Goal: Task Accomplishment & Management: Use online tool/utility

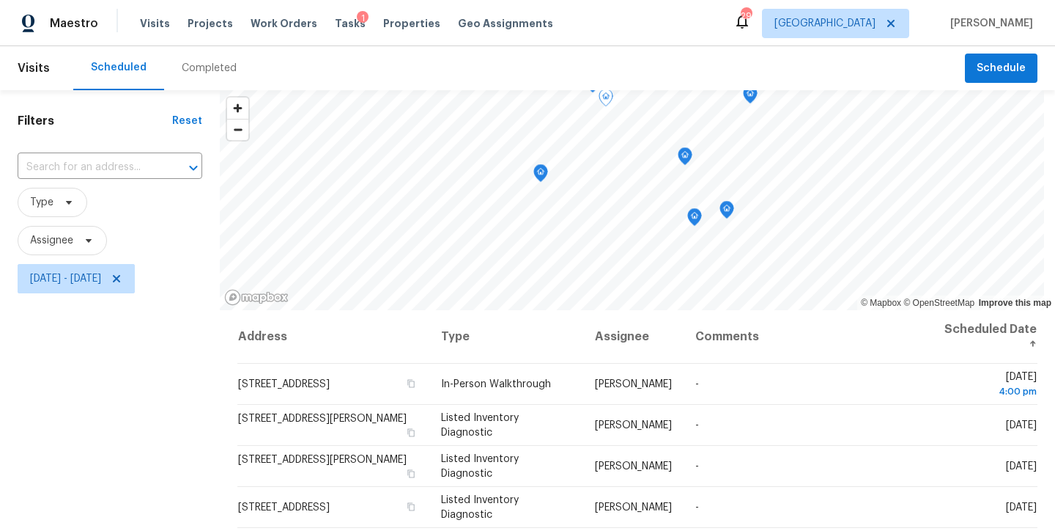
scroll to position [215, 0]
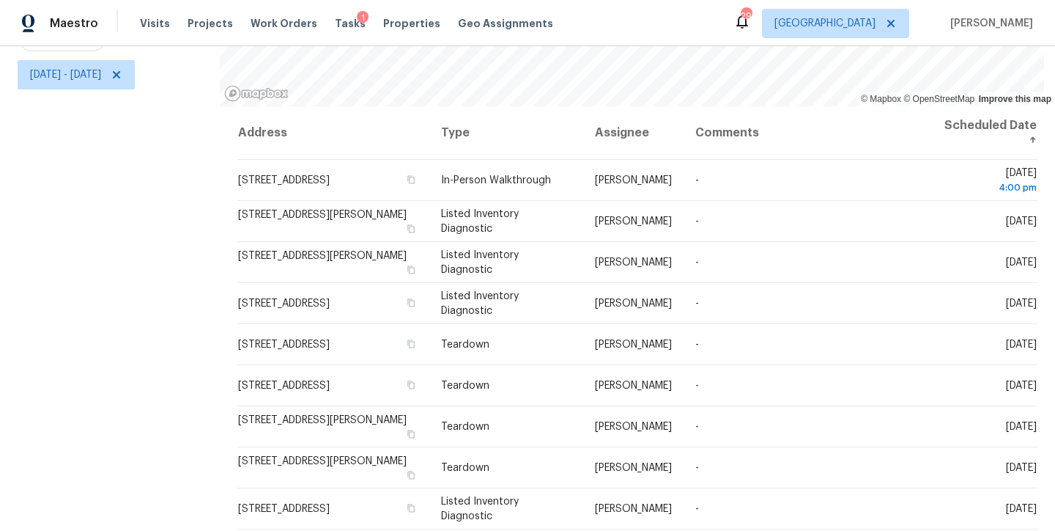
click at [119, 230] on div "Filters Reset ​ Type Assignee [DATE] - [DATE]" at bounding box center [110, 208] width 220 height 644
click at [627, 29] on div "Maestro Visits Projects Work Orders Tasks 1 Properties Geo Assignments 29 Ralei…" at bounding box center [527, 23] width 1055 height 46
click at [121, 162] on div "Filters Reset ​ Type Assignee Thu, Sep 04 - Thu, Sep 04" at bounding box center [110, 208] width 220 height 644
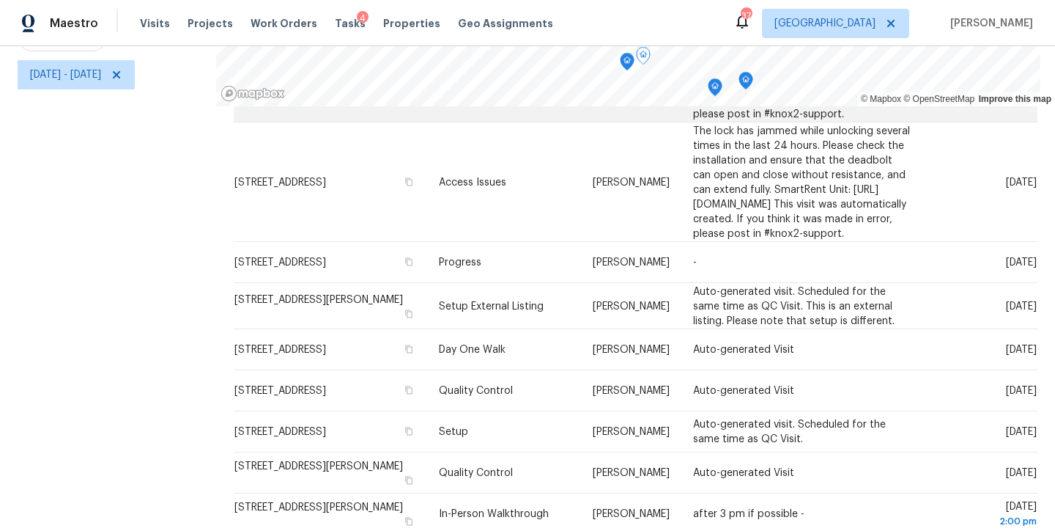
scroll to position [222, 0]
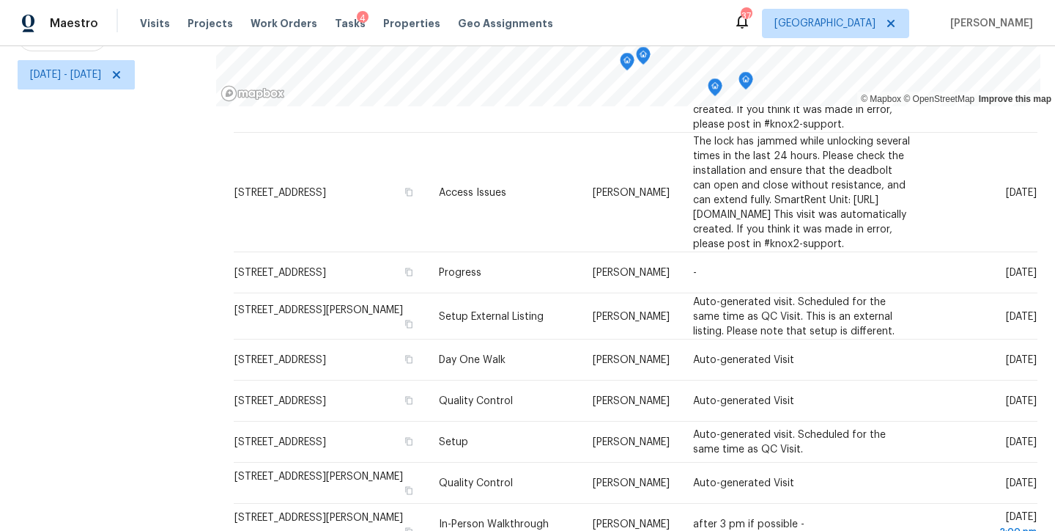
click at [111, 241] on div "Filters Reset ​ Type Assignee [DATE] - [DATE]" at bounding box center [108, 208] width 216 height 644
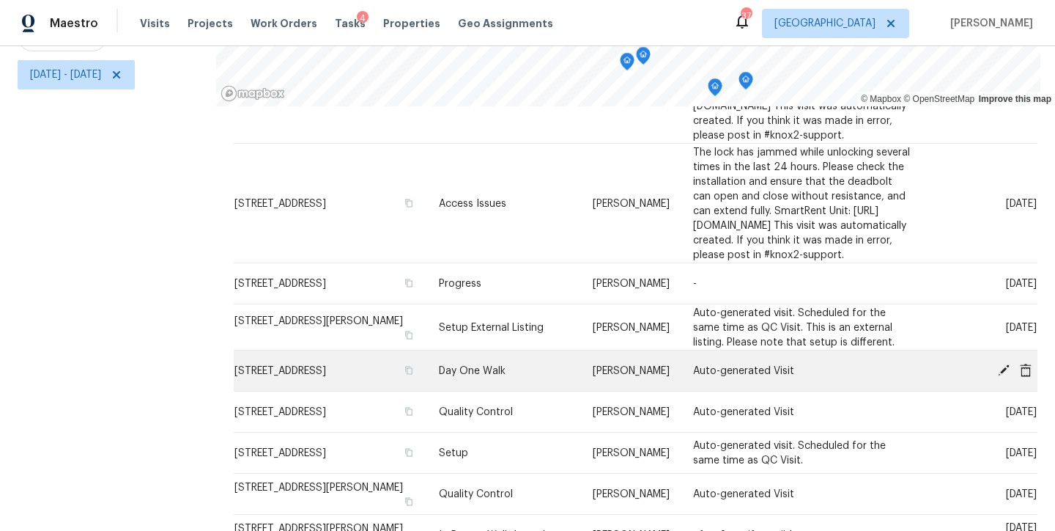
scroll to position [185, 0]
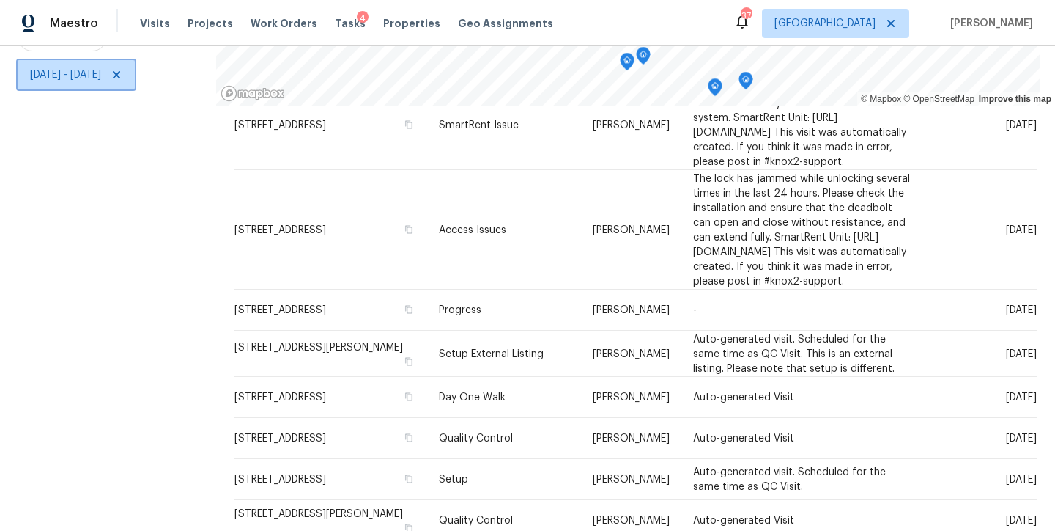
click at [122, 69] on icon at bounding box center [117, 75] width 12 height 12
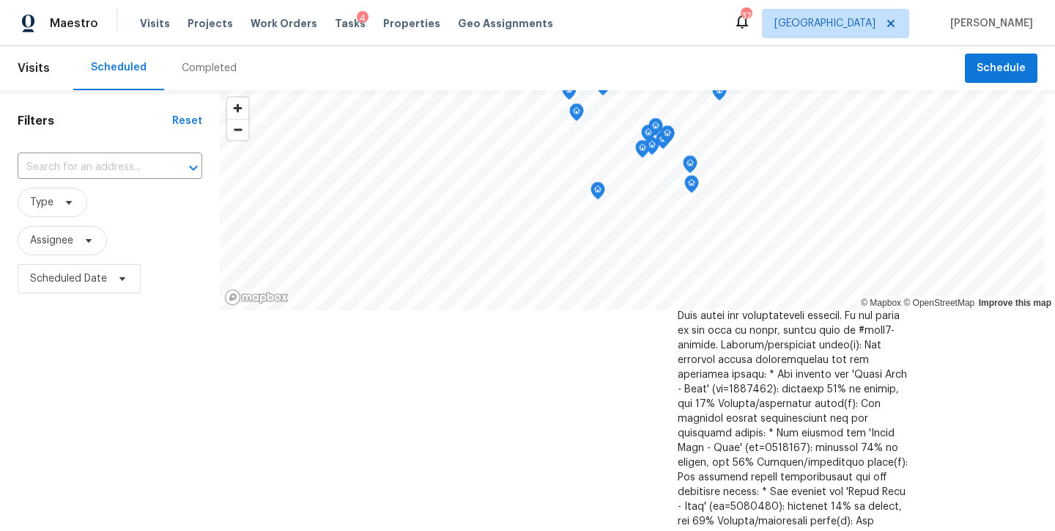
click at [651, 31] on div "Maestro Visits Projects Work Orders Tasks 4 Properties Geo Assignments 37 Ralei…" at bounding box center [527, 23] width 1055 height 46
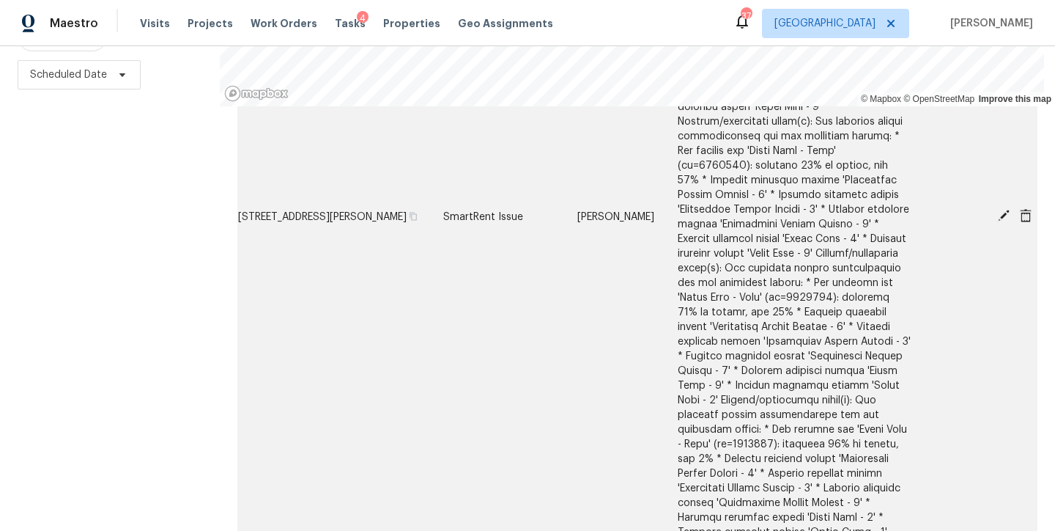
scroll to position [1745, 0]
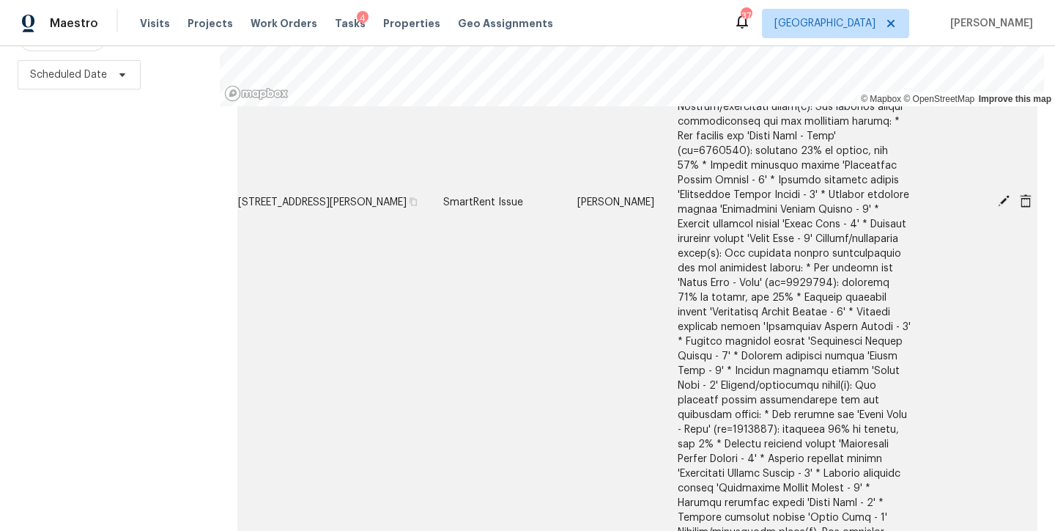
click at [998, 202] on icon at bounding box center [1004, 201] width 12 height 12
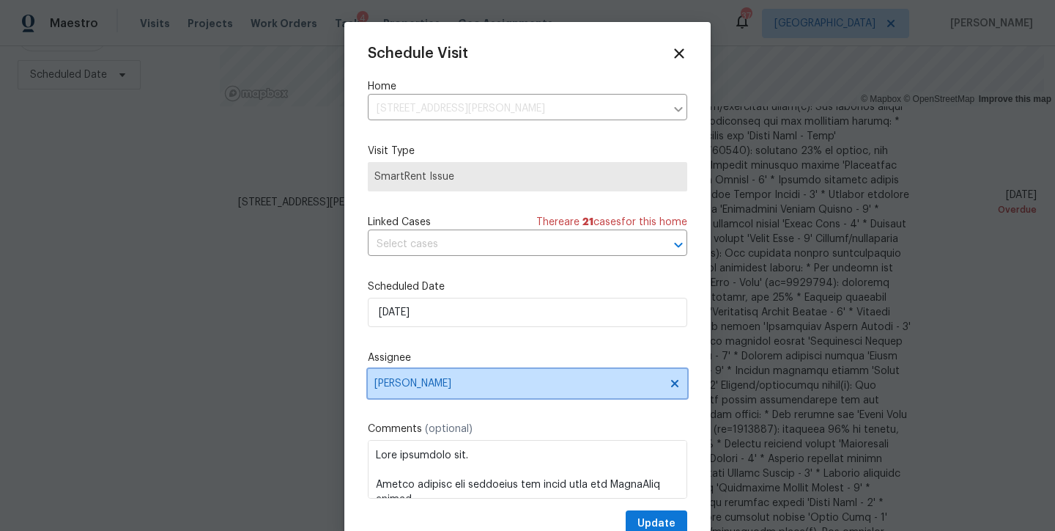
click at [447, 379] on span "[PERSON_NAME]" at bounding box center [517, 383] width 287 height 12
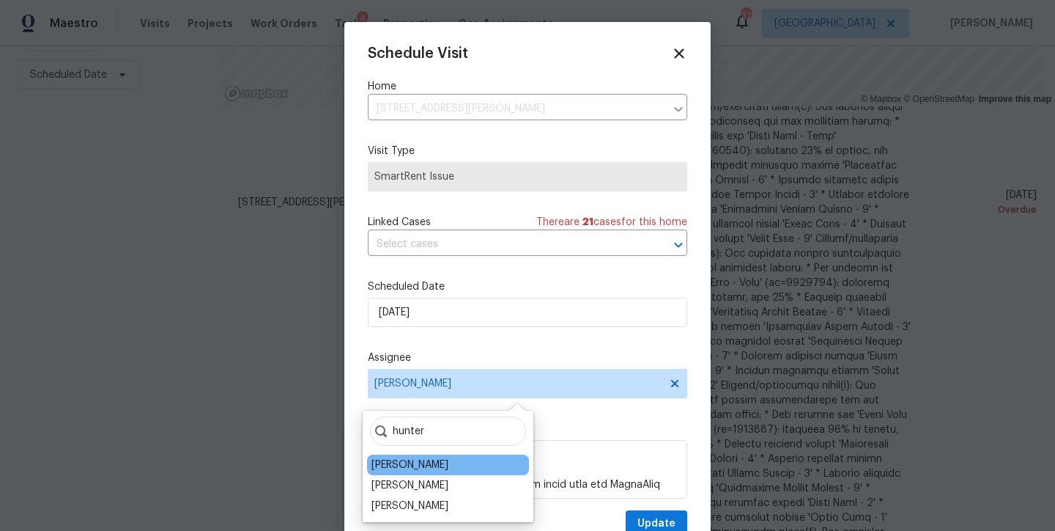
type input "hunter"
click at [434, 465] on div "Hunter Anderson" at bounding box center [410, 464] width 77 height 15
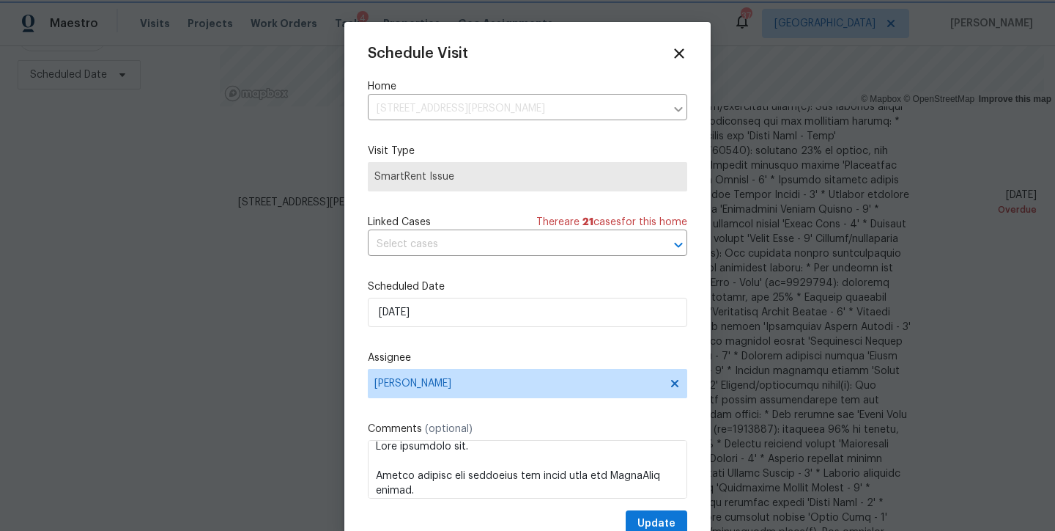
scroll to position [0, 0]
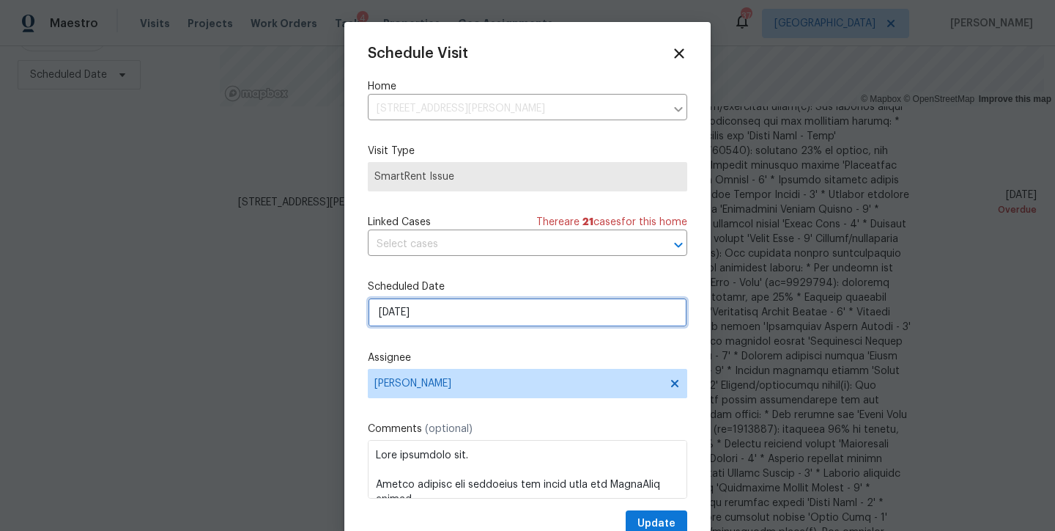
click at [429, 306] on input "9/1/2025" at bounding box center [527, 311] width 319 height 29
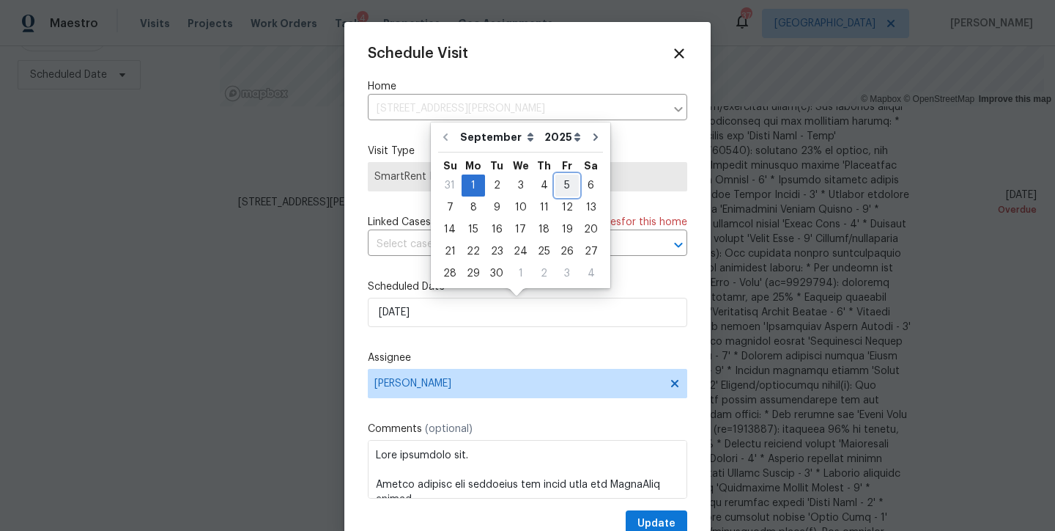
click at [559, 183] on div "5" at bounding box center [566, 185] width 23 height 21
type input "9/5/2025"
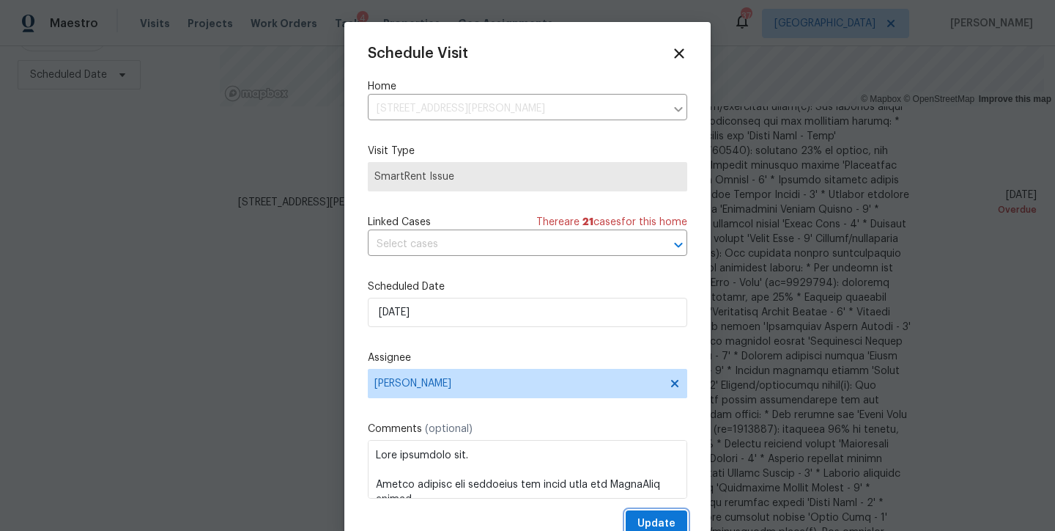
click at [637, 522] on span "Update" at bounding box center [656, 523] width 38 height 18
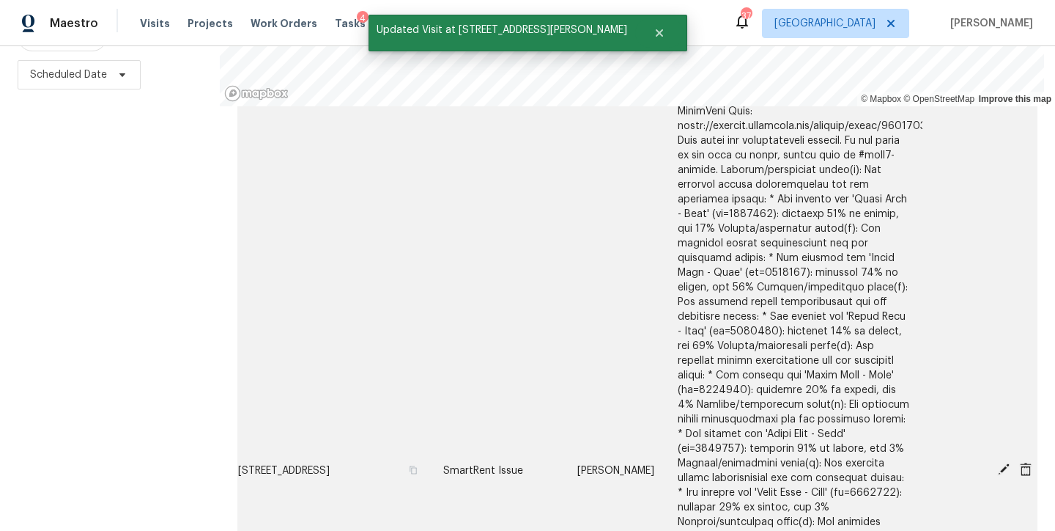
scroll to position [288, 0]
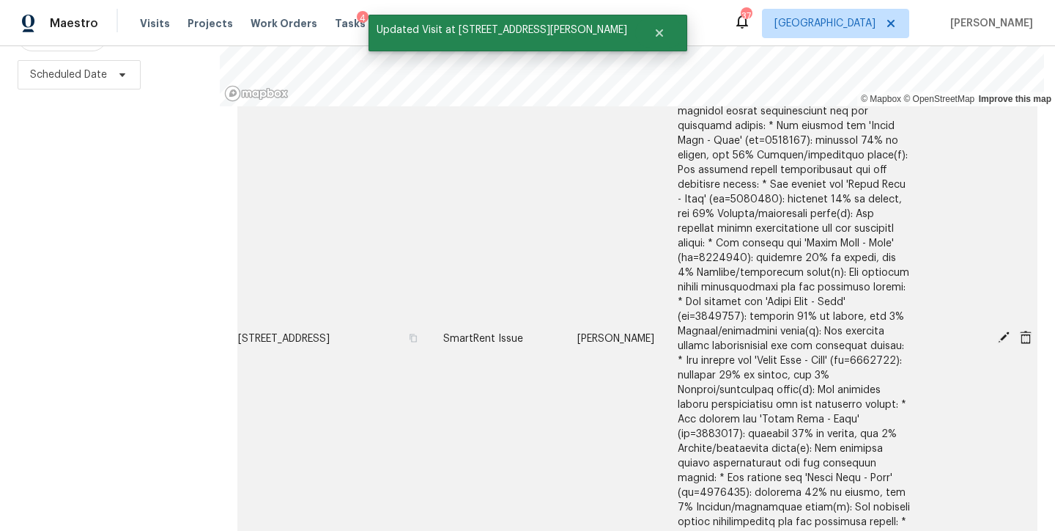
click at [997, 335] on icon at bounding box center [1003, 336] width 13 height 13
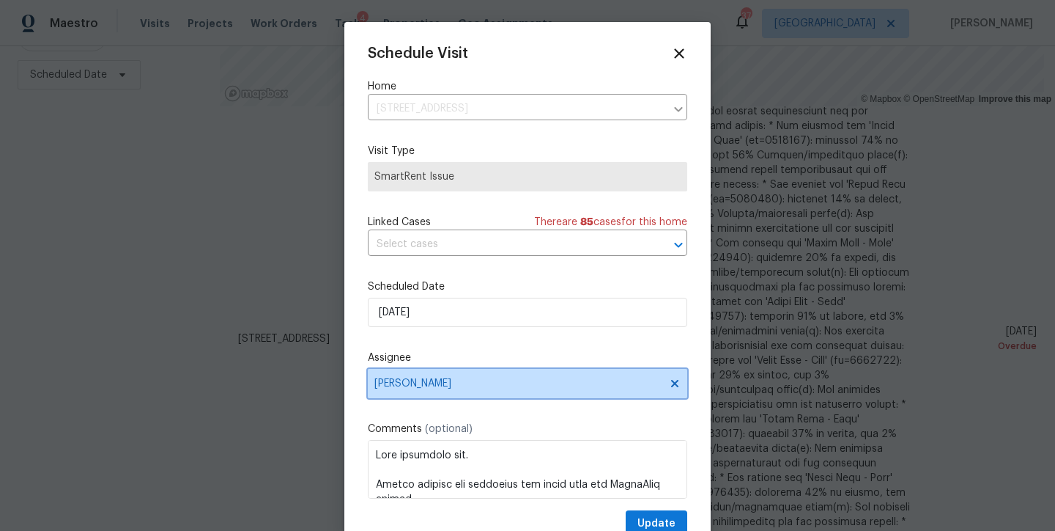
click at [426, 382] on span "Amanda Horton" at bounding box center [517, 383] width 287 height 12
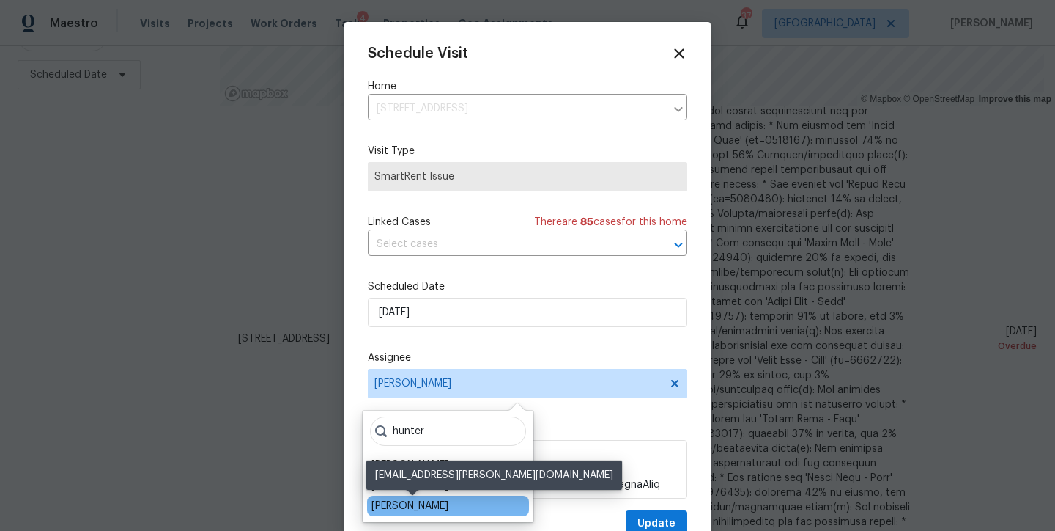
type input "hunter"
click at [423, 503] on div "Hunter Anderson" at bounding box center [410, 505] width 77 height 15
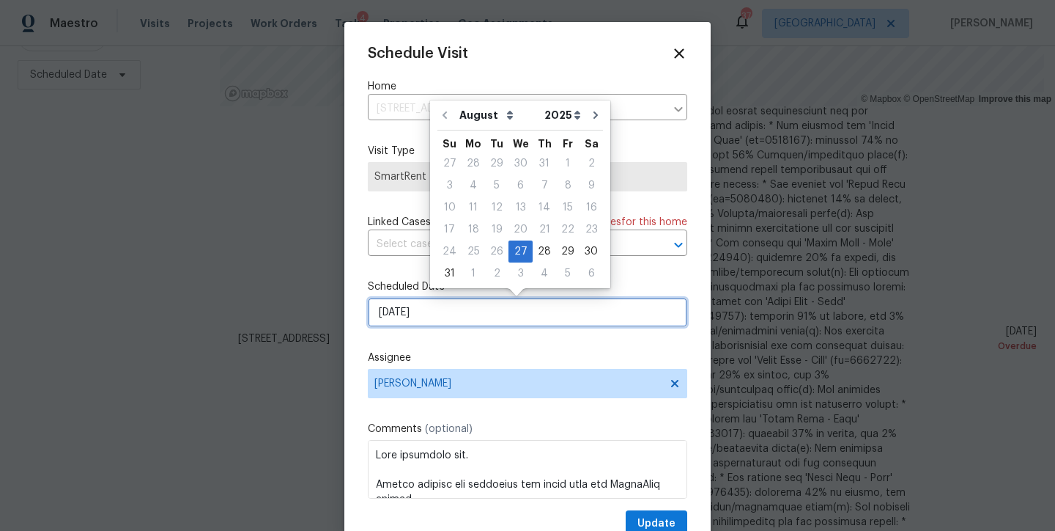
click at [430, 305] on input "8/27/2025" at bounding box center [527, 311] width 319 height 29
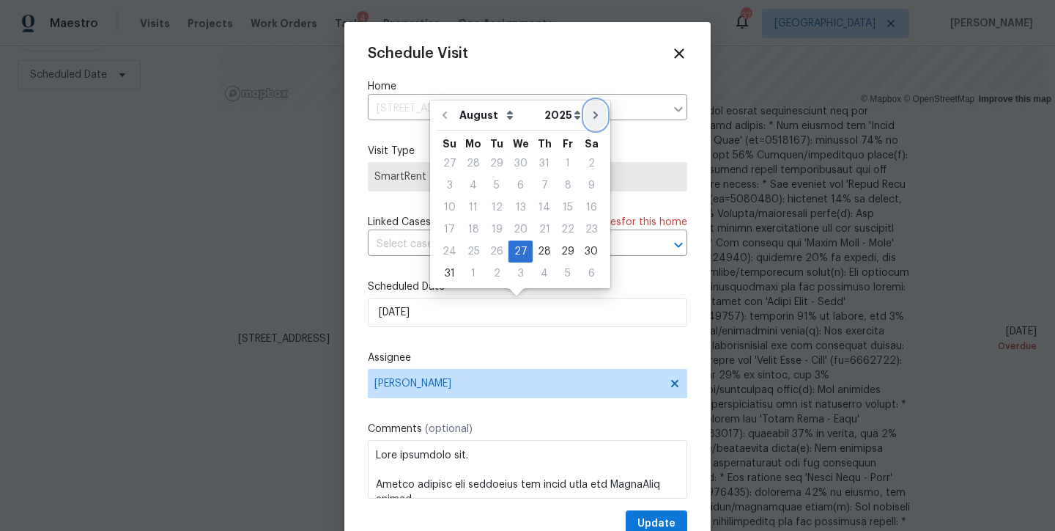
click at [590, 115] on icon "Go to next month" at bounding box center [596, 115] width 12 height 12
type input "9/27/2025"
select select "8"
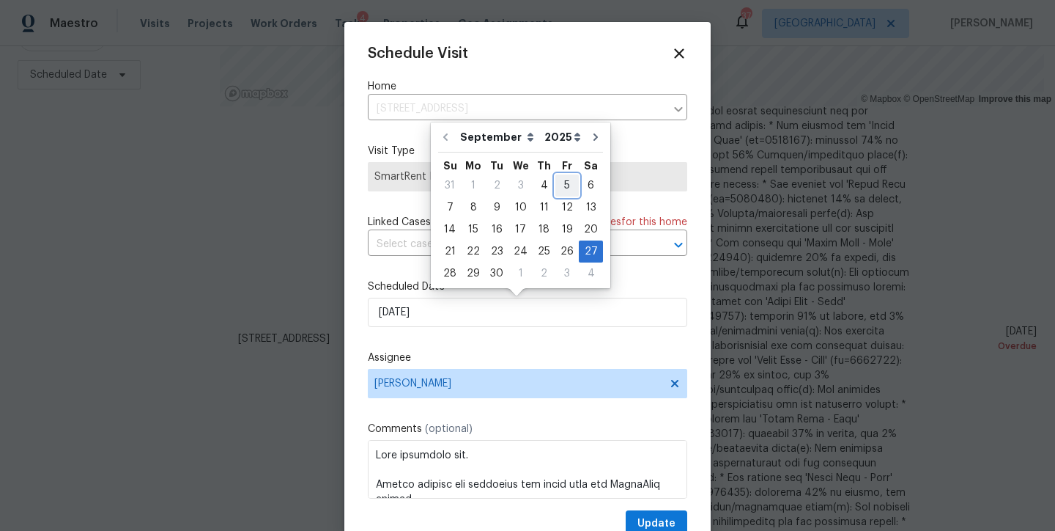
click at [568, 186] on div "5" at bounding box center [566, 185] width 23 height 21
type input "9/5/2025"
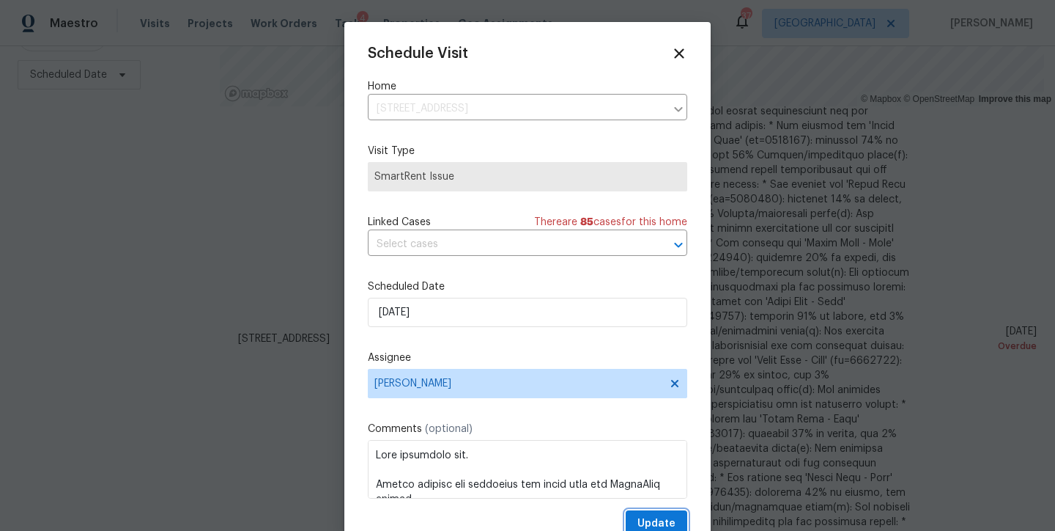
click at [649, 522] on span "Update" at bounding box center [656, 523] width 38 height 18
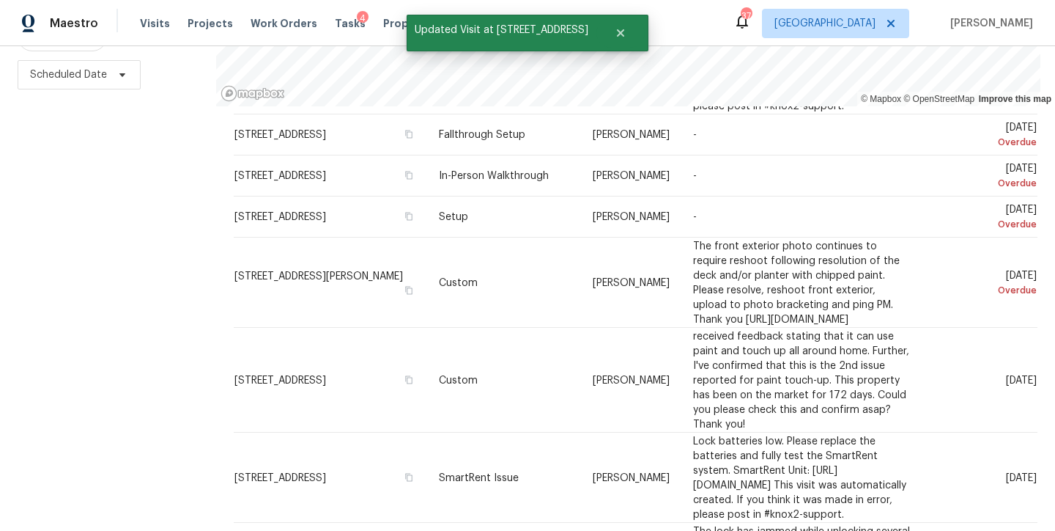
click at [122, 342] on div "Filters Reset ​ Type Assignee Scheduled Date" at bounding box center [108, 208] width 216 height 644
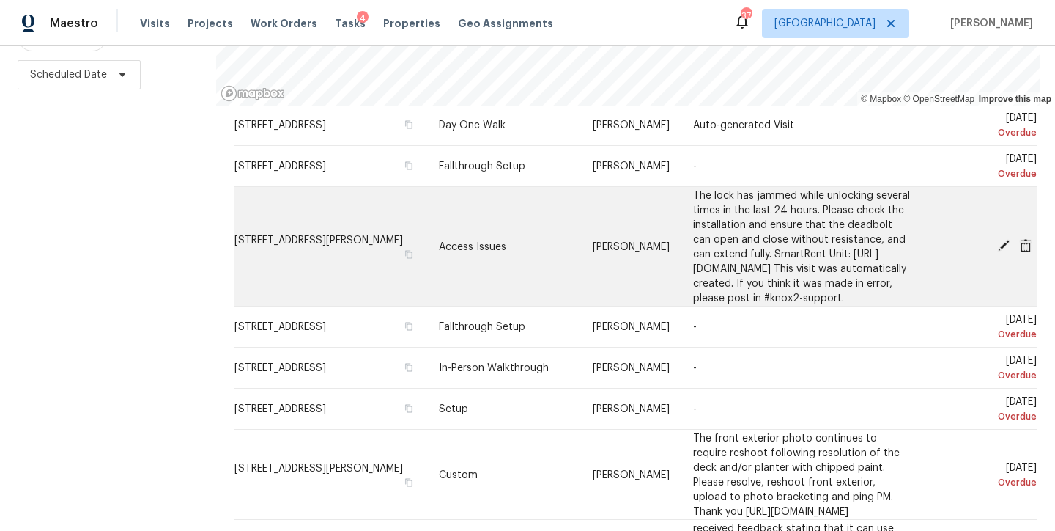
scroll to position [96, 0]
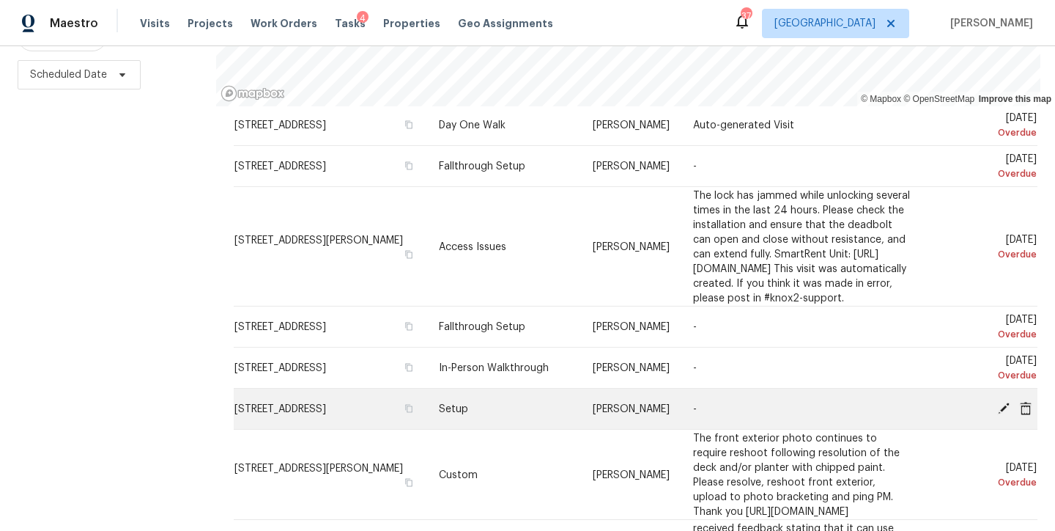
click at [1019, 412] on icon at bounding box center [1025, 407] width 13 height 13
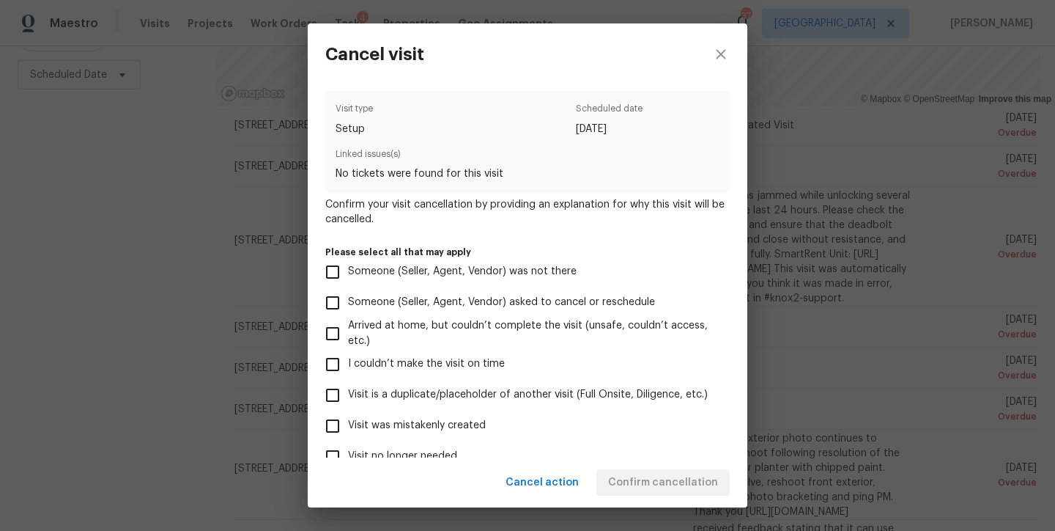
scroll to position [121, 0]
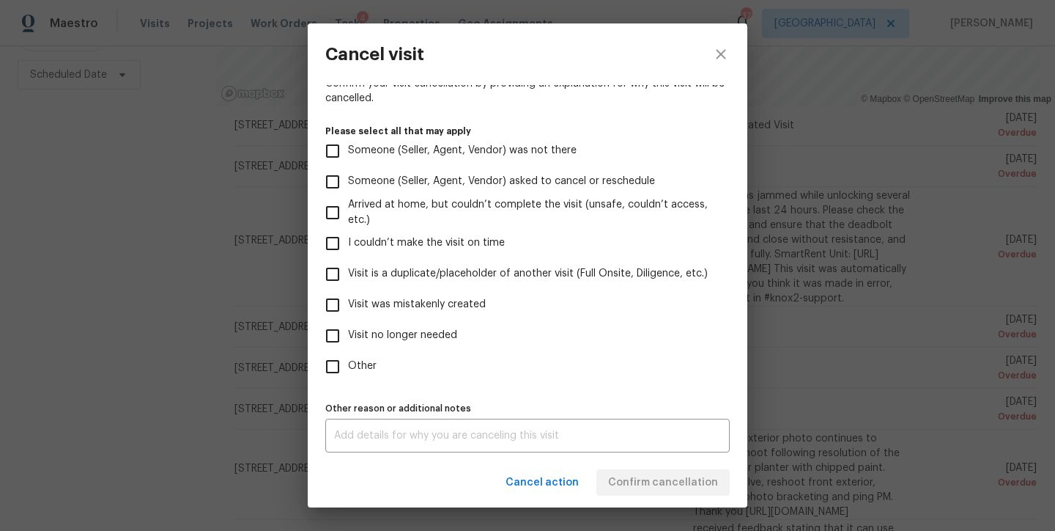
click at [451, 309] on span "Visit was mistakenly created" at bounding box center [417, 304] width 138 height 15
click at [348, 309] on input "Visit was mistakenly created" at bounding box center [332, 304] width 31 height 31
checkbox input "true"
click at [696, 478] on span "Confirm cancellation" at bounding box center [663, 482] width 110 height 18
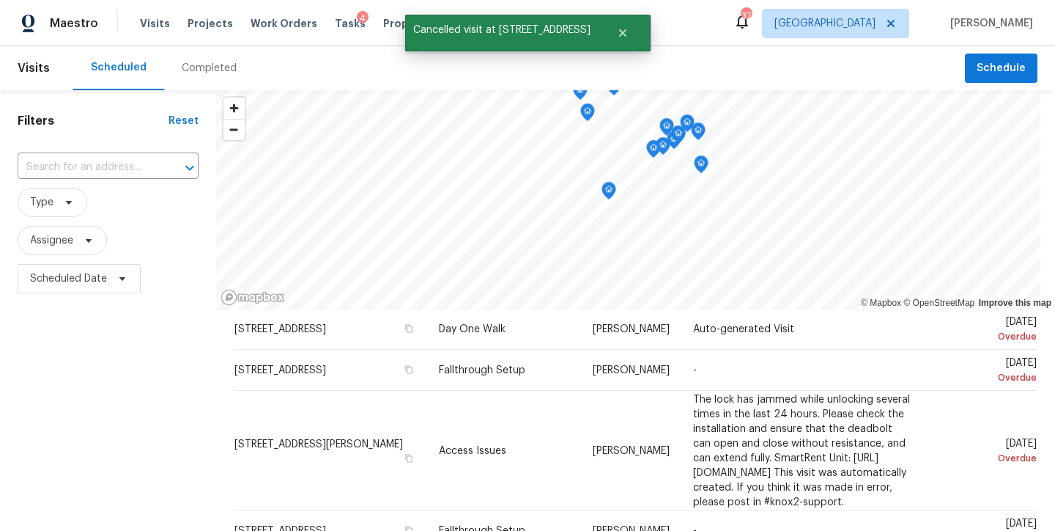
scroll to position [215, 0]
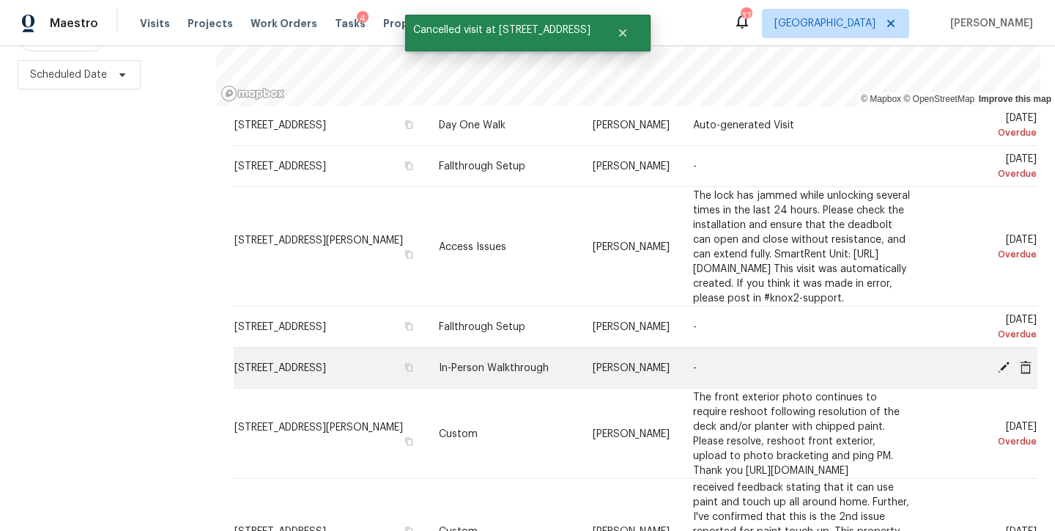
click at [1020, 369] on icon at bounding box center [1026, 366] width 12 height 13
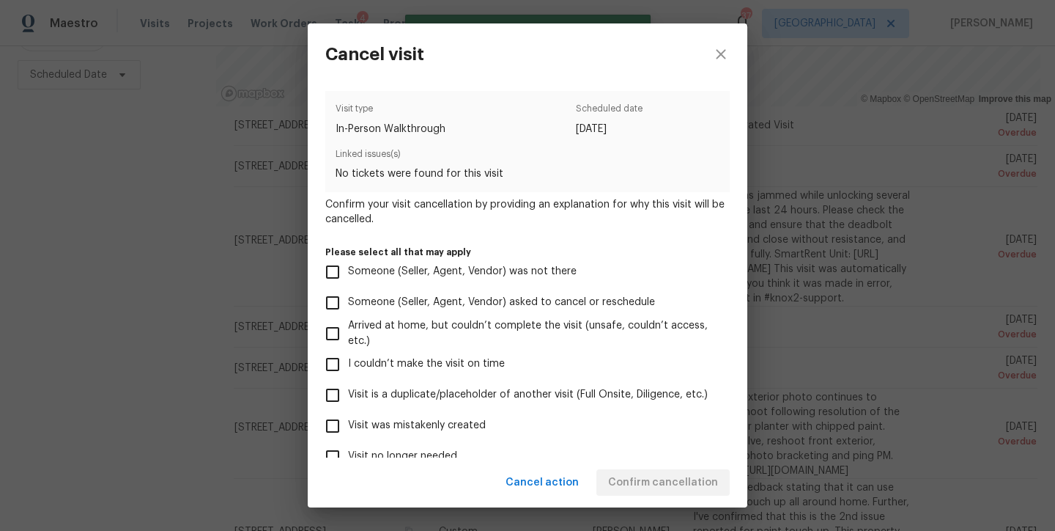
click at [436, 415] on label "Visit was mistakenly created" at bounding box center [517, 425] width 401 height 31
click at [348, 415] on input "Visit was mistakenly created" at bounding box center [332, 425] width 31 height 31
checkbox input "true"
click at [635, 472] on button "Confirm cancellation" at bounding box center [662, 482] width 133 height 27
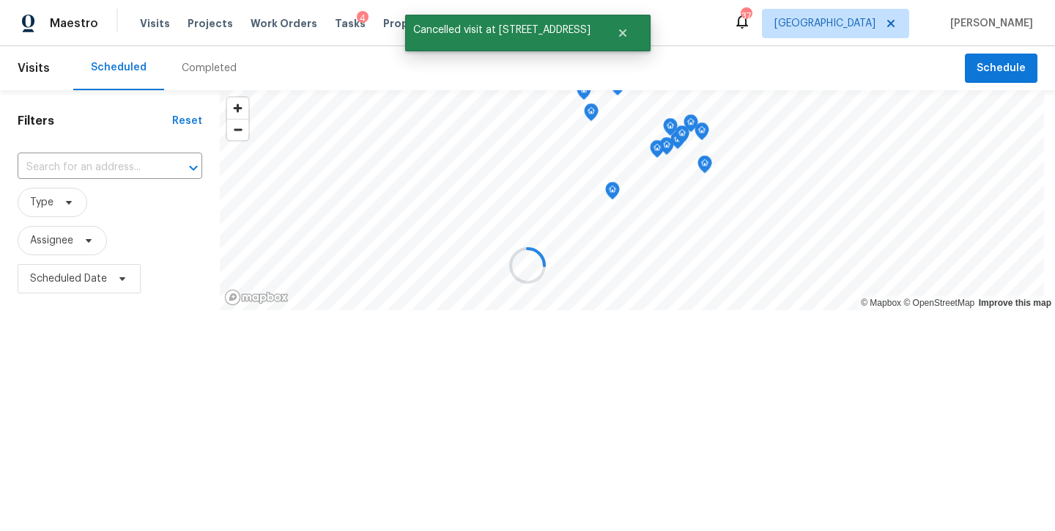
scroll to position [0, 0]
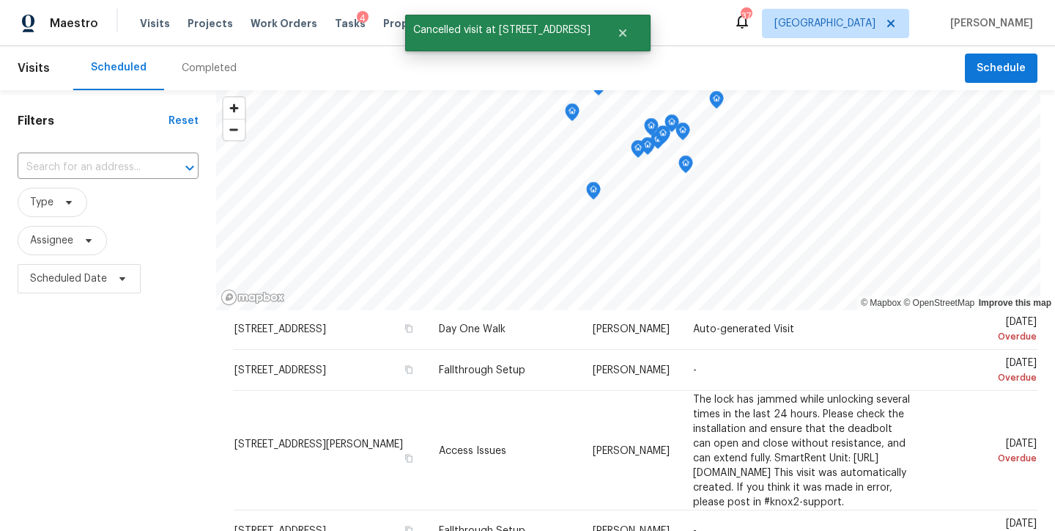
click at [153, 392] on div "Filters Reset ​ Type Assignee Scheduled Date" at bounding box center [108, 412] width 216 height 644
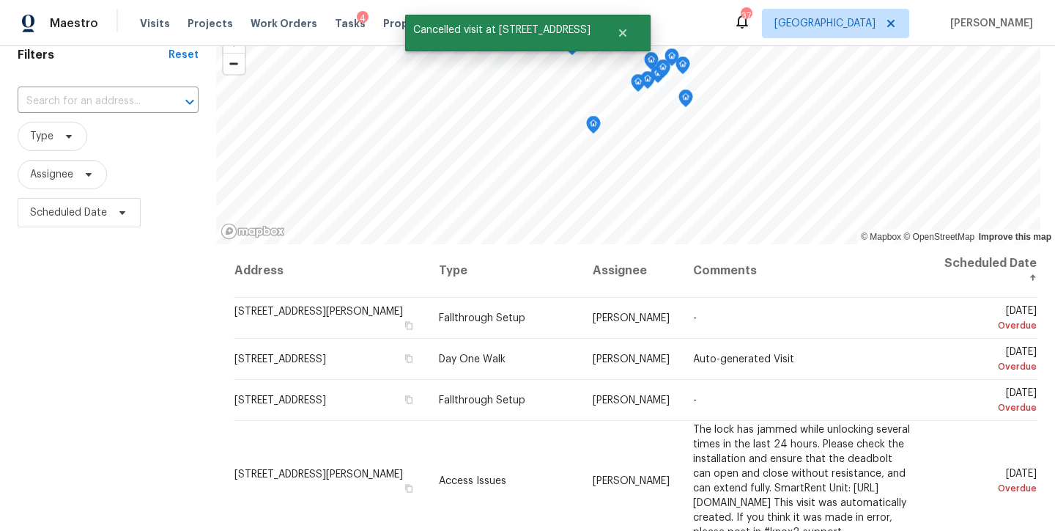
scroll to position [215, 0]
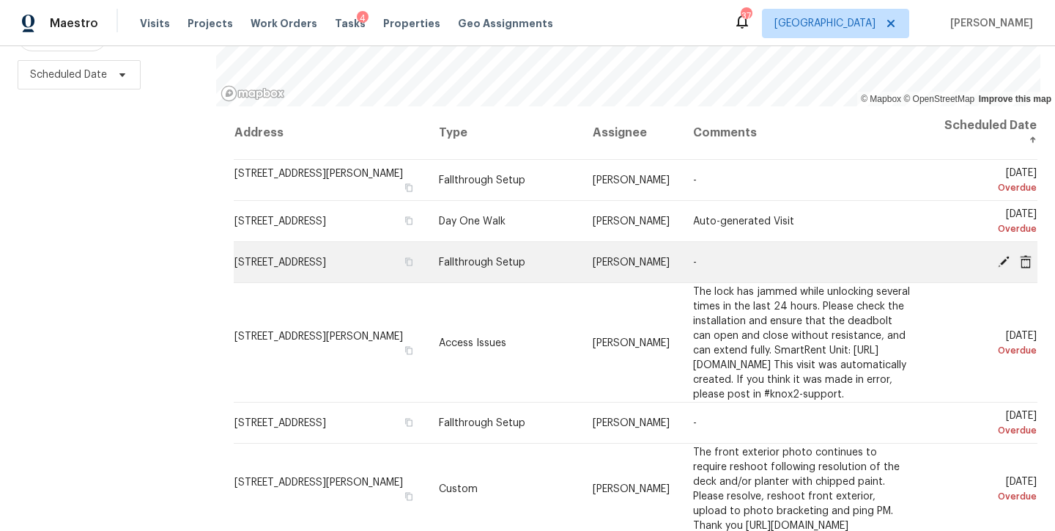
click at [998, 255] on icon at bounding box center [1004, 261] width 12 height 12
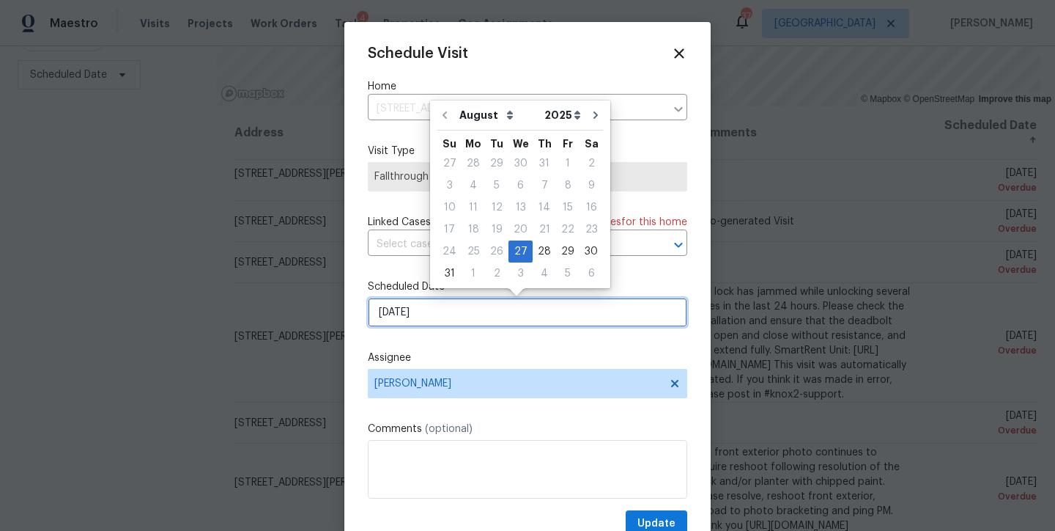
click at [442, 317] on input "8/27/2025" at bounding box center [527, 311] width 319 height 29
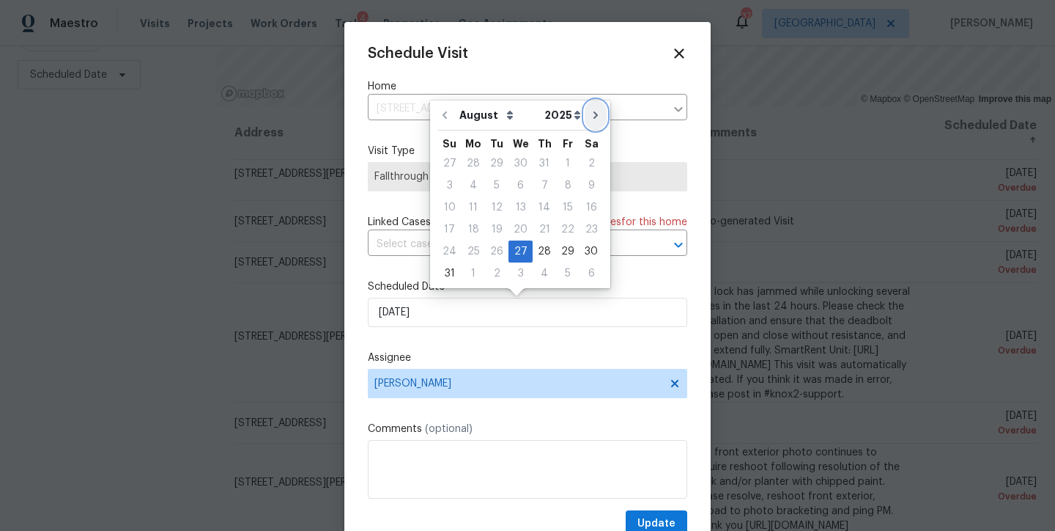
click at [590, 119] on icon "Go to next month" at bounding box center [596, 115] width 12 height 12
type input "9/27/2025"
select select "8"
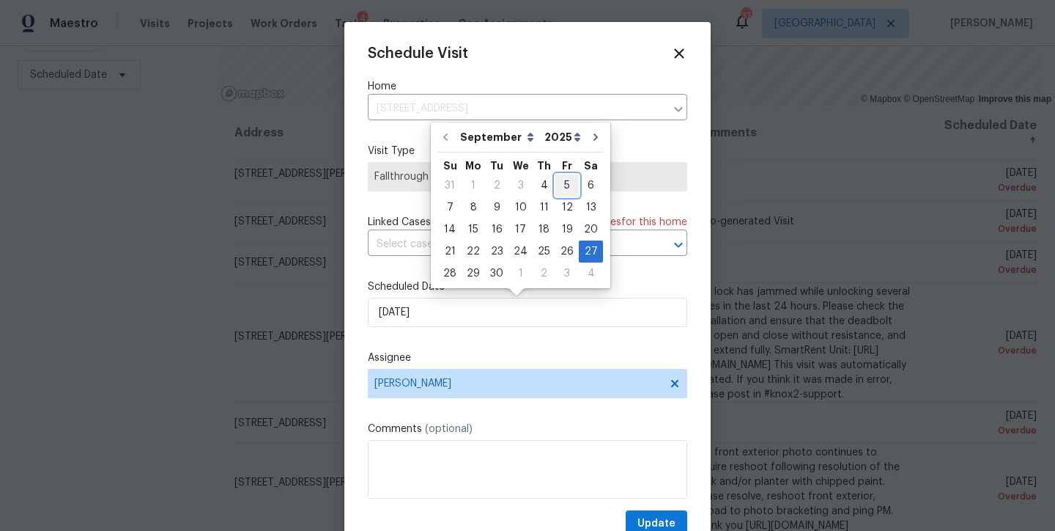
click at [565, 184] on div "5" at bounding box center [566, 185] width 23 height 21
type input "9/5/2025"
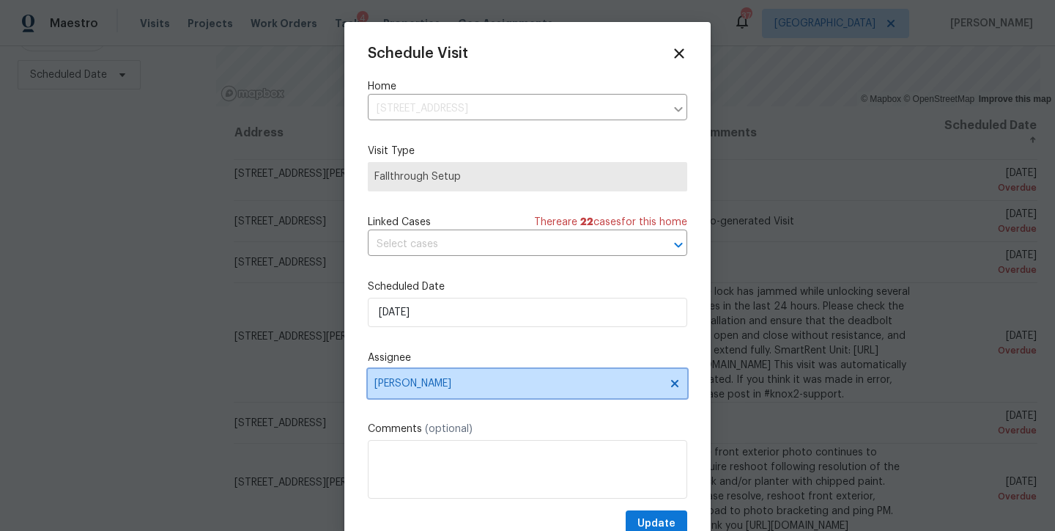
click at [448, 376] on span "[PERSON_NAME]" at bounding box center [527, 383] width 319 height 29
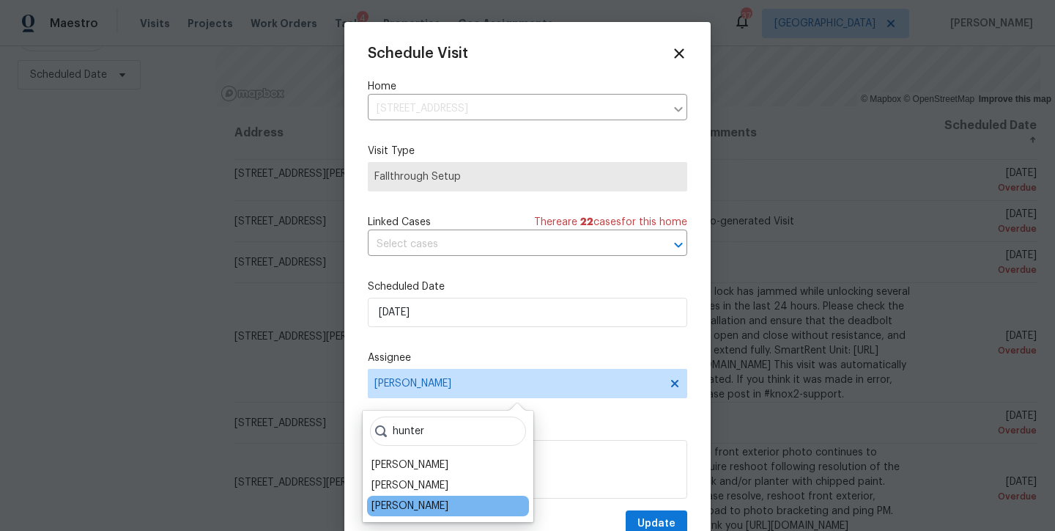
type input "hunter"
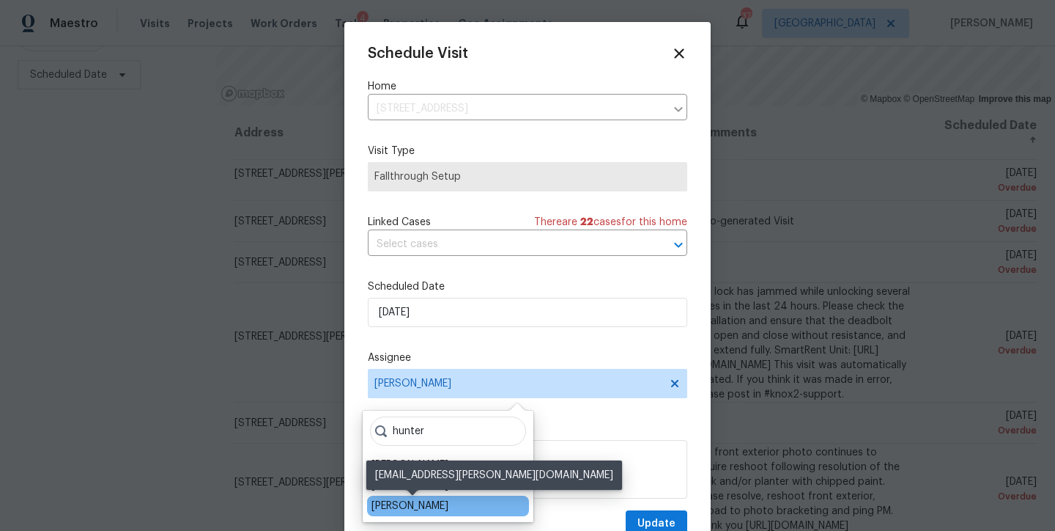
click at [446, 508] on div "Hunter Anderson" at bounding box center [410, 505] width 77 height 15
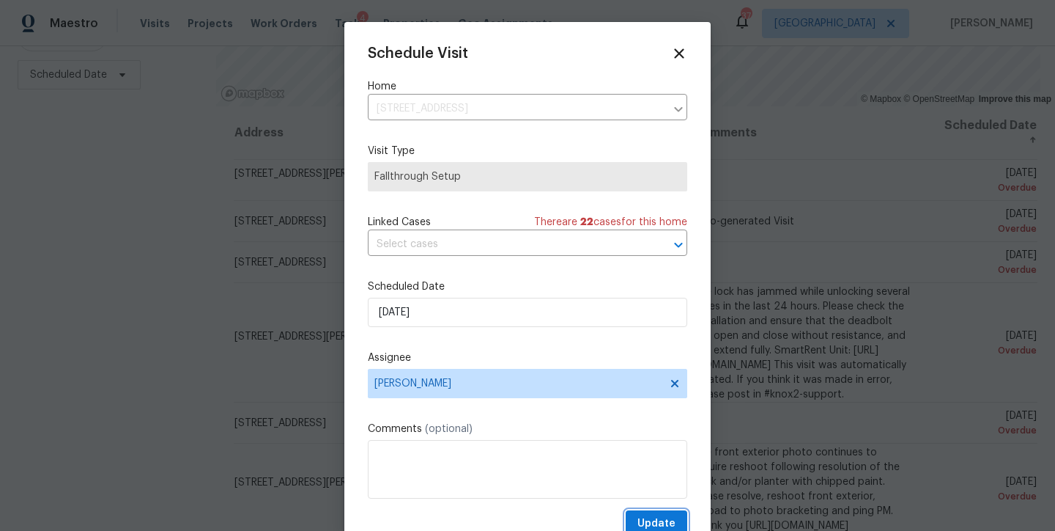
click at [657, 519] on span "Update" at bounding box center [656, 523] width 38 height 18
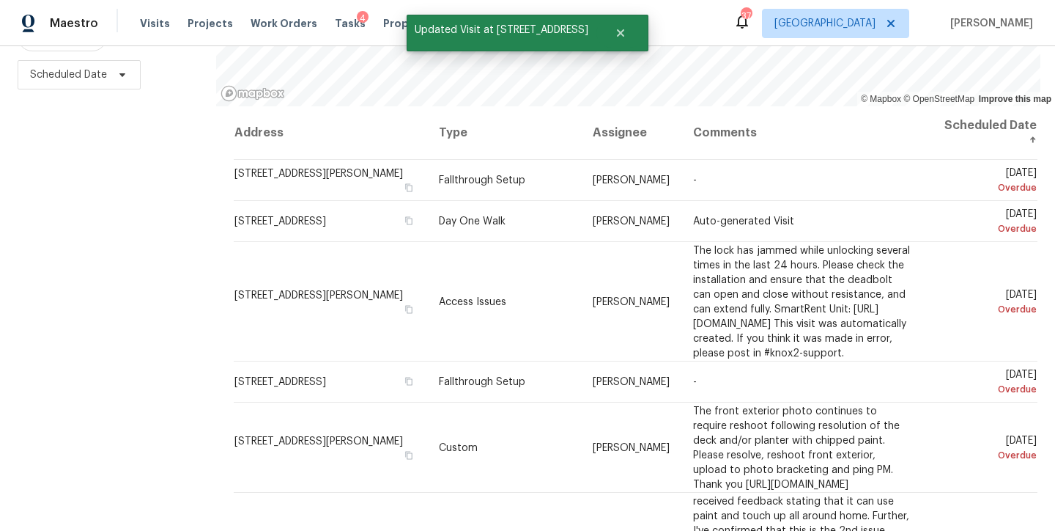
click at [136, 333] on div "Filters Reset ​ Type Assignee Scheduled Date" at bounding box center [108, 208] width 216 height 644
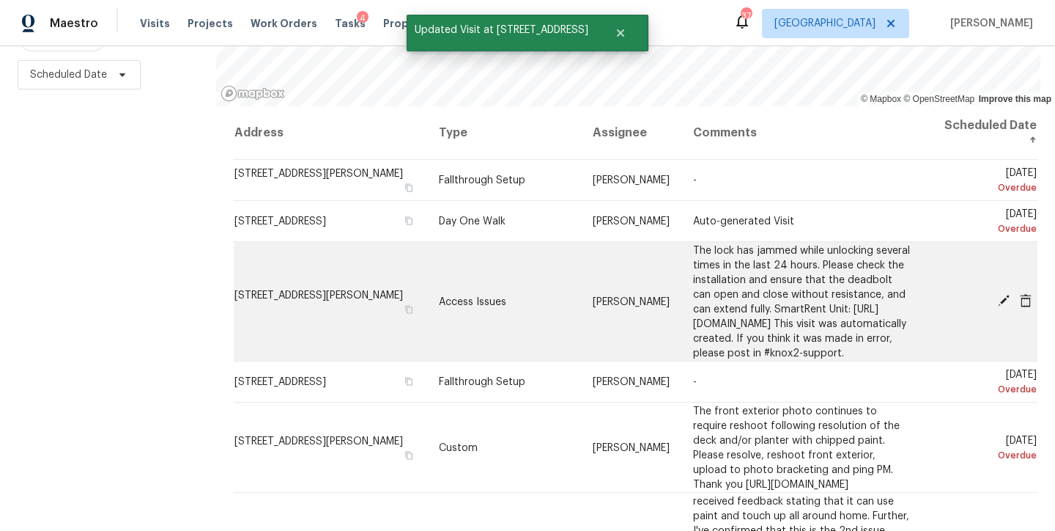
click at [998, 295] on icon at bounding box center [1004, 301] width 12 height 12
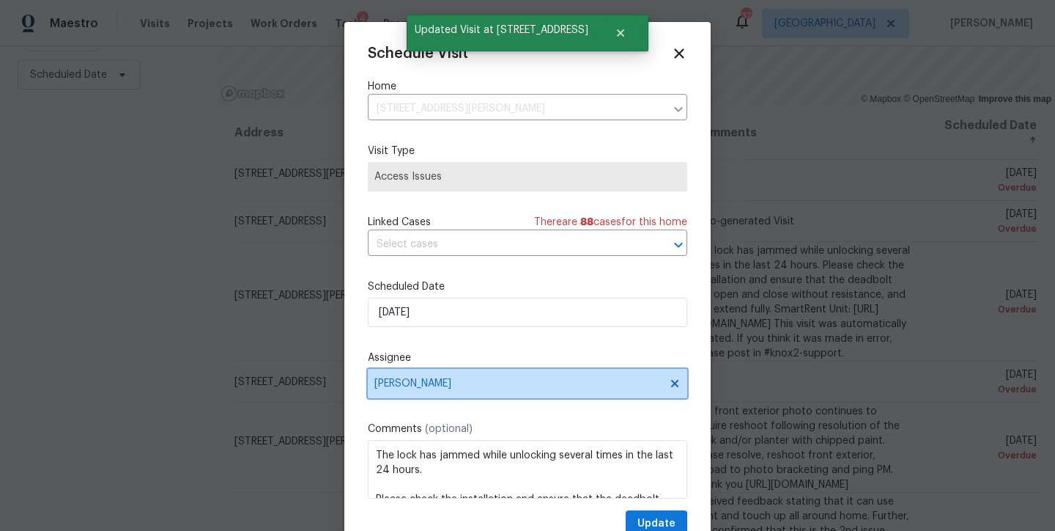
click at [446, 381] on span "[PERSON_NAME]" at bounding box center [517, 383] width 287 height 12
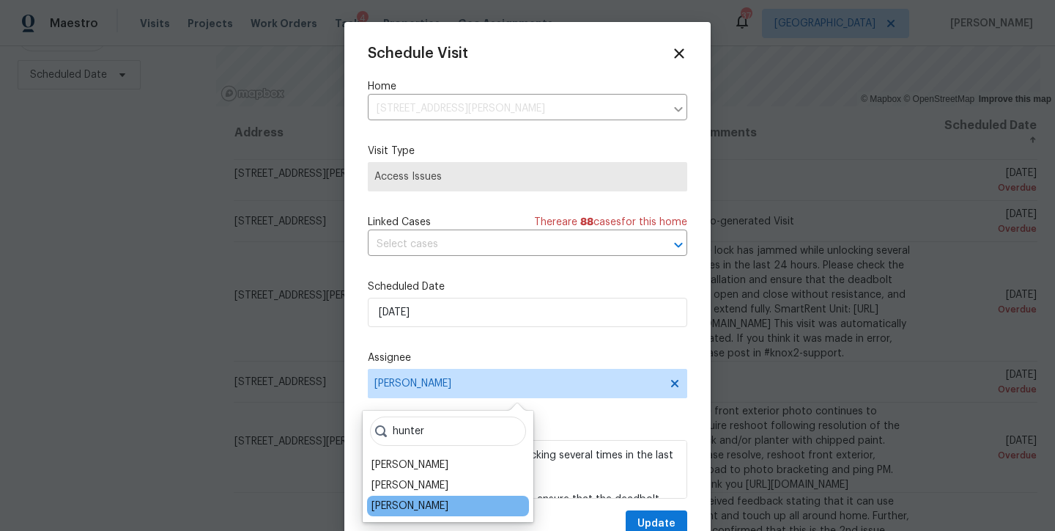
type input "hunter"
click at [429, 504] on div "Hunter Anderson" at bounding box center [410, 505] width 77 height 15
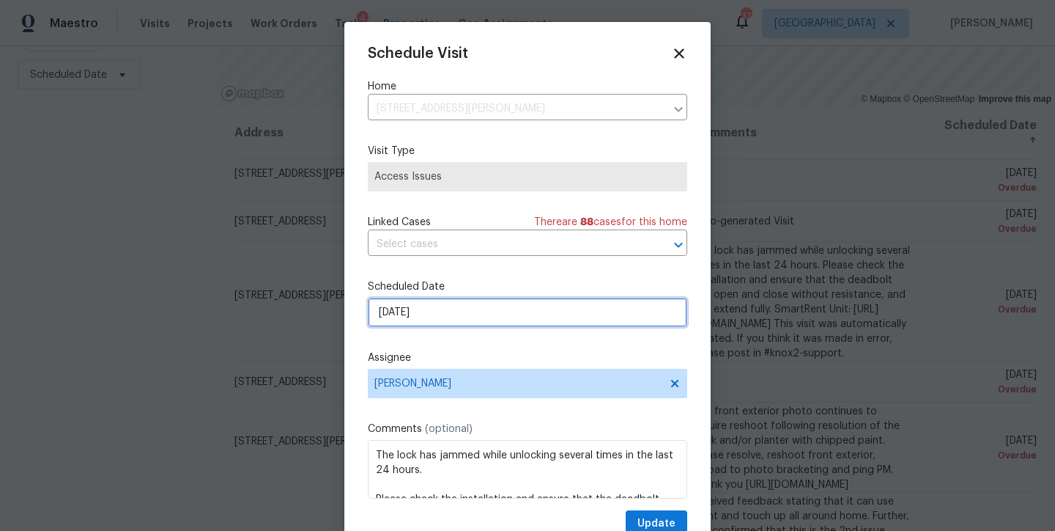
click at [426, 314] on input "8/28/2025" at bounding box center [527, 311] width 319 height 29
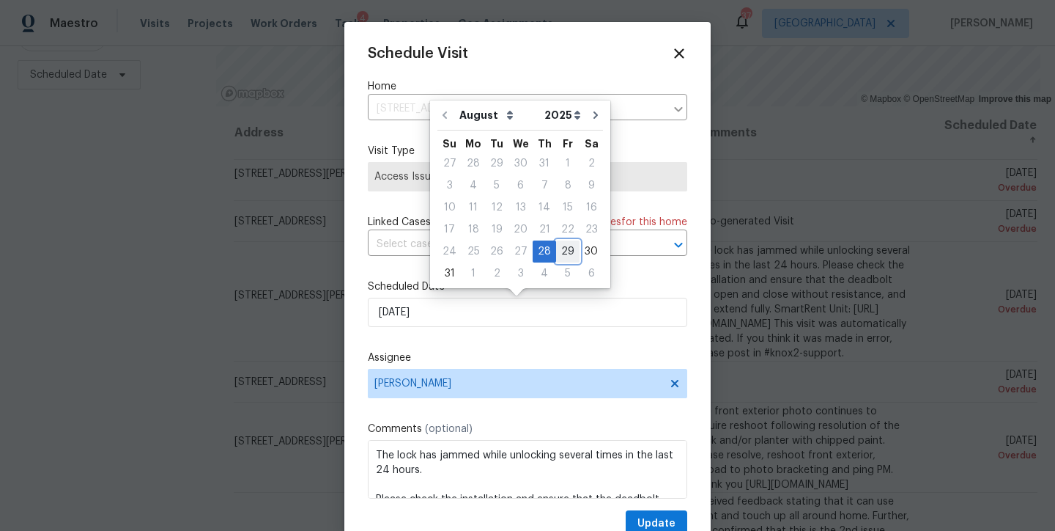
click at [563, 243] on div "29" at bounding box center [567, 251] width 23 height 21
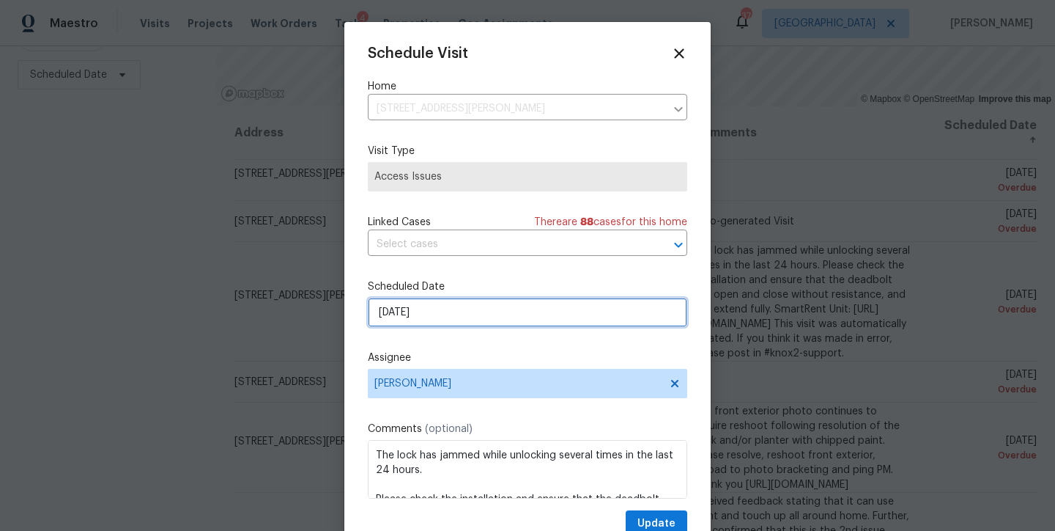
click at [435, 300] on input "8/29/2025" at bounding box center [527, 311] width 319 height 29
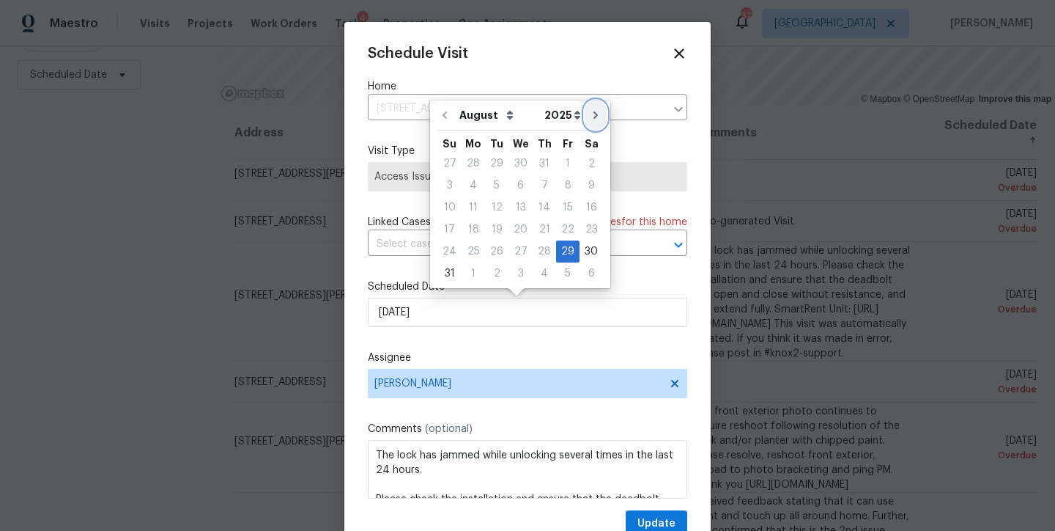
click at [590, 117] on icon "Go to next month" at bounding box center [596, 115] width 12 height 12
type input "9/29/2025"
select select "8"
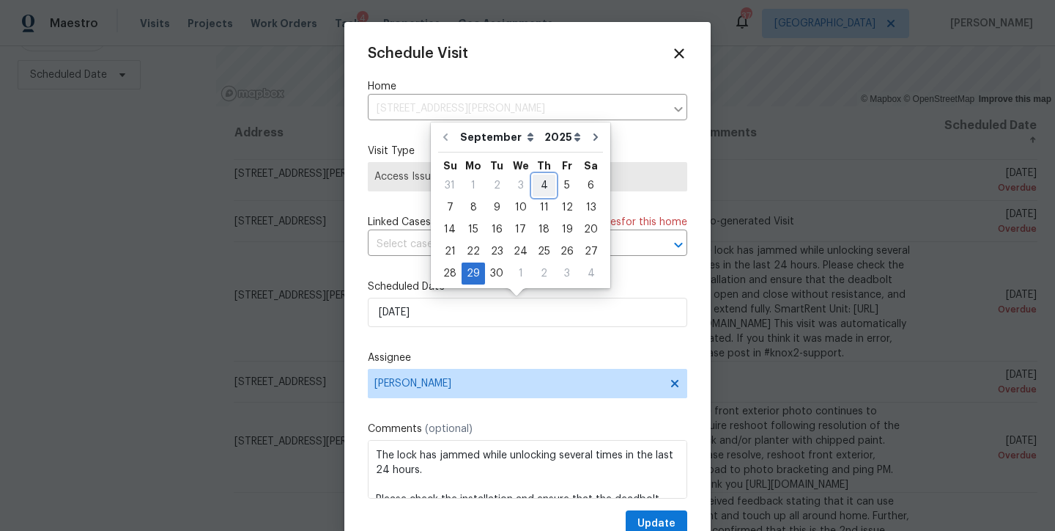
click at [544, 184] on div "4" at bounding box center [544, 185] width 23 height 21
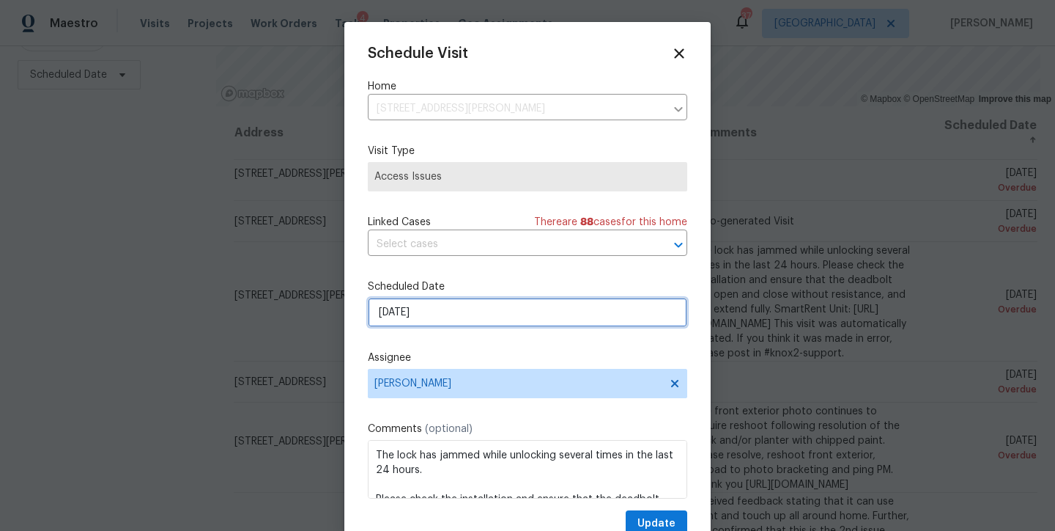
click at [462, 312] on input "9/4/2025" at bounding box center [527, 311] width 319 height 29
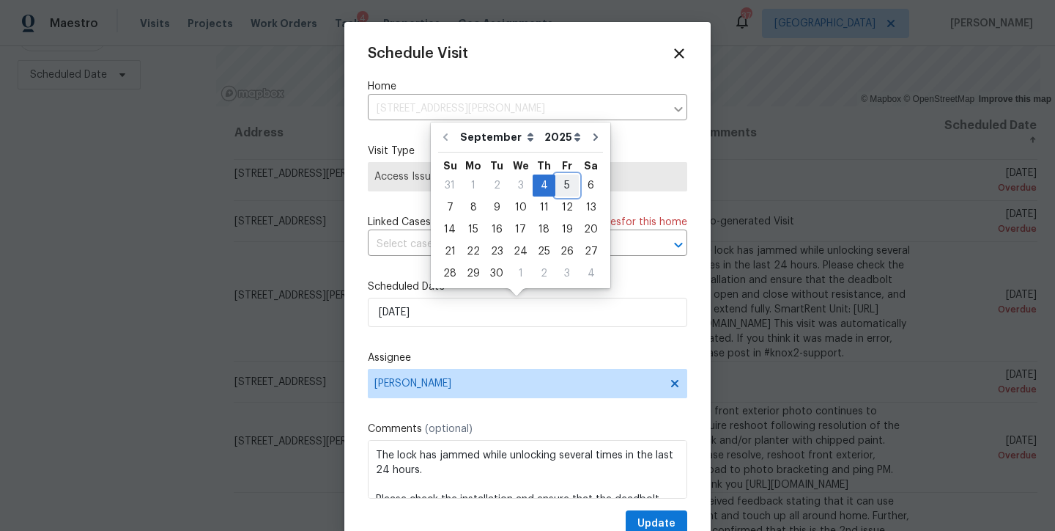
click at [557, 189] on div "5" at bounding box center [566, 185] width 23 height 21
type input "9/5/2025"
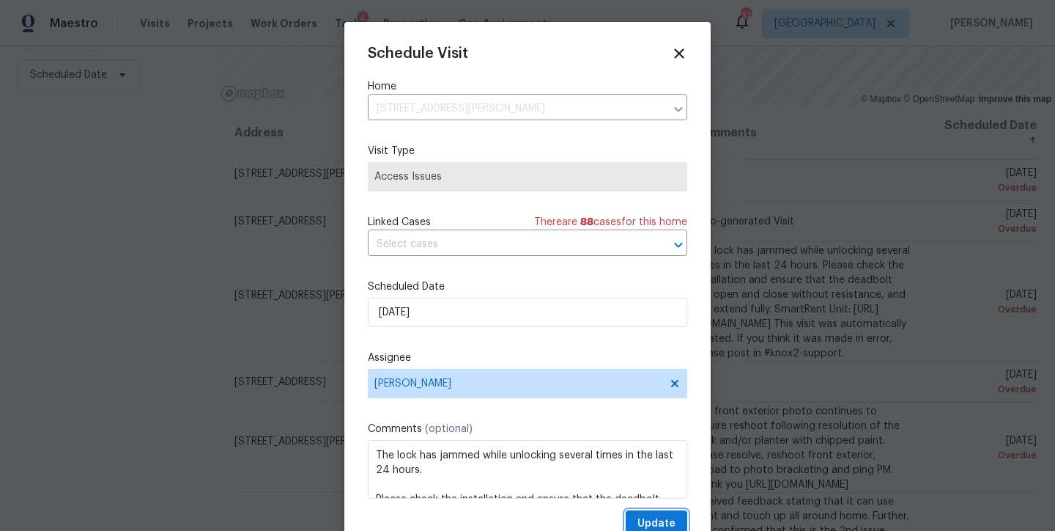
click at [640, 522] on span "Update" at bounding box center [656, 523] width 38 height 18
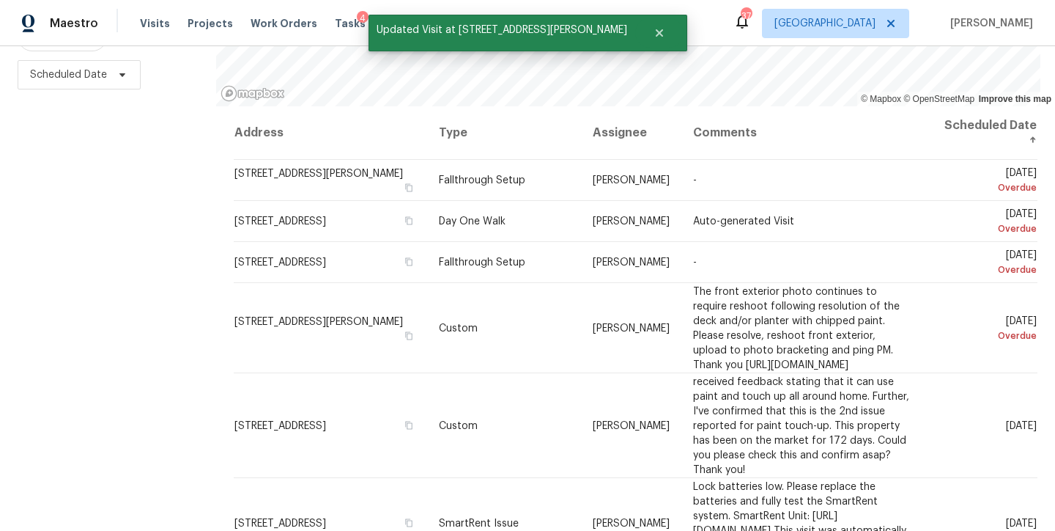
click at [144, 373] on div "Filters Reset ​ Type Assignee Scheduled Date" at bounding box center [108, 208] width 216 height 644
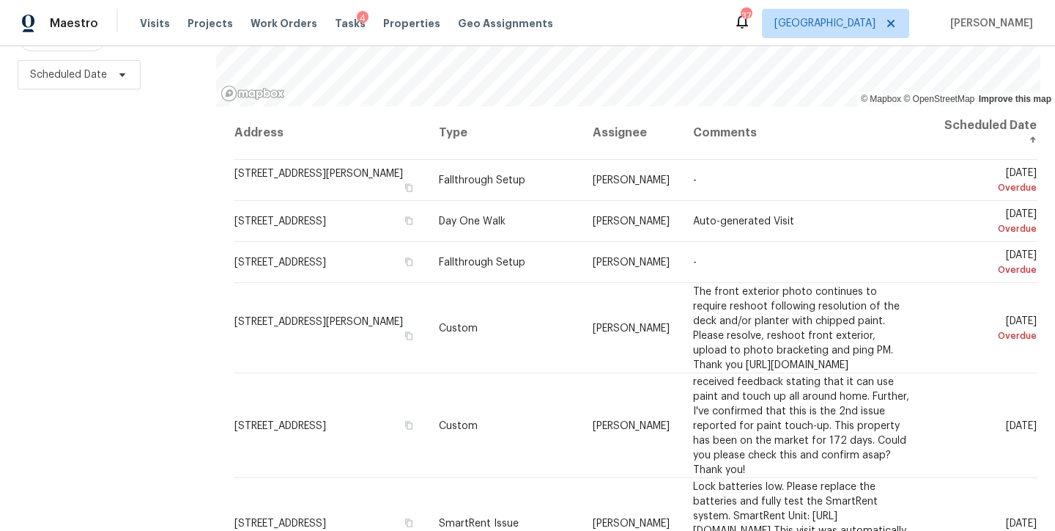
click at [44, 328] on div "Filters Reset ​ Type Assignee Scheduled Date" at bounding box center [108, 208] width 216 height 644
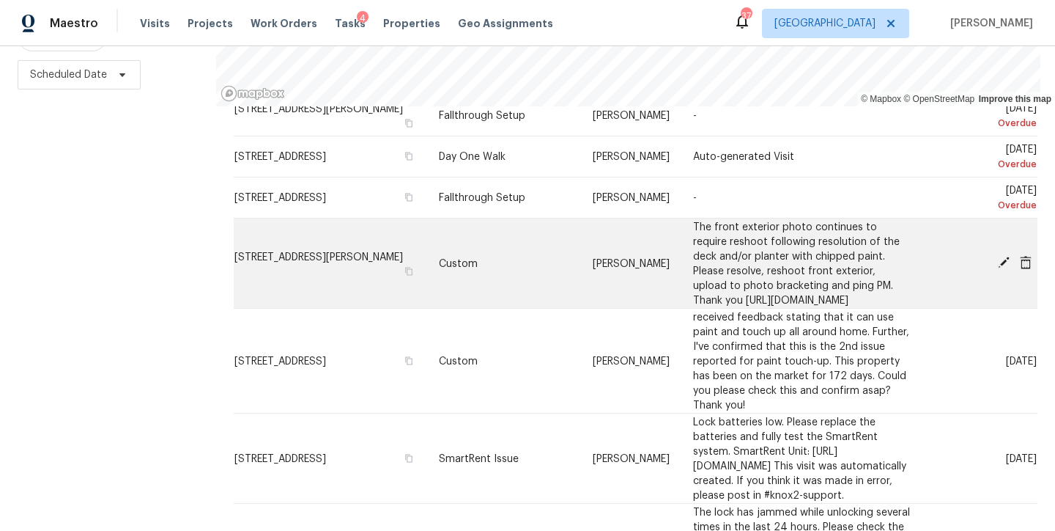
scroll to position [65, 0]
click at [993, 255] on span at bounding box center [1004, 261] width 22 height 13
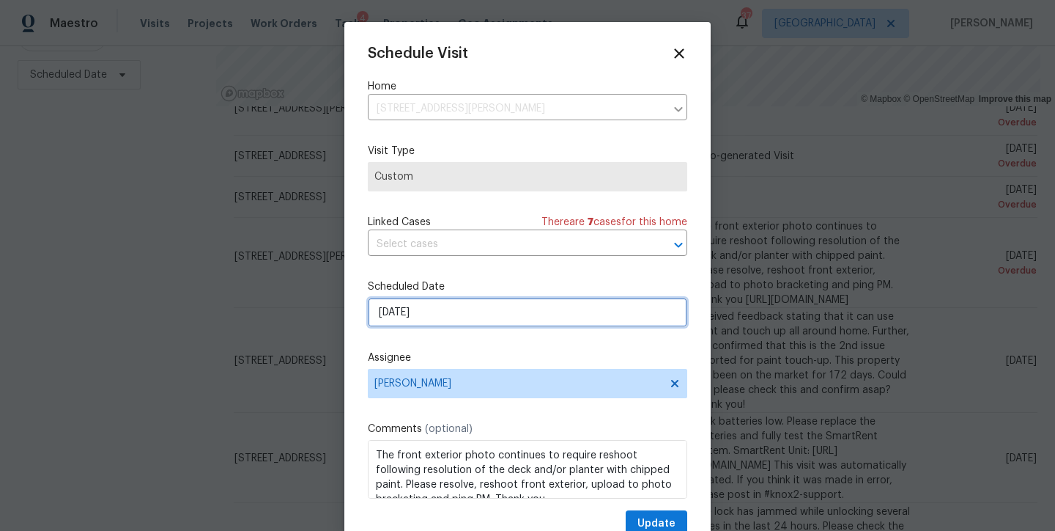
click at [416, 316] on input "9/3/2025" at bounding box center [527, 311] width 319 height 29
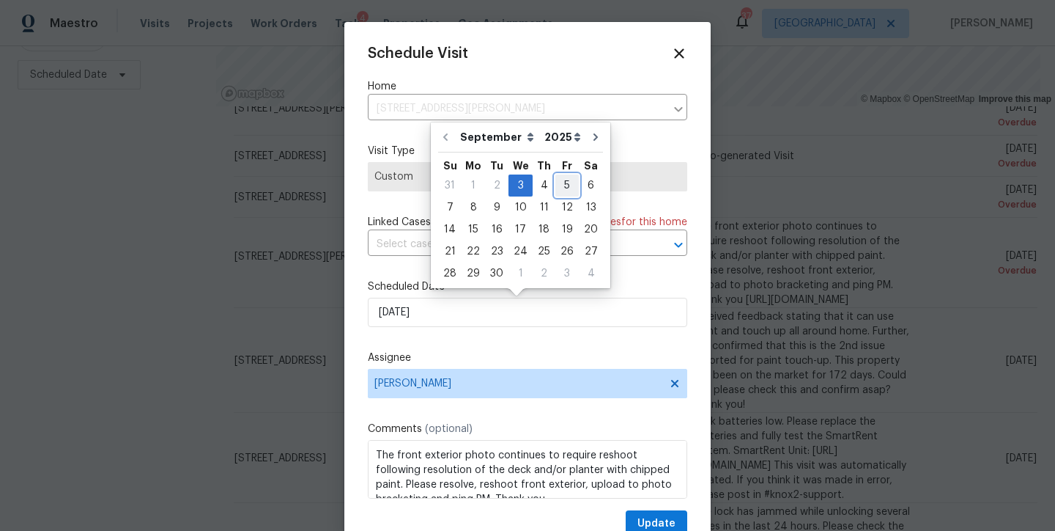
click at [561, 185] on div "5" at bounding box center [566, 185] width 23 height 21
type input "9/5/2025"
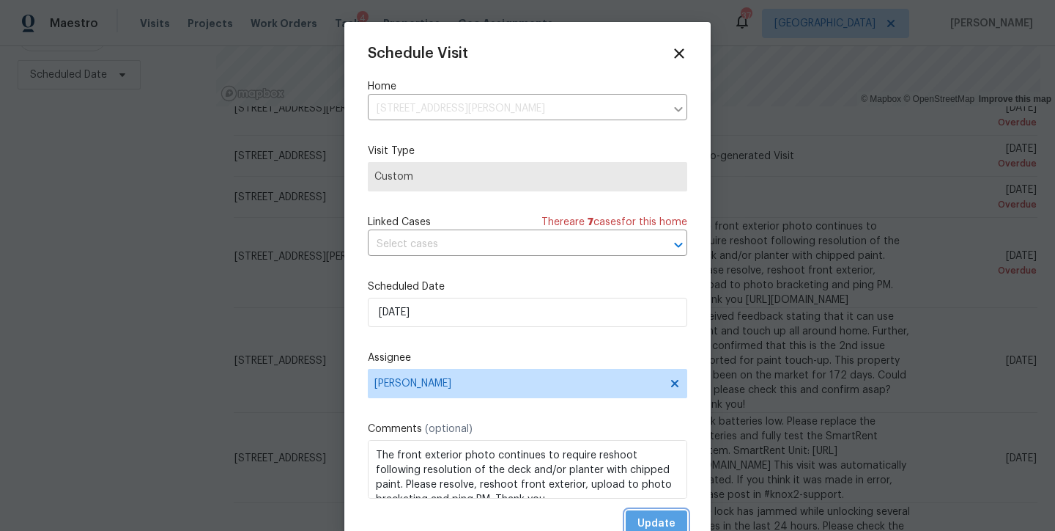
click at [637, 520] on span "Update" at bounding box center [656, 523] width 38 height 18
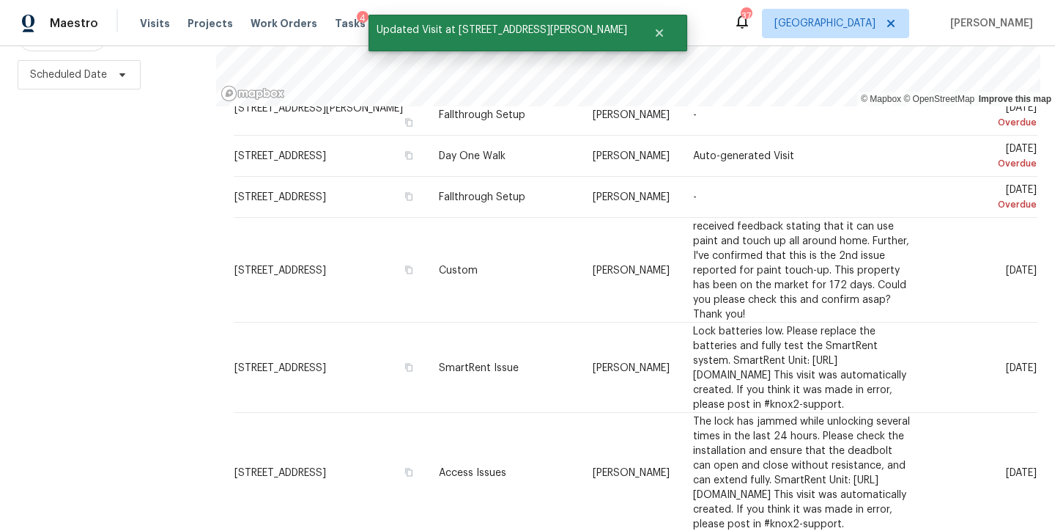
click at [133, 344] on div "Filters Reset ​ Type Assignee Scheduled Date" at bounding box center [108, 208] width 216 height 644
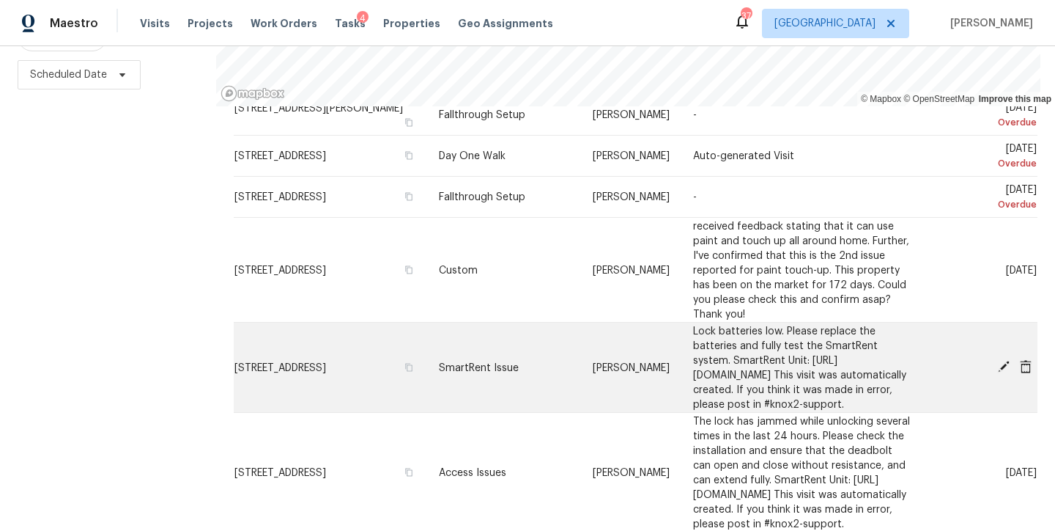
click at [998, 361] on icon at bounding box center [1004, 367] width 12 height 12
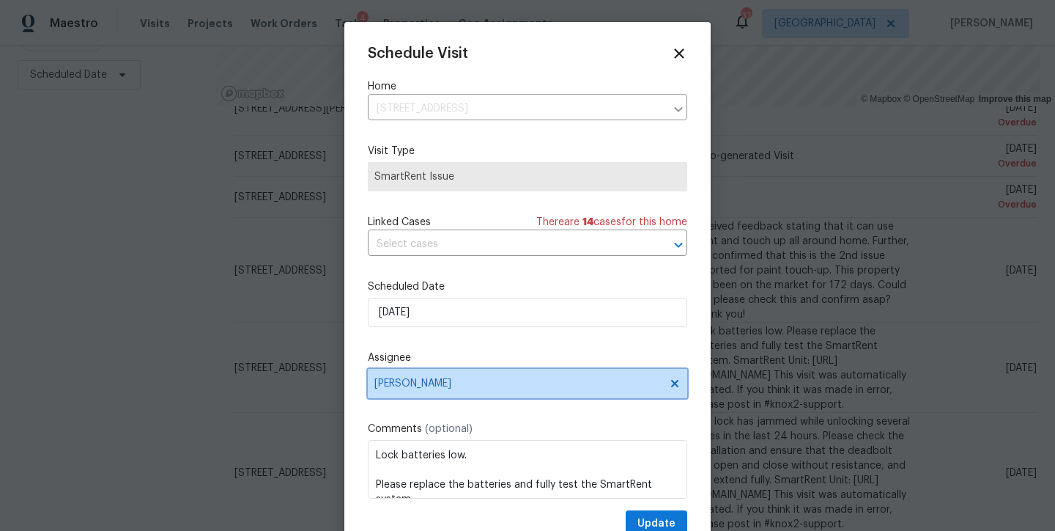
click at [399, 384] on span "Lee Privette" at bounding box center [517, 383] width 287 height 12
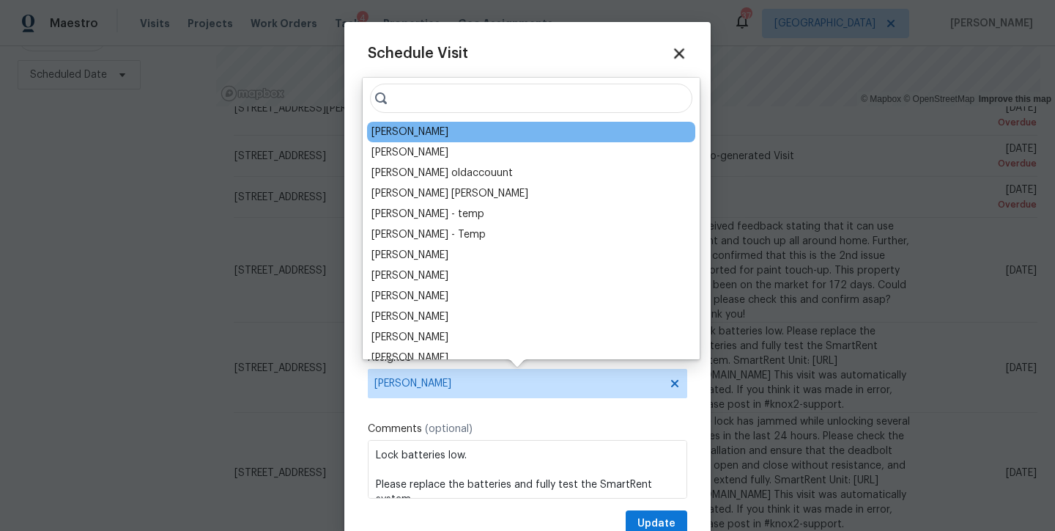
click at [674, 51] on icon at bounding box center [679, 53] width 10 height 10
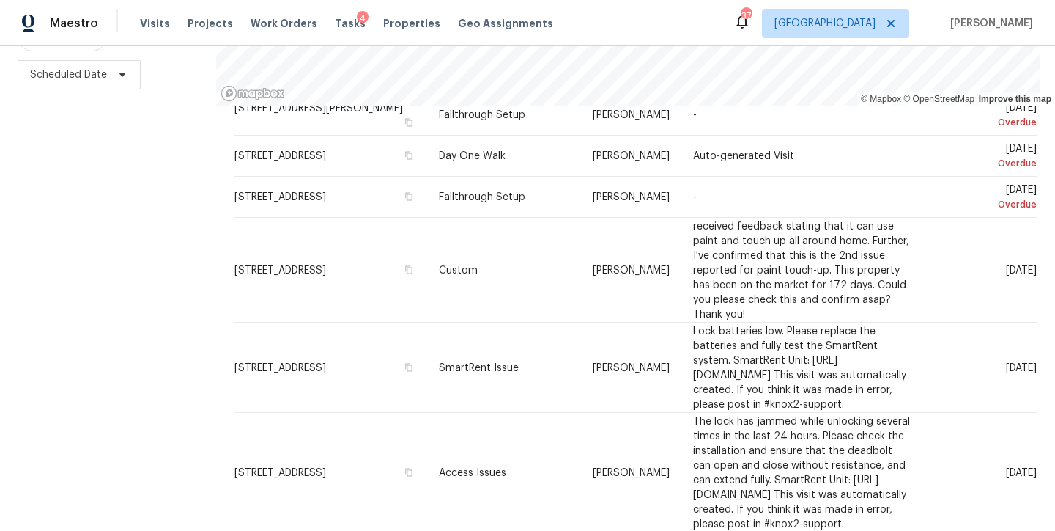
click at [125, 350] on div "Filters Reset ​ Type Assignee Scheduled Date" at bounding box center [108, 208] width 216 height 644
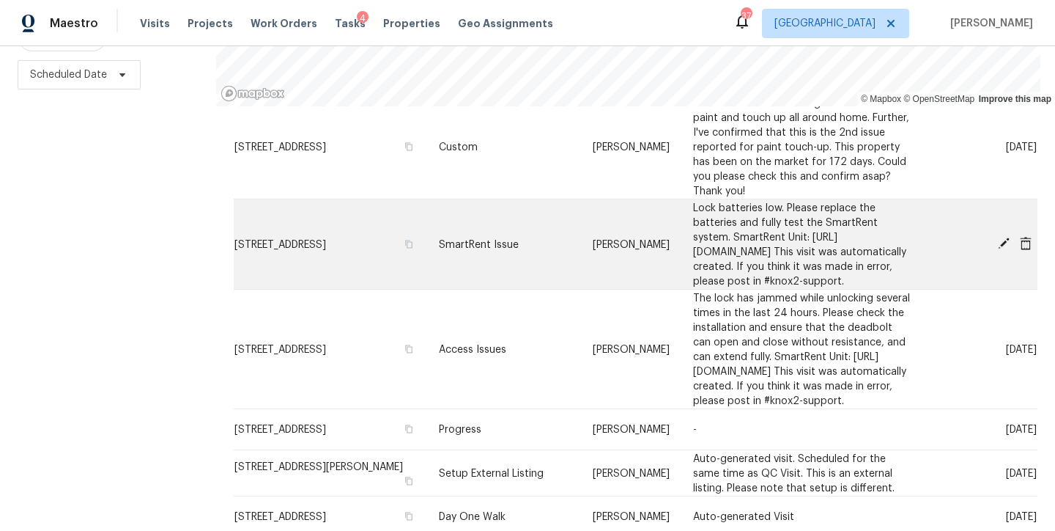
scroll to position [192, 0]
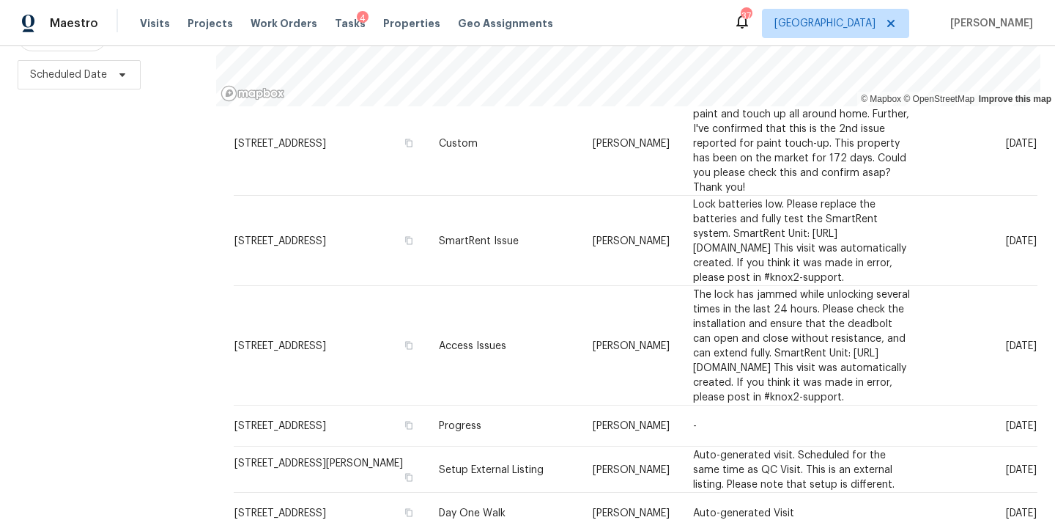
click at [110, 336] on div "Filters Reset ​ Type Assignee Scheduled Date" at bounding box center [108, 208] width 216 height 644
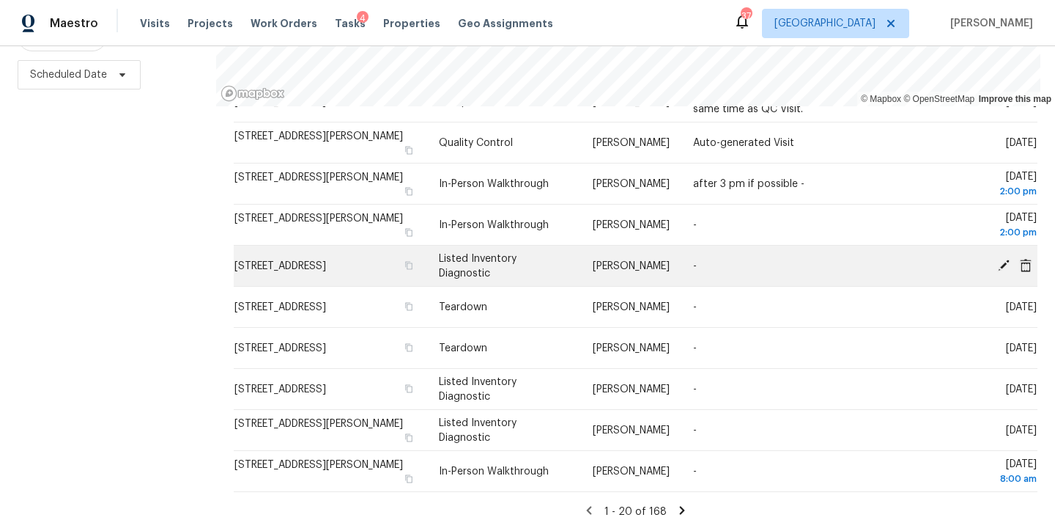
scroll to position [700, 0]
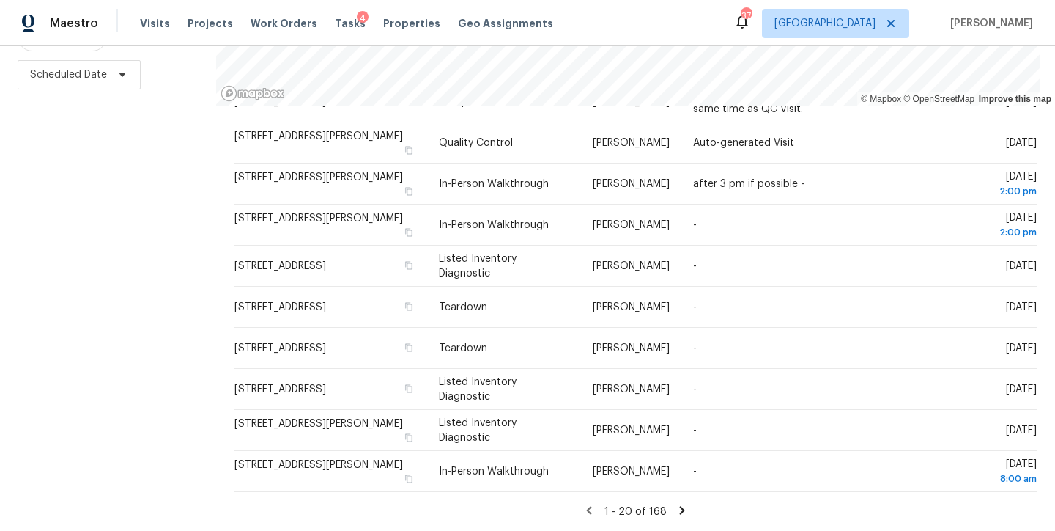
click at [680, 506] on icon at bounding box center [682, 510] width 5 height 8
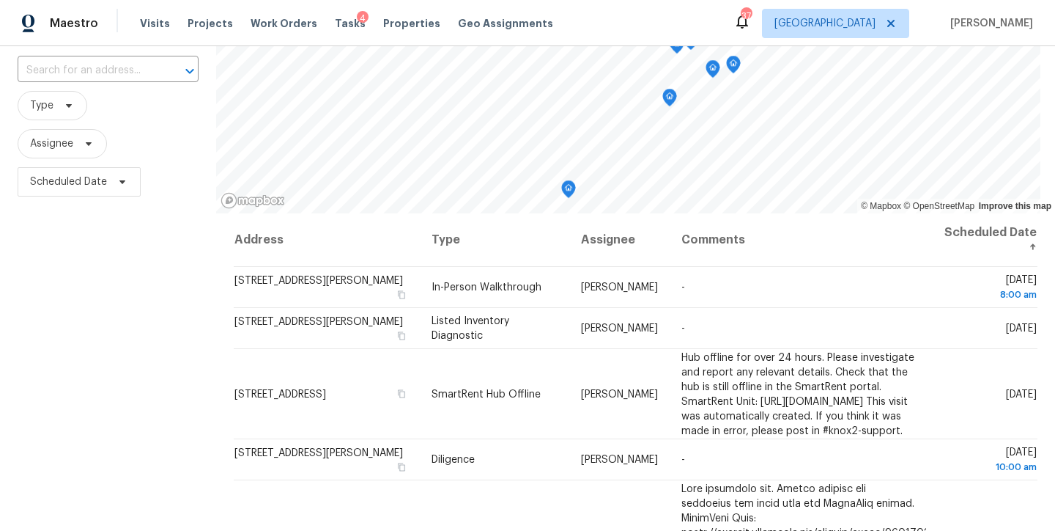
scroll to position [215, 0]
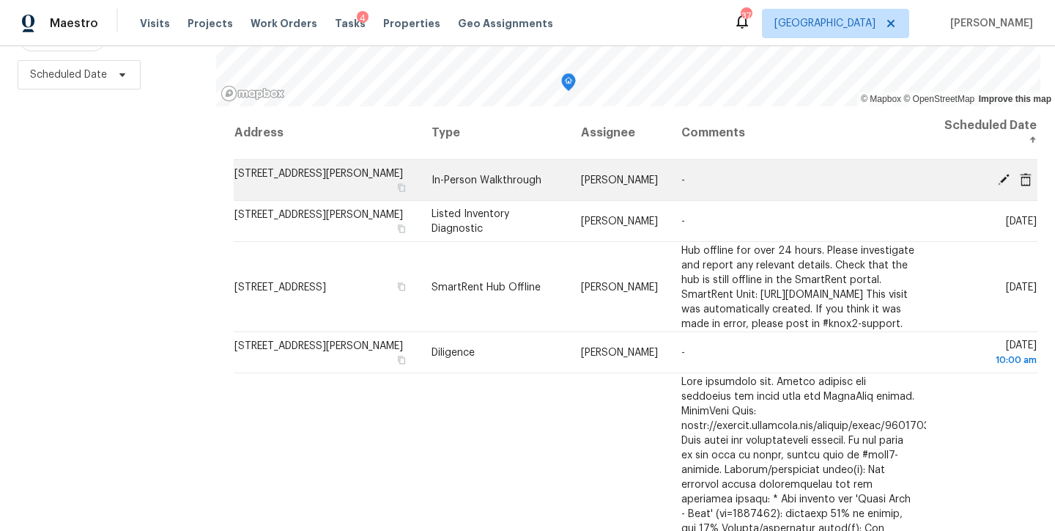
click at [998, 173] on icon at bounding box center [1004, 179] width 12 height 12
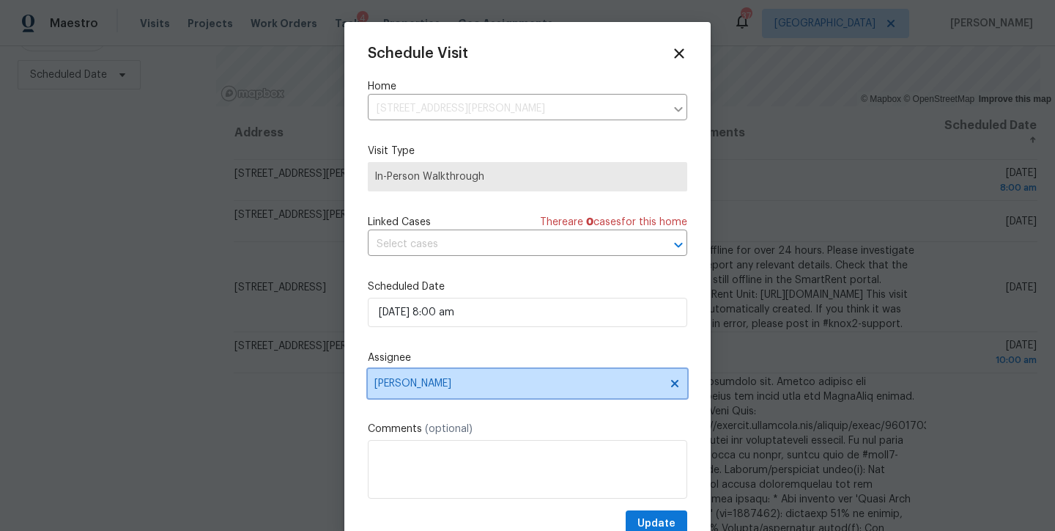
click at [432, 389] on span "[PERSON_NAME]" at bounding box center [517, 383] width 287 height 12
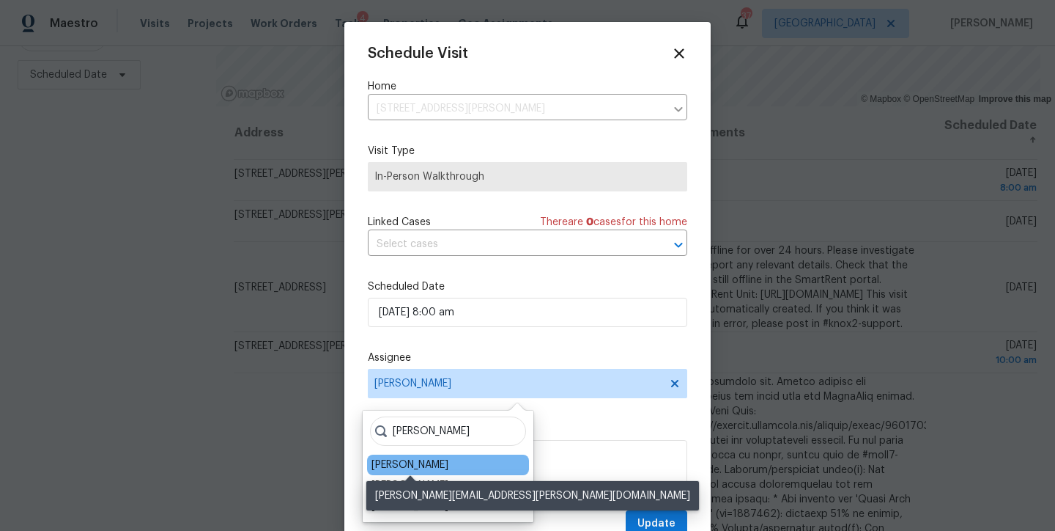
type input "nicholas"
click at [432, 465] on div "[PERSON_NAME]" at bounding box center [410, 464] width 77 height 15
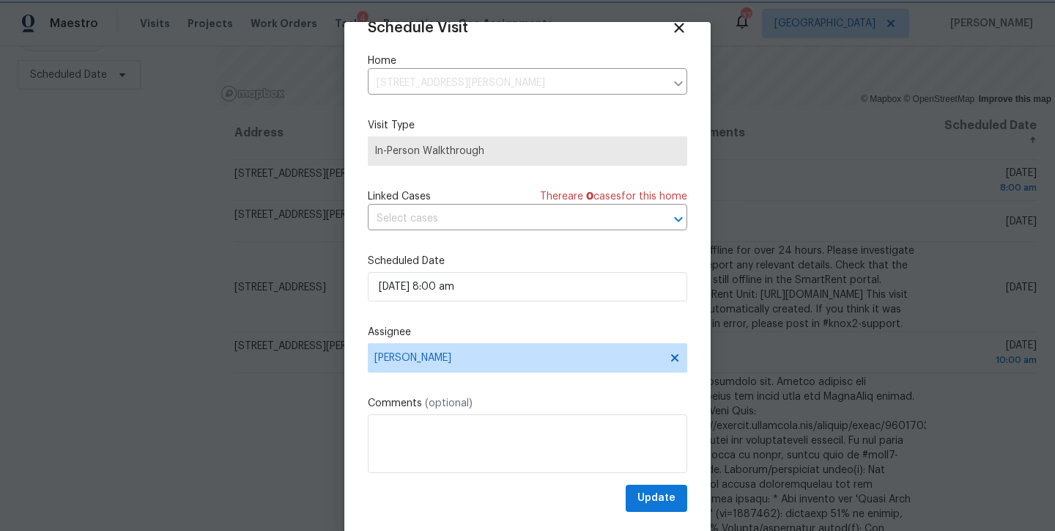
scroll to position [26, 0]
click at [645, 500] on span "Update" at bounding box center [656, 498] width 38 height 18
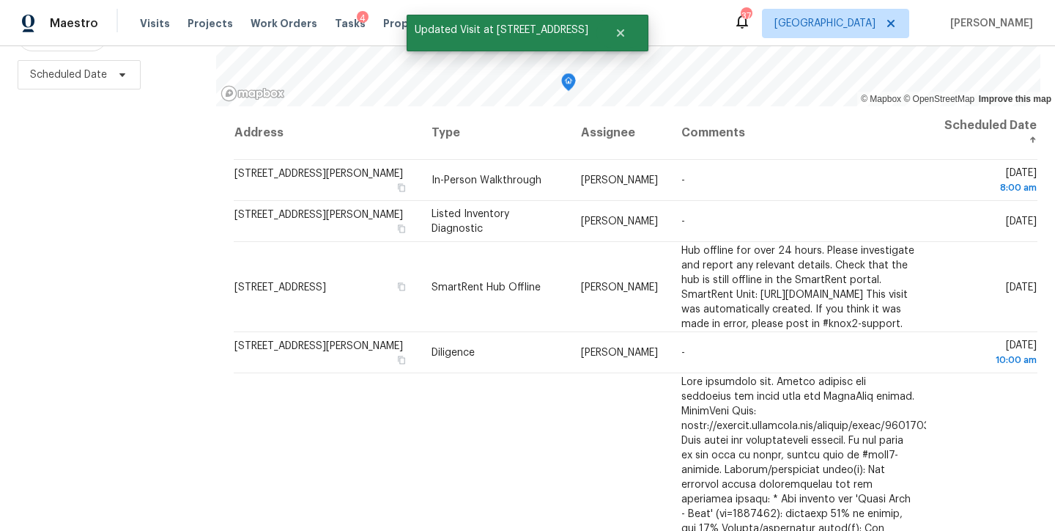
click at [120, 347] on div "Filters Reset ​ Type Assignee Scheduled Date" at bounding box center [108, 208] width 216 height 644
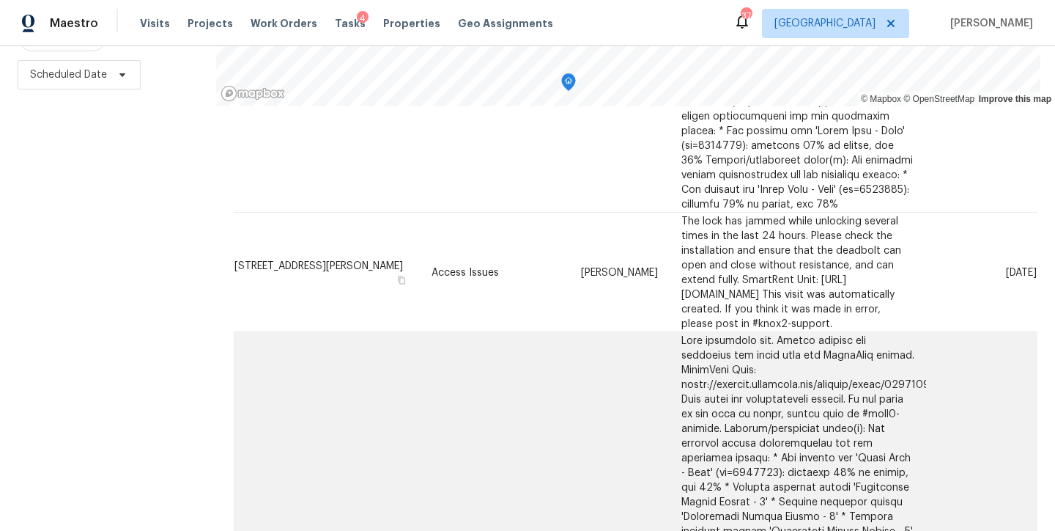
scroll to position [910, 0]
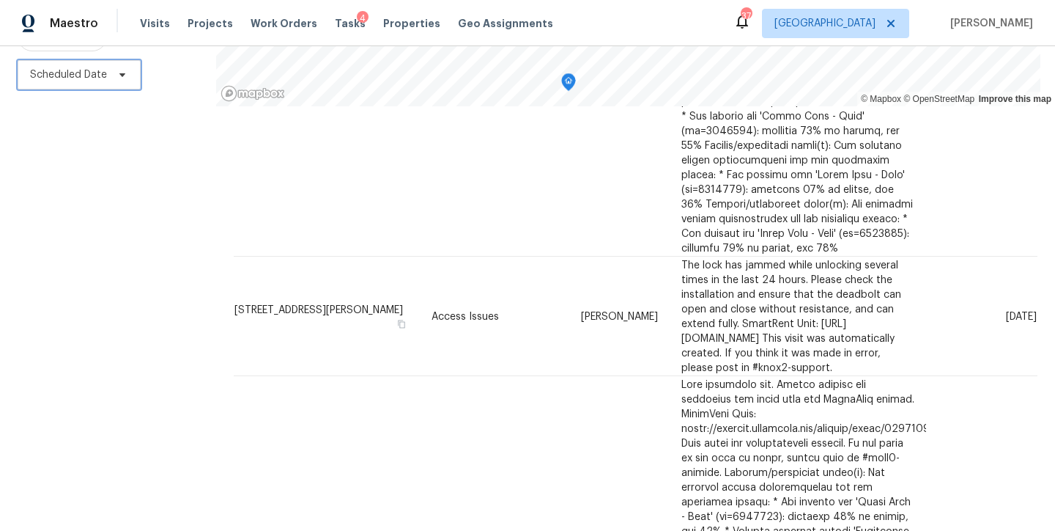
click at [67, 67] on span "Scheduled Date" at bounding box center [68, 74] width 77 height 15
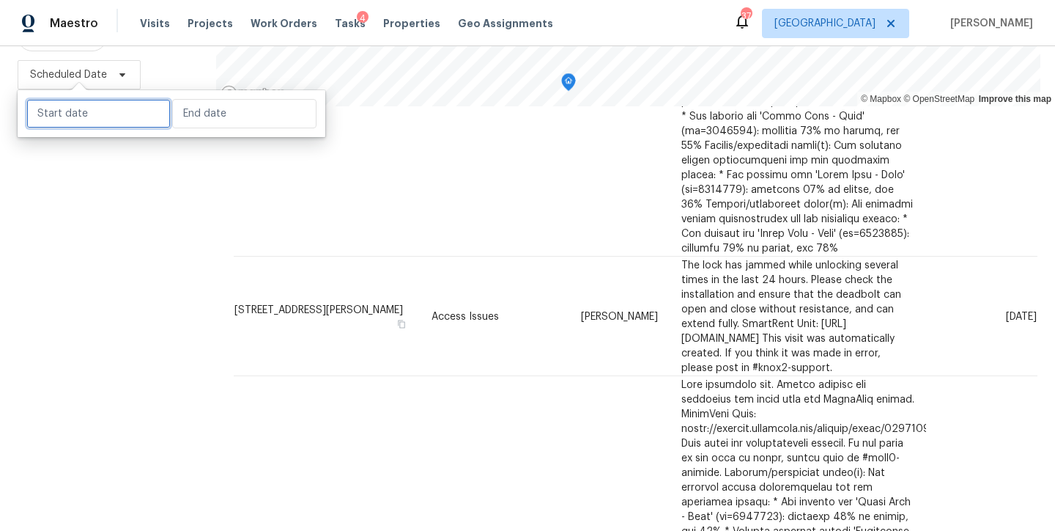
select select "8"
select select "2025"
select select "9"
select select "2025"
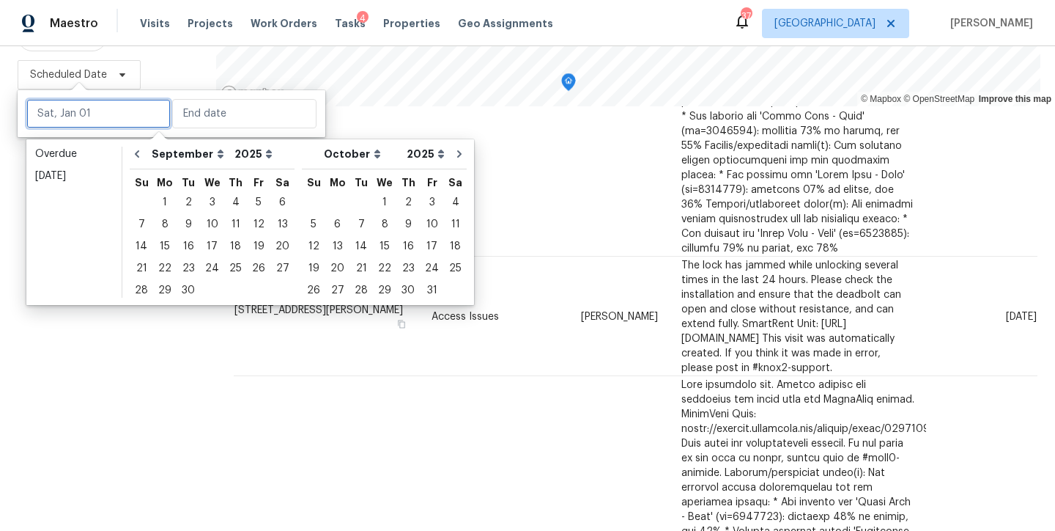
click at [75, 118] on input "text" at bounding box center [98, 113] width 144 height 29
click at [254, 202] on div "5" at bounding box center [258, 202] width 23 height 21
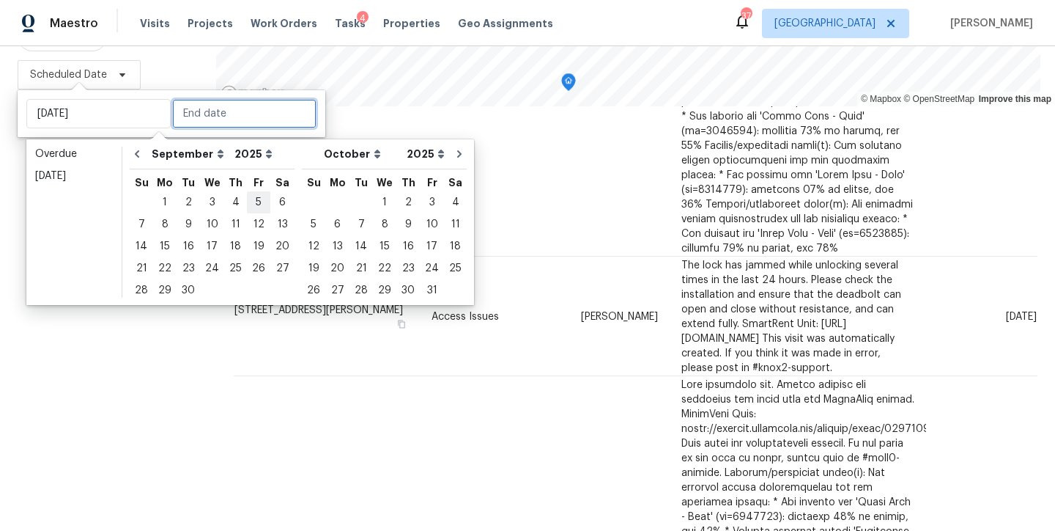
type input "Fri, Sep 05"
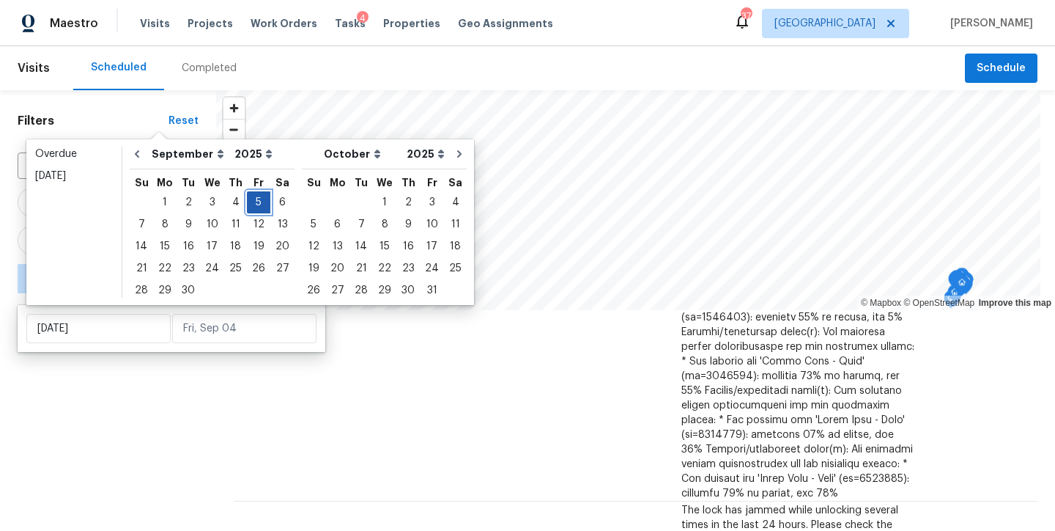
click at [254, 202] on div "5" at bounding box center [258, 202] width 23 height 21
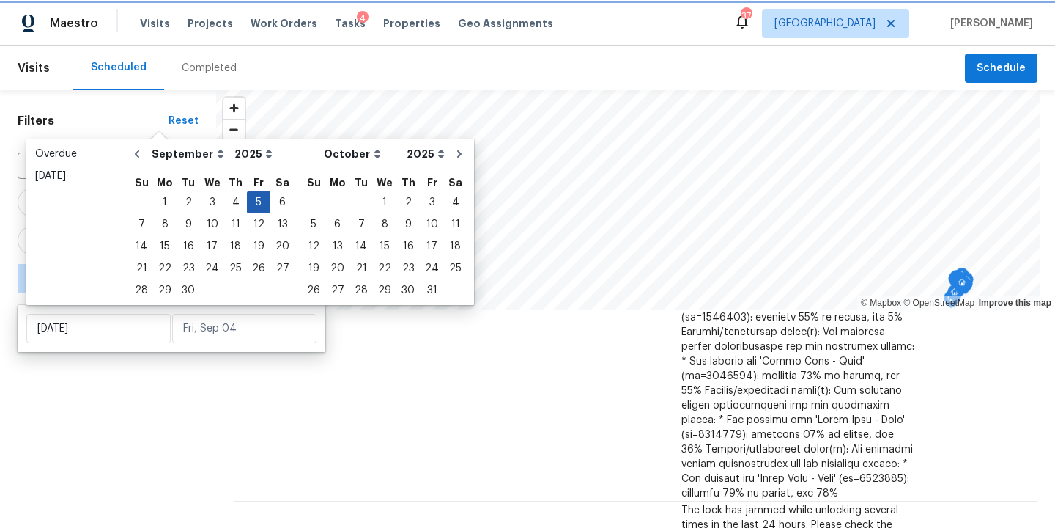
type input "Fri, Sep 05"
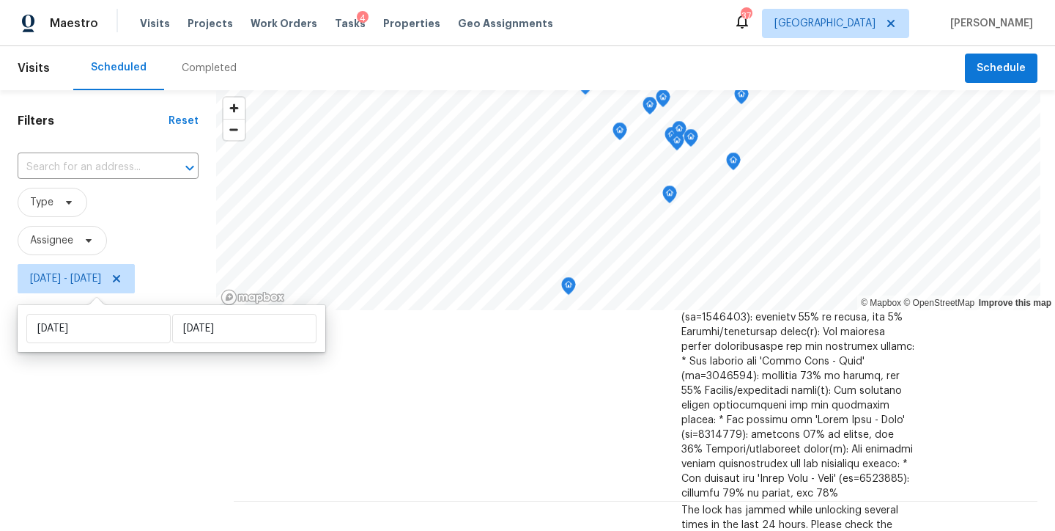
click at [97, 389] on div "Filters Reset ​ Type Assignee Fri, Sep 05 - Fri, Sep 05" at bounding box center [108, 412] width 216 height 644
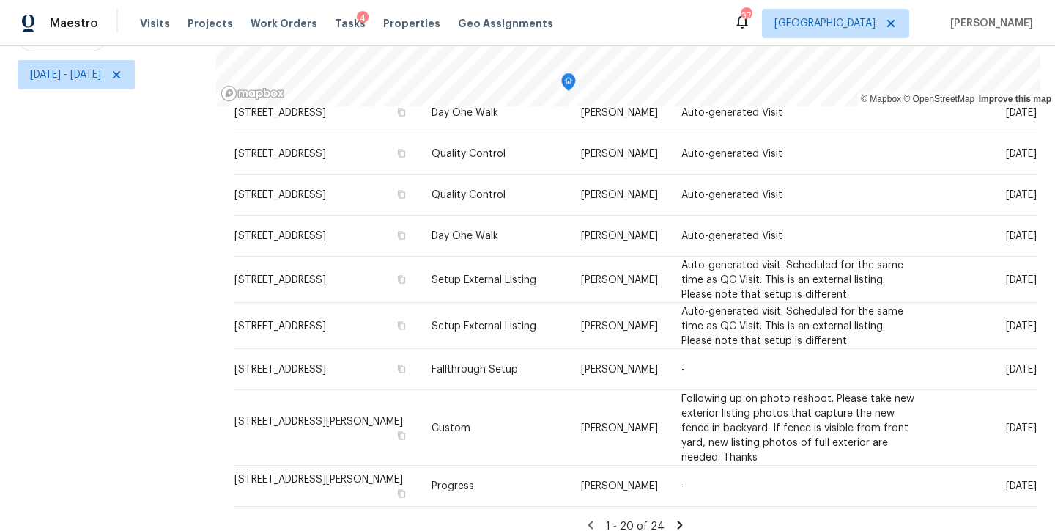
scroll to position [2953, 0]
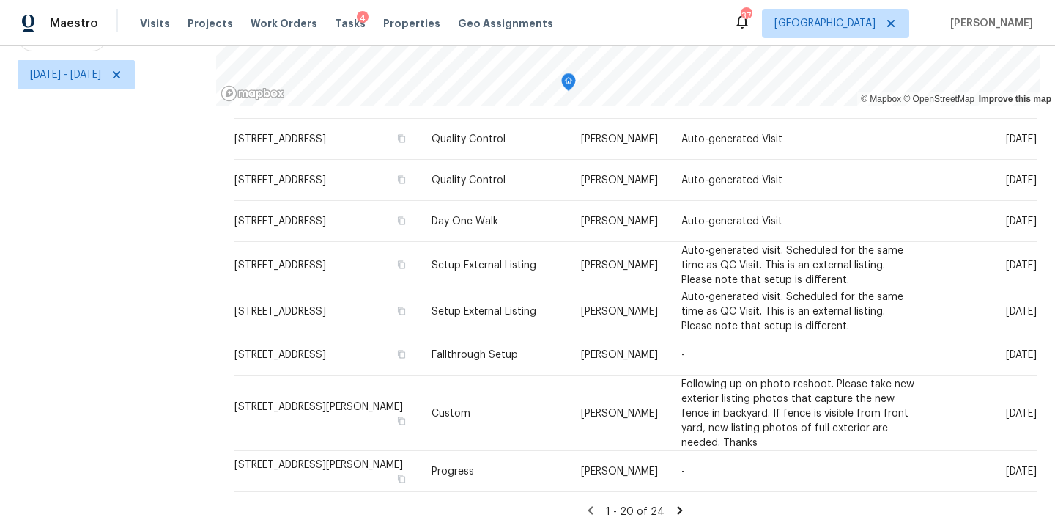
click at [673, 503] on icon at bounding box center [679, 509] width 13 height 13
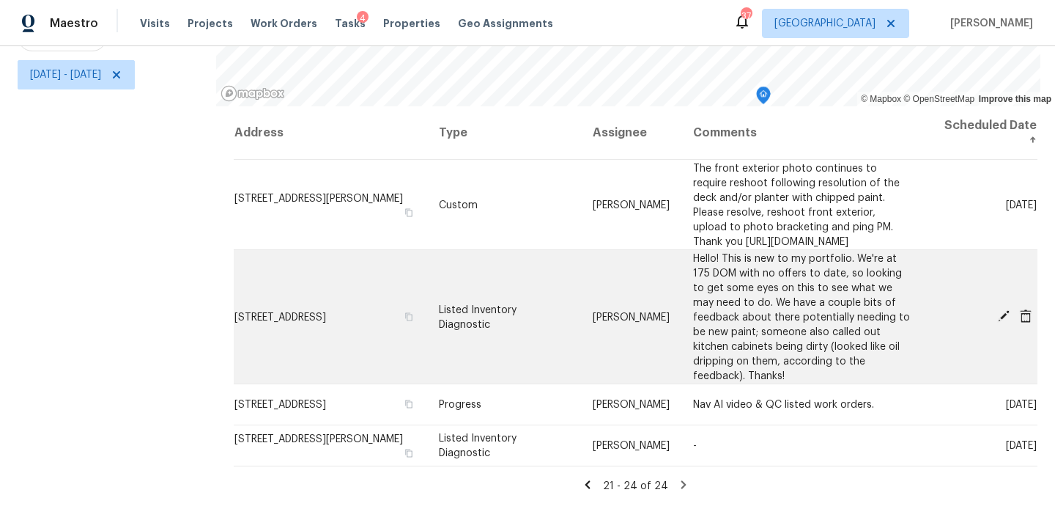
scroll to position [0, 0]
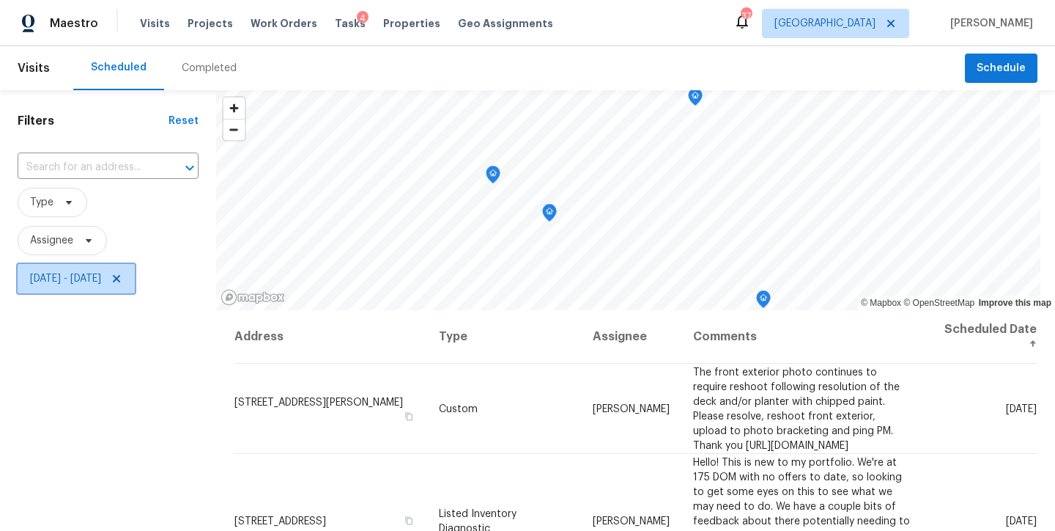
click at [120, 282] on icon at bounding box center [116, 278] width 7 height 7
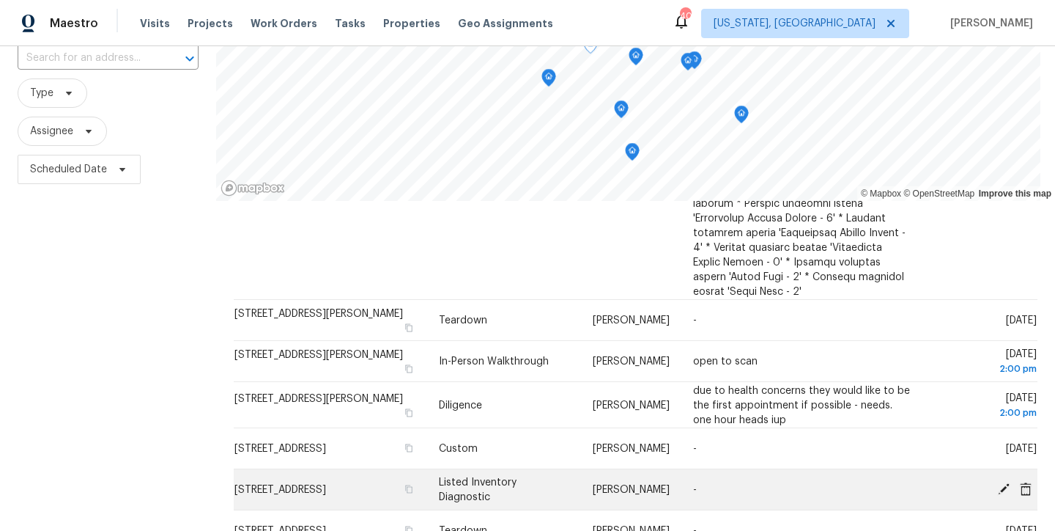
scroll to position [215, 0]
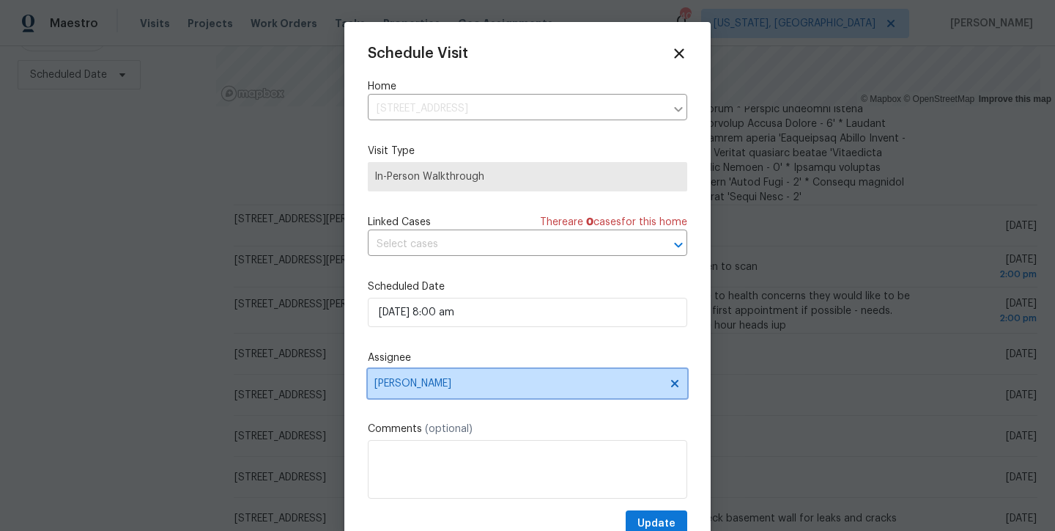
click at [421, 374] on span "Anthony Andreala" at bounding box center [527, 383] width 319 height 29
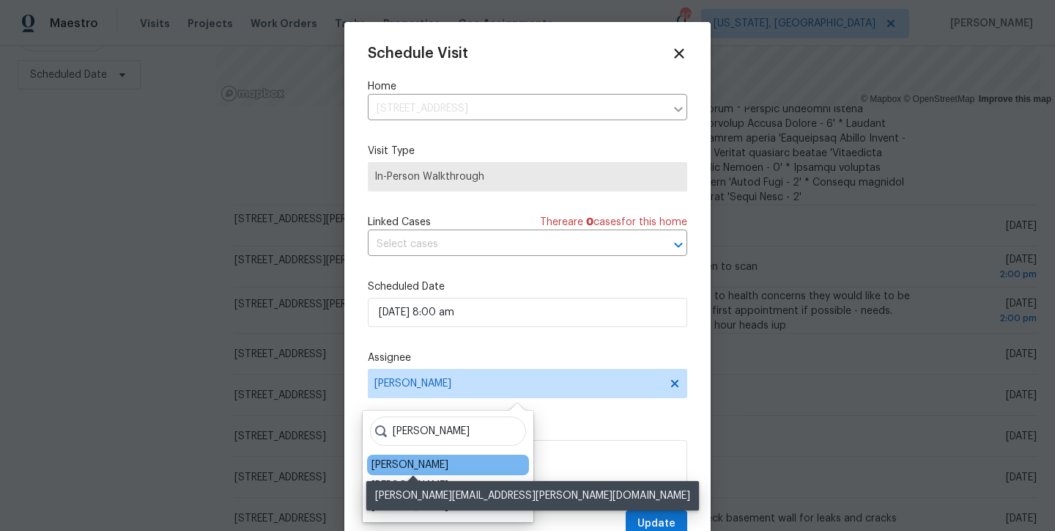
type input "chris"
click at [440, 462] on div "Christopher Pace" at bounding box center [410, 464] width 77 height 15
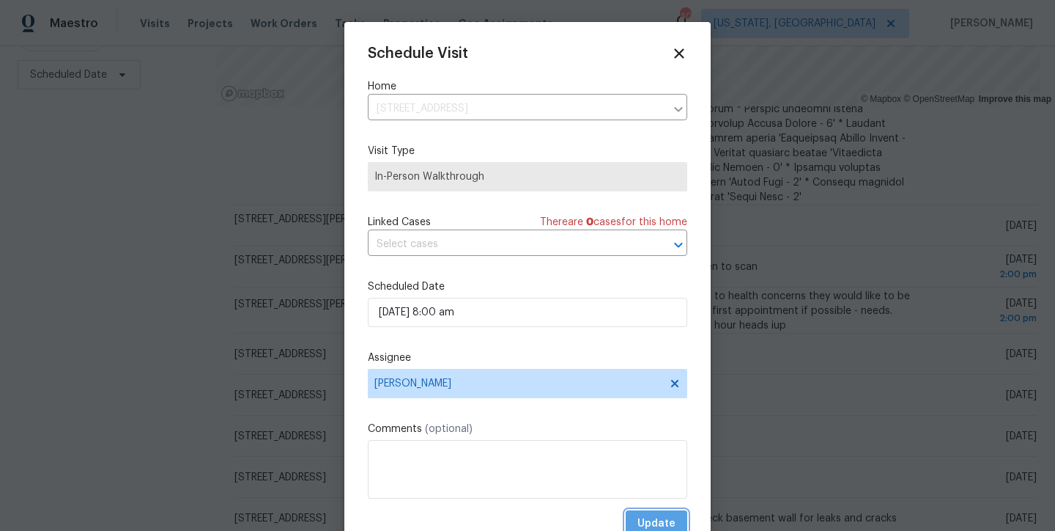
click at [652, 520] on span "Update" at bounding box center [656, 523] width 38 height 18
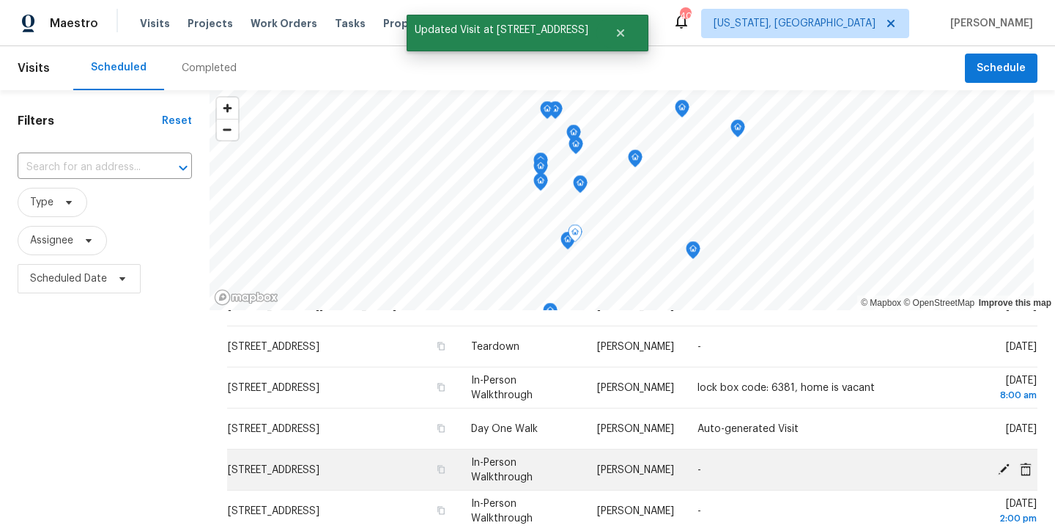
scroll to position [0, 0]
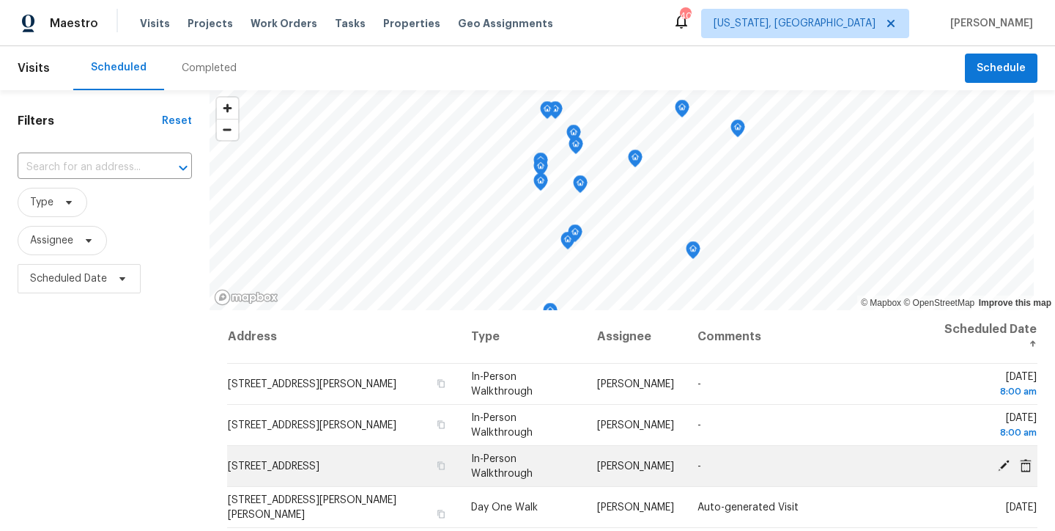
click at [998, 464] on icon at bounding box center [1004, 465] width 12 height 12
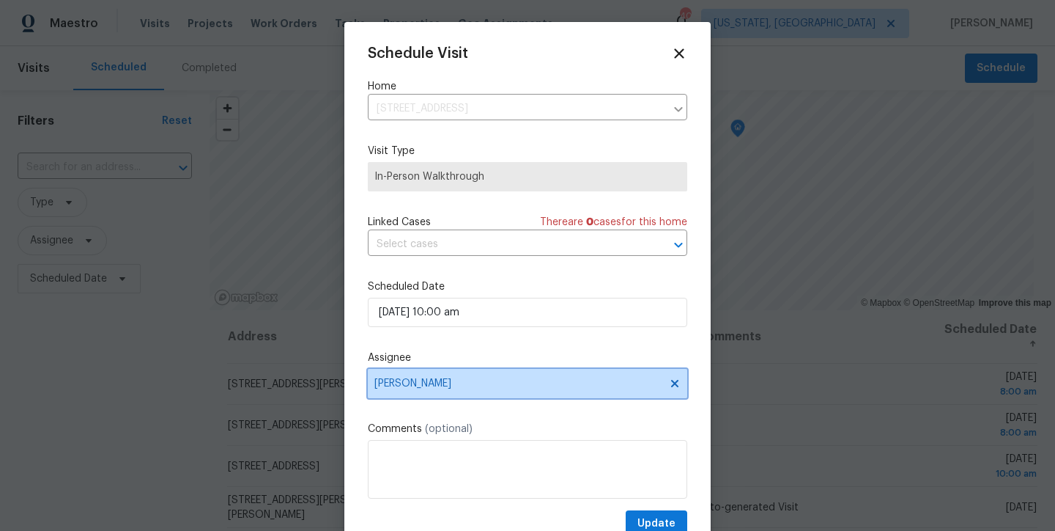
click at [429, 385] on span "Anthony Andreala" at bounding box center [517, 383] width 287 height 12
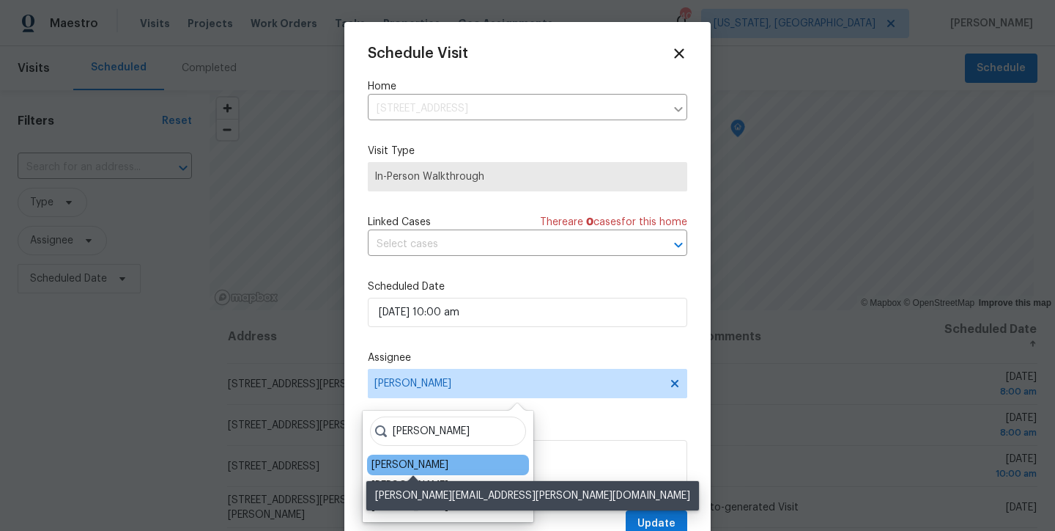
type input "chris"
click at [440, 464] on div "Christopher Pace" at bounding box center [410, 464] width 77 height 15
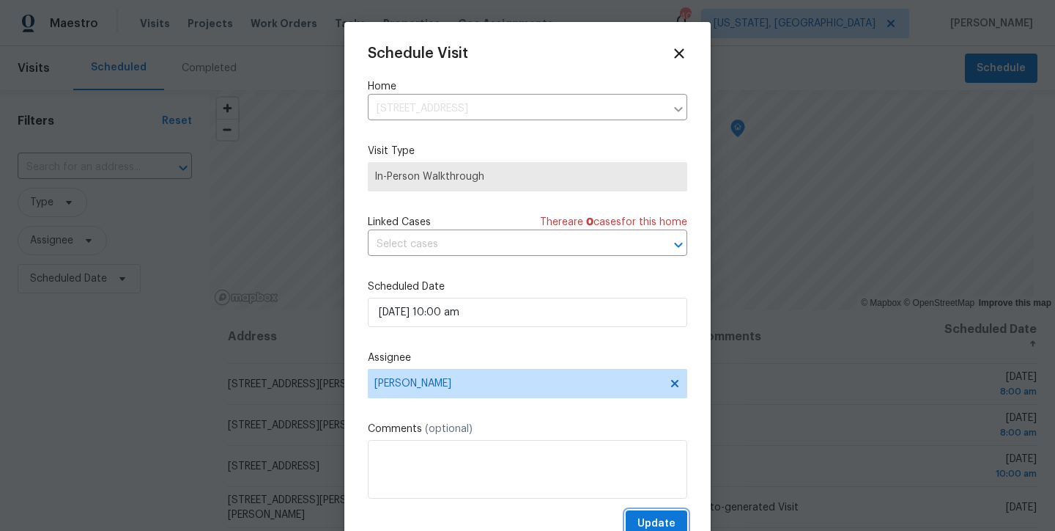
click at [651, 519] on span "Update" at bounding box center [656, 523] width 38 height 18
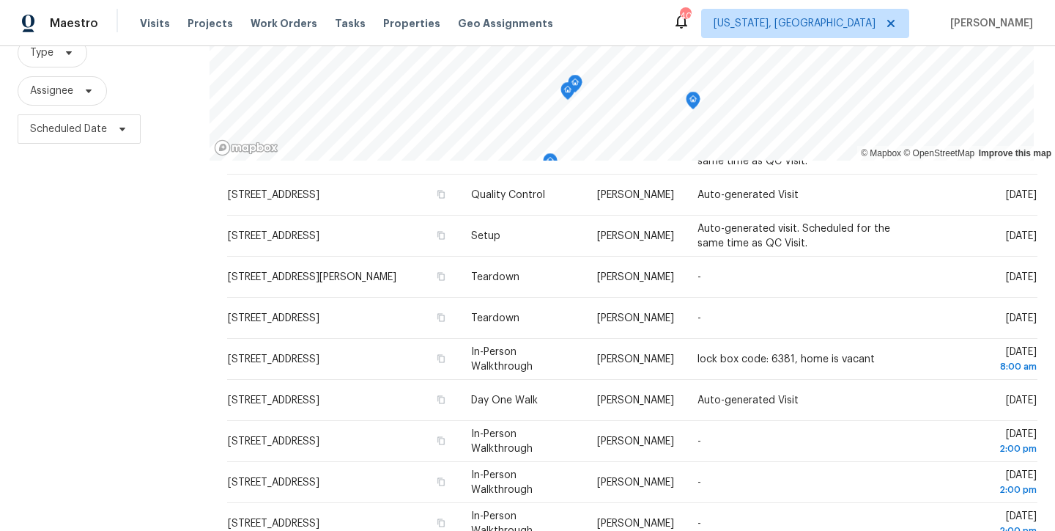
scroll to position [128, 0]
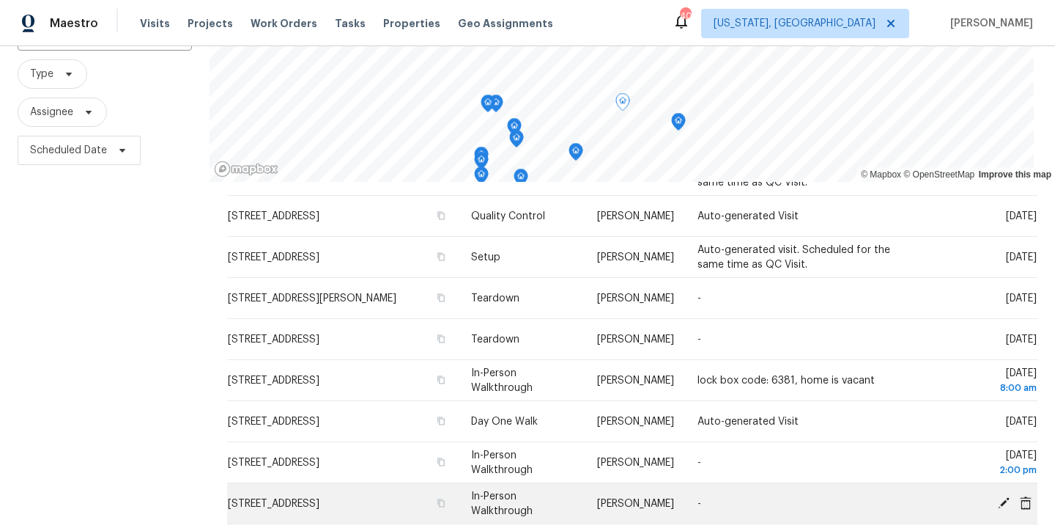
click at [998, 499] on icon at bounding box center [1004, 502] width 12 height 12
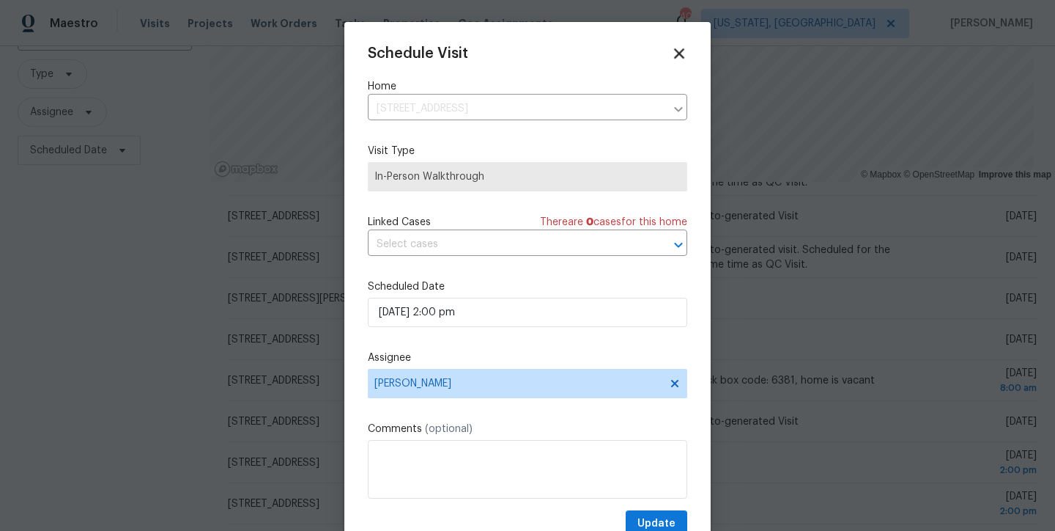
click at [670, 53] on icon at bounding box center [678, 53] width 17 height 17
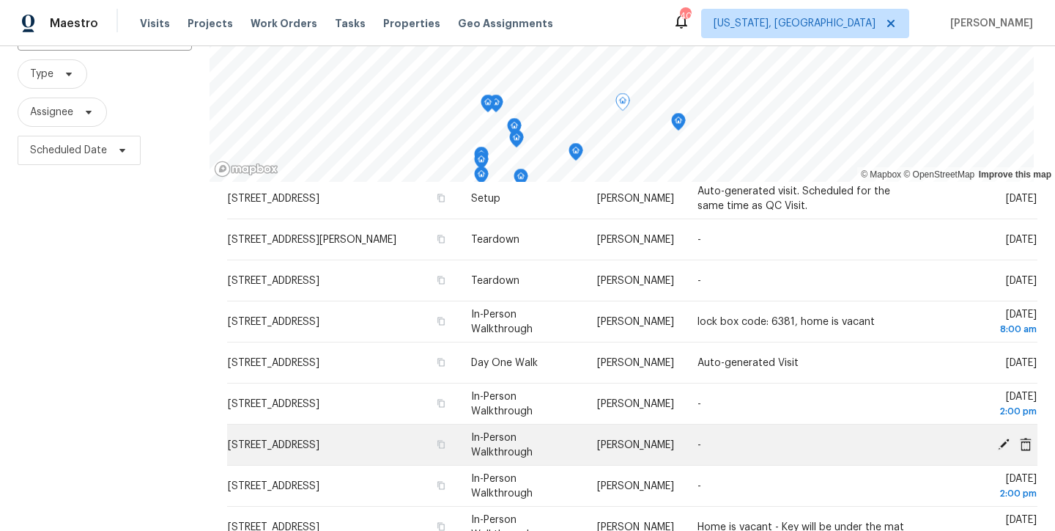
scroll to position [423, 0]
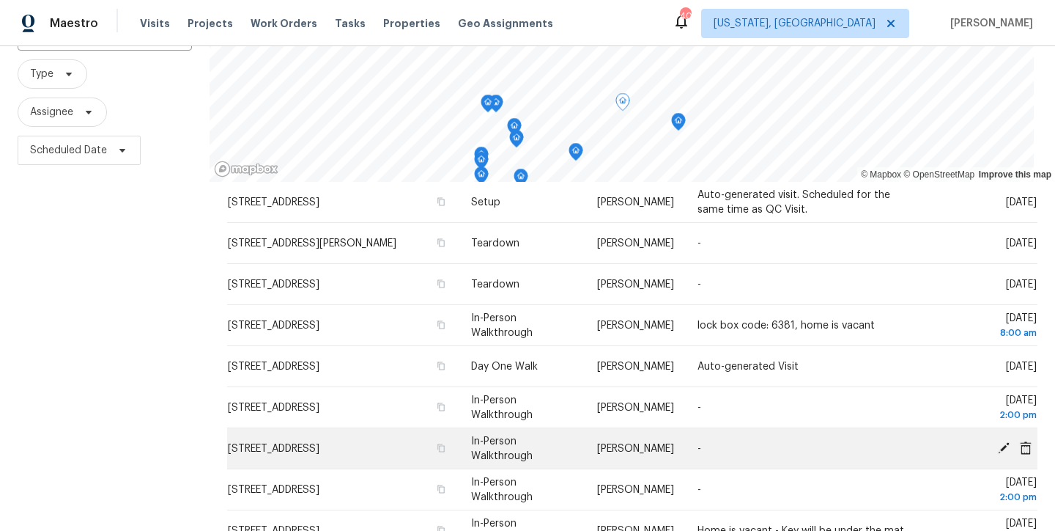
click at [998, 443] on icon at bounding box center [1004, 447] width 12 height 12
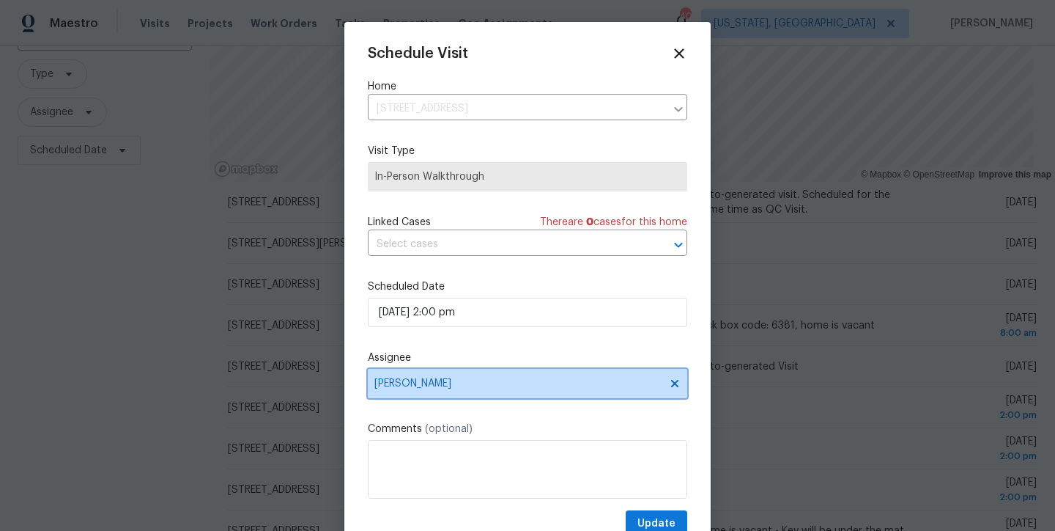
click at [416, 384] on span "Anthony Andreala" at bounding box center [517, 383] width 287 height 12
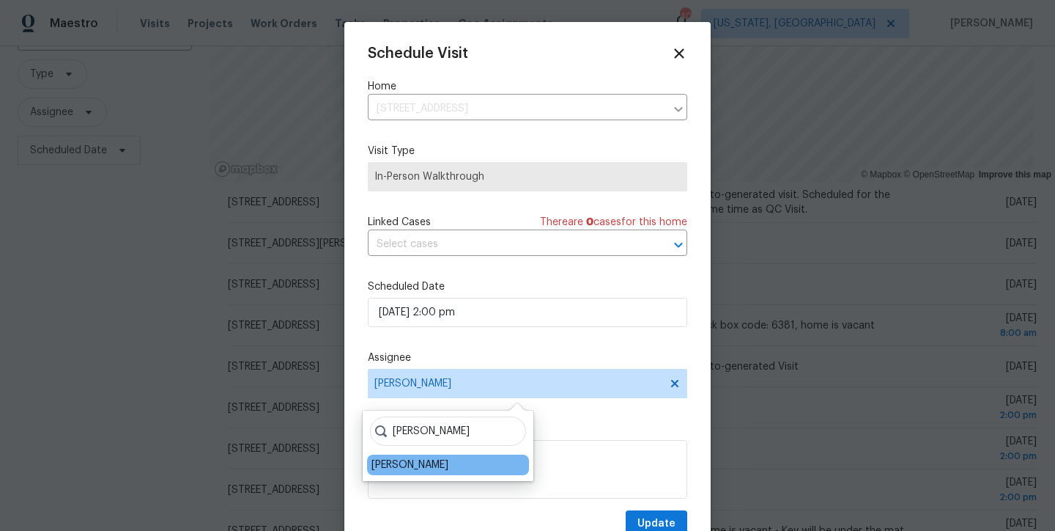
type input "nelson"
click at [411, 470] on div "Nelson Flores" at bounding box center [410, 464] width 77 height 15
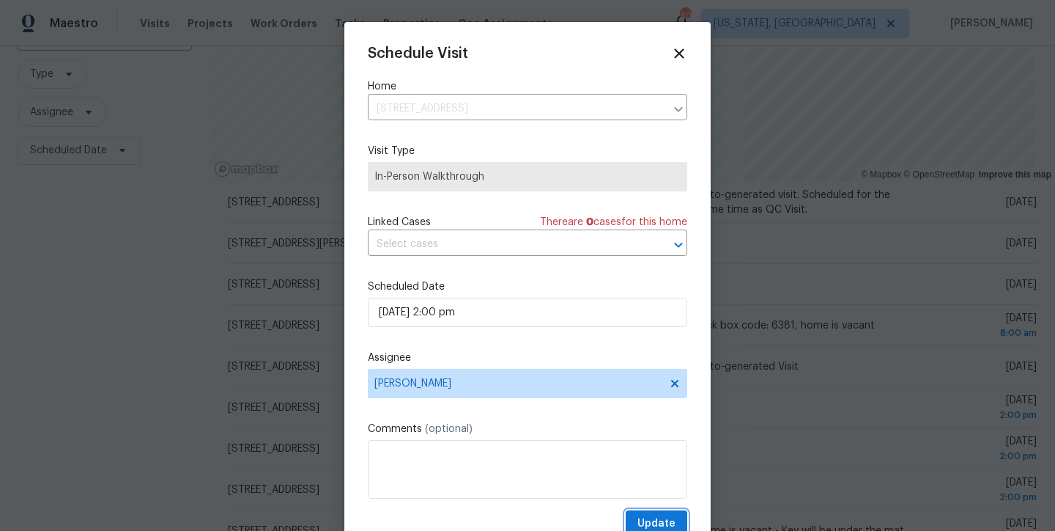
click at [637, 520] on span "Update" at bounding box center [656, 523] width 38 height 18
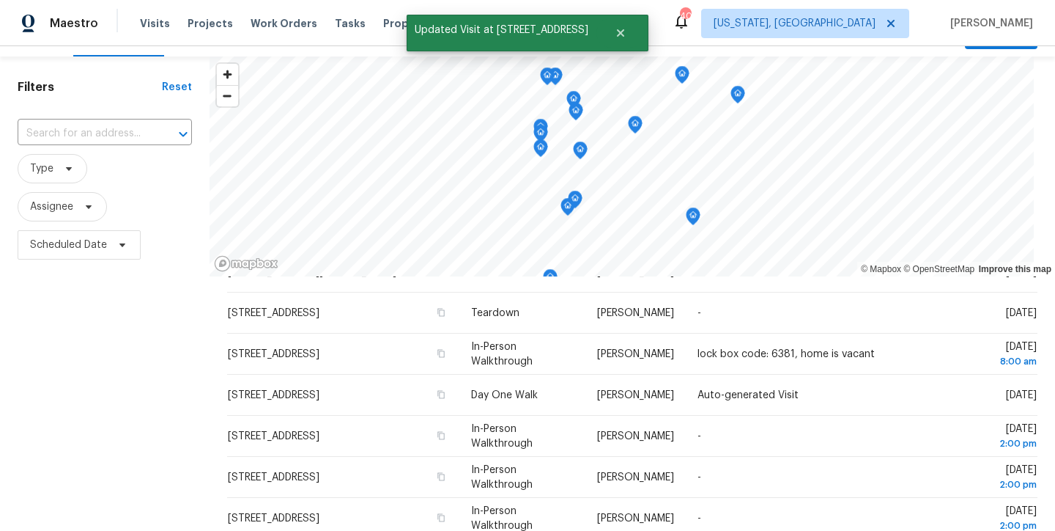
scroll to position [0, 0]
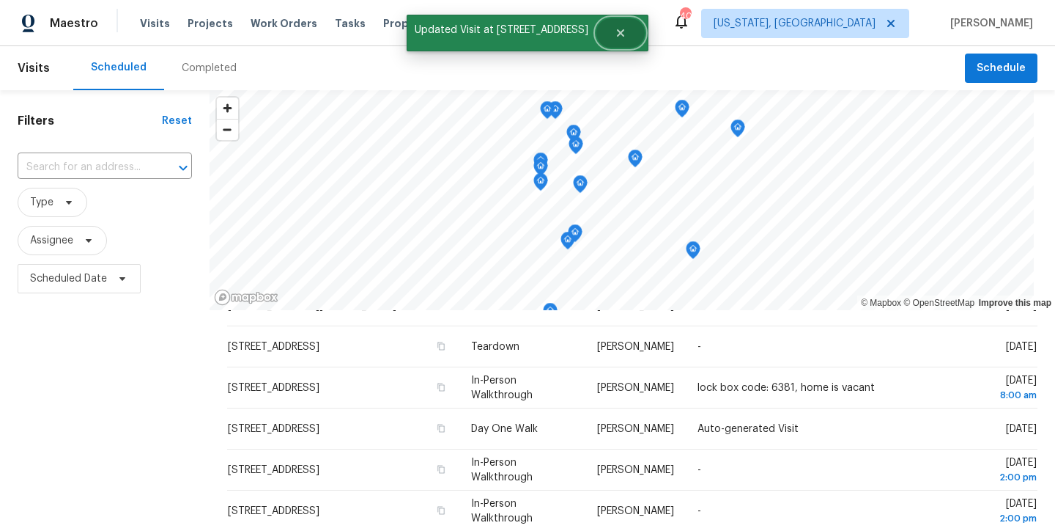
click at [623, 31] on button "Close" at bounding box center [620, 32] width 48 height 29
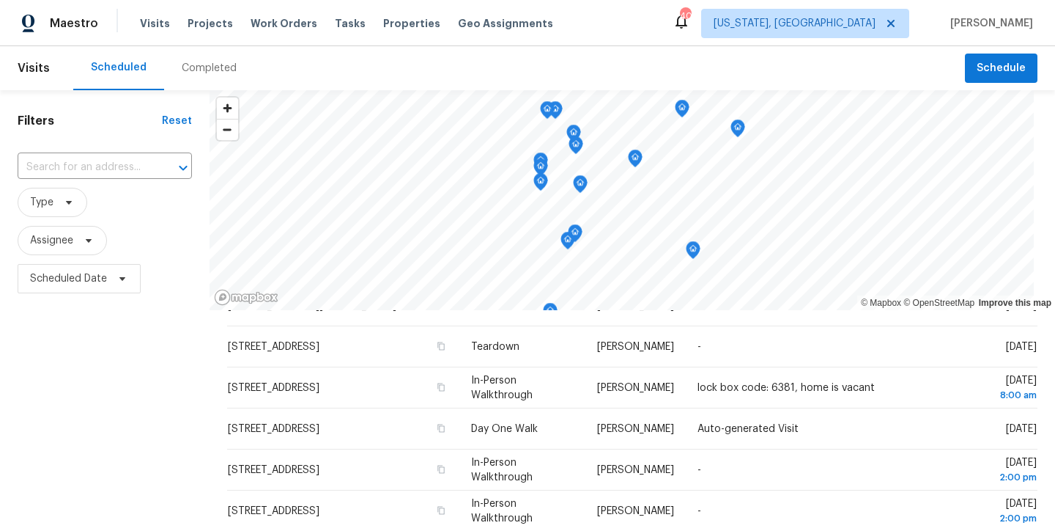
click at [710, 28] on div "Maestro Visits Projects Work Orders Tasks Properties Geo Assignments 40 Washing…" at bounding box center [527, 23] width 1055 height 46
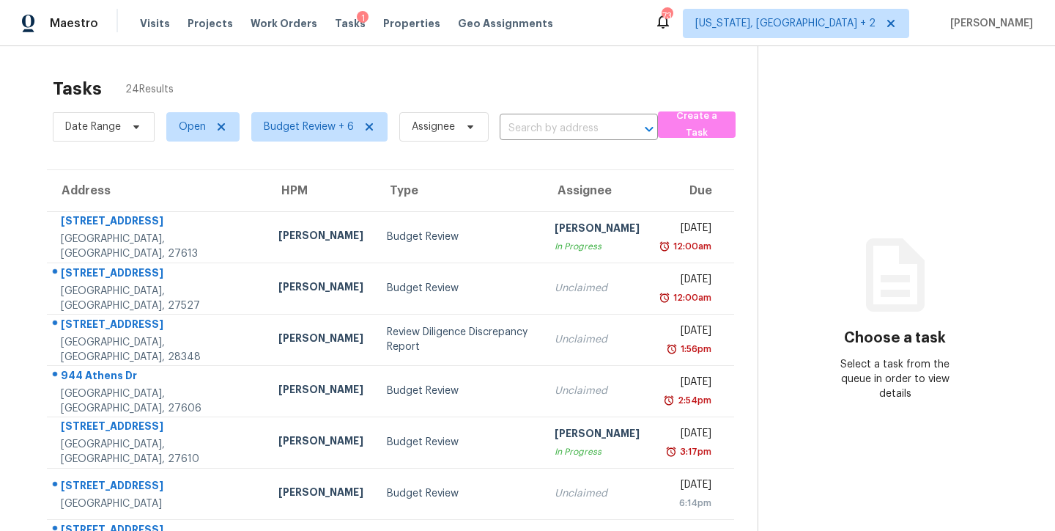
click at [252, 87] on div "Tasks 24 Results" at bounding box center [405, 89] width 705 height 38
click at [446, 51] on div "Tasks 24 Results Date Range Open Budget Review + 6 Assignee ​ Create a Task Add…" at bounding box center [527, 404] width 1055 height 717
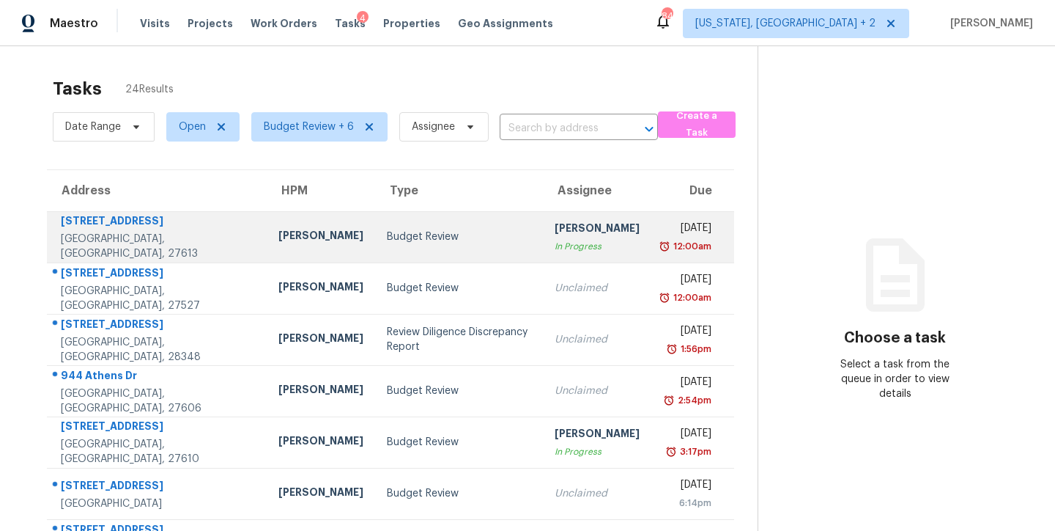
click at [375, 226] on td "Budget Review" at bounding box center [459, 236] width 168 height 51
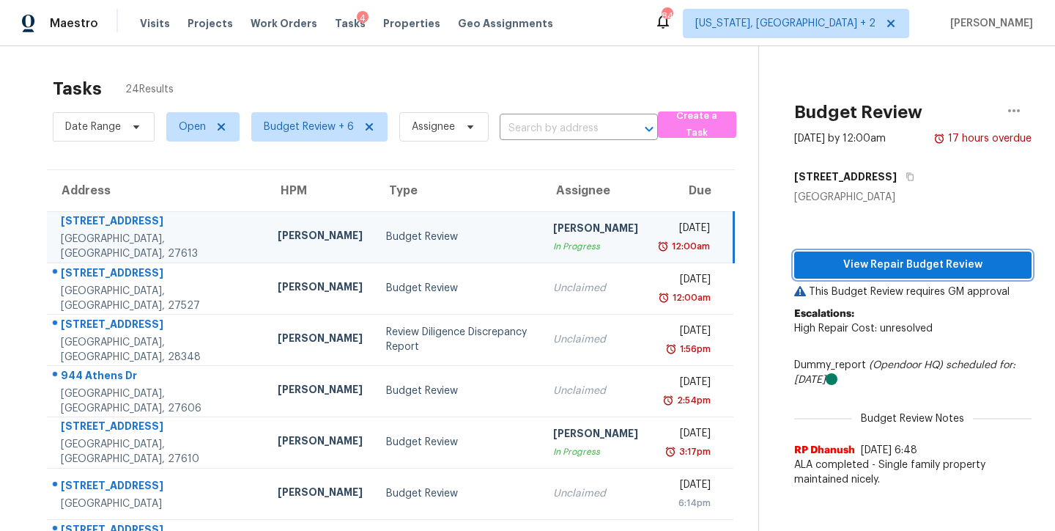
click at [857, 273] on button "View Repair Budget Review" at bounding box center [912, 264] width 237 height 27
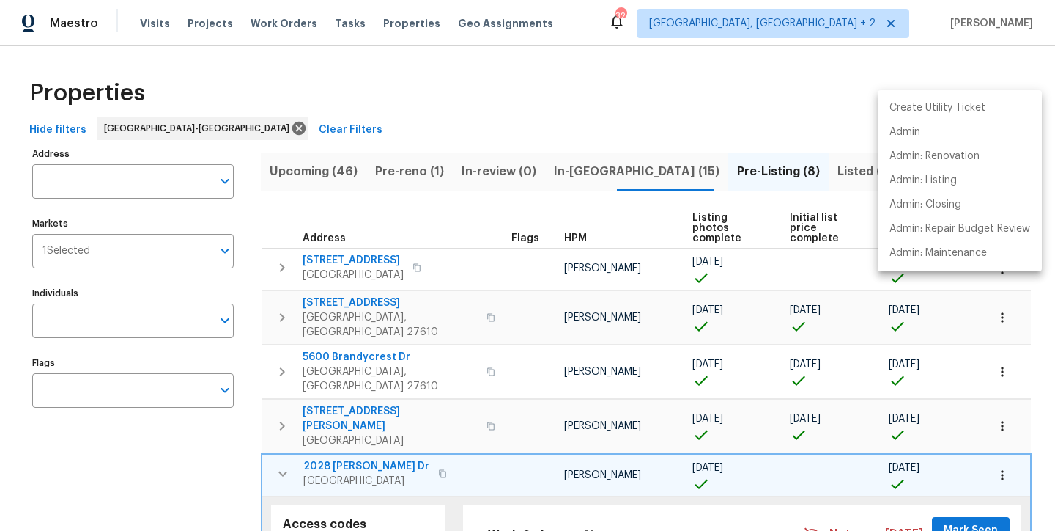
scroll to position [355, 0]
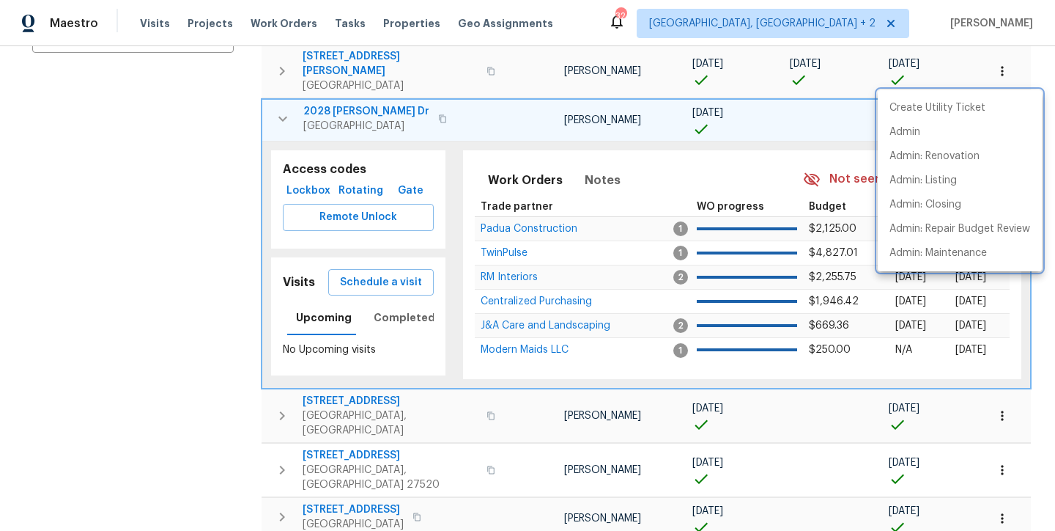
click at [280, 83] on div at bounding box center [527, 265] width 1055 height 531
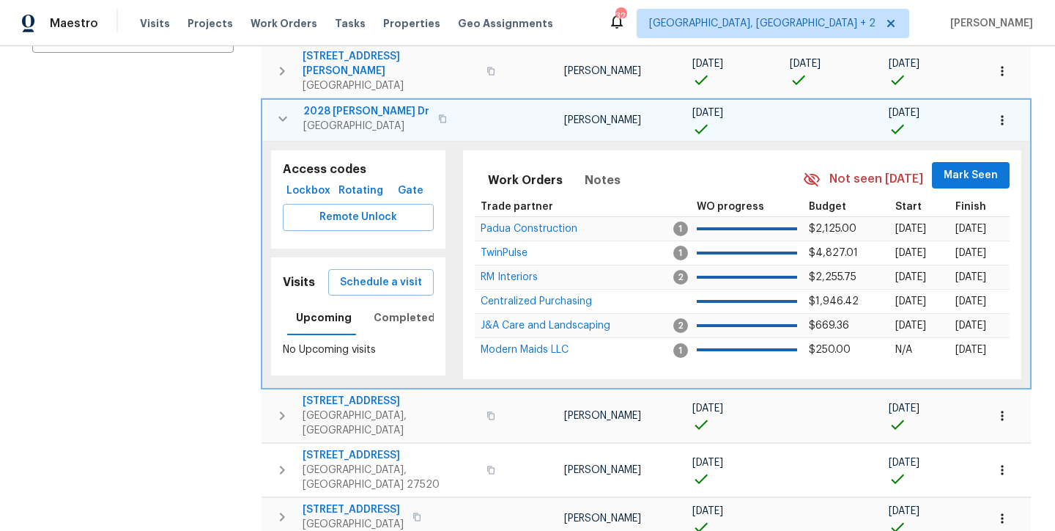
click at [281, 70] on div "Create Utility Ticket Admin Admin: Renovation Admin: Listing Admin: Closing Adm…" at bounding box center [527, 265] width 1055 height 531
click at [279, 110] on icon "button" at bounding box center [283, 119] width 18 height 18
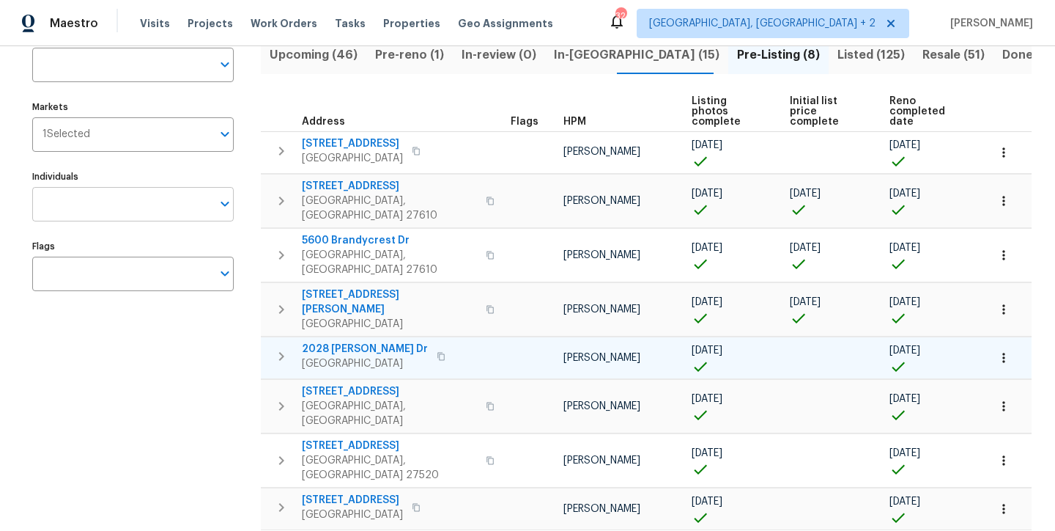
scroll to position [0, 0]
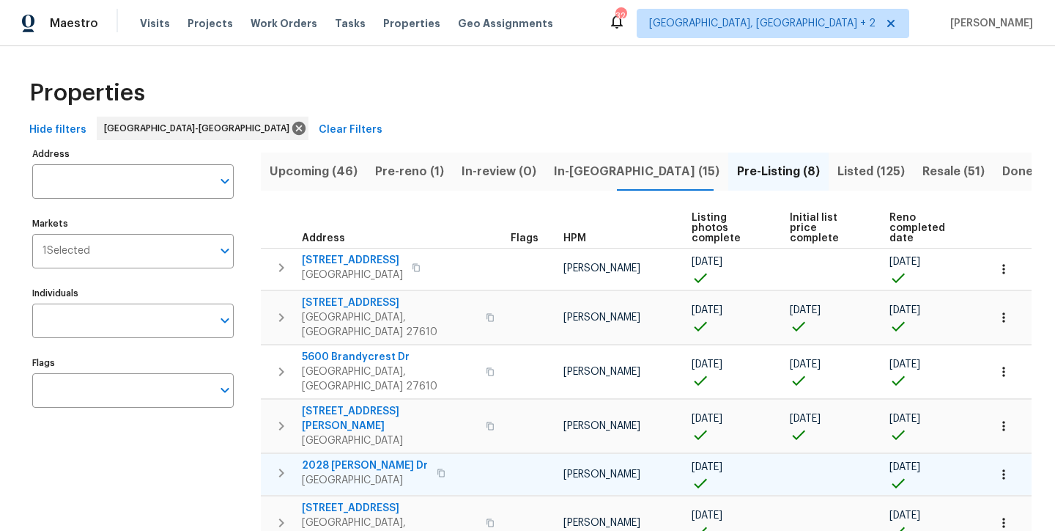
click at [421, 99] on div "Properties" at bounding box center [527, 93] width 1008 height 47
click at [923, 169] on span "Resale (51)" at bounding box center [954, 171] width 62 height 21
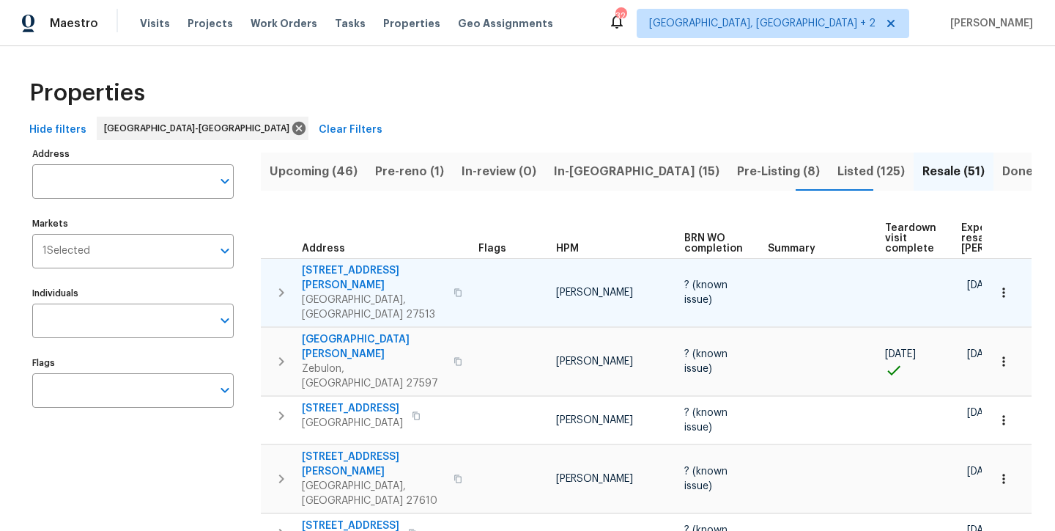
scroll to position [0, 125]
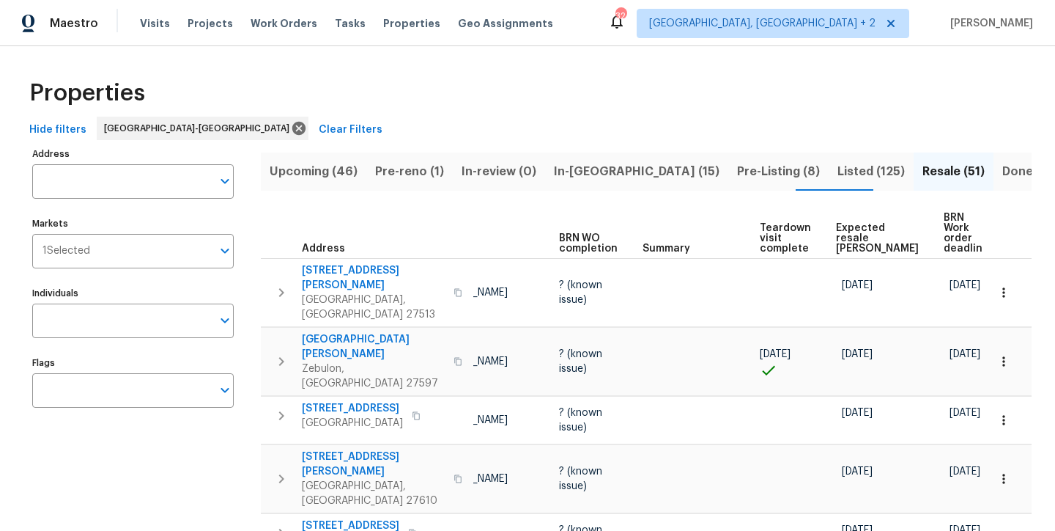
click at [860, 231] on span "Expected resale COE" at bounding box center [877, 238] width 83 height 31
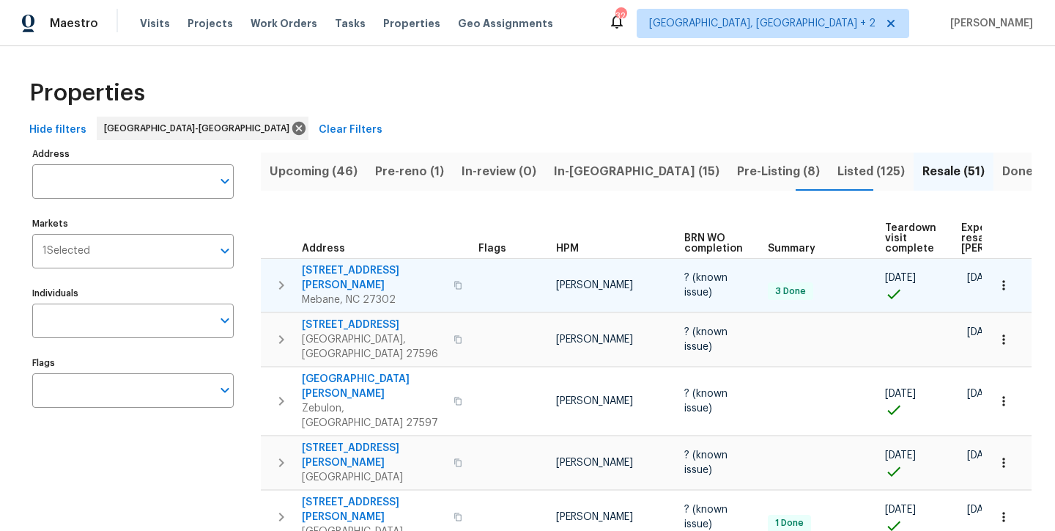
click at [278, 276] on icon "button" at bounding box center [282, 285] width 18 height 18
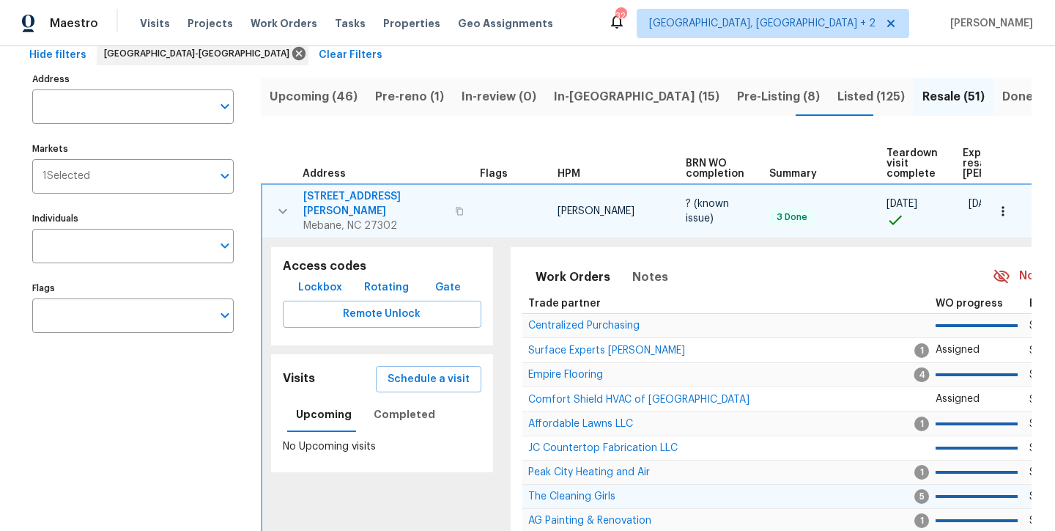
scroll to position [70, 0]
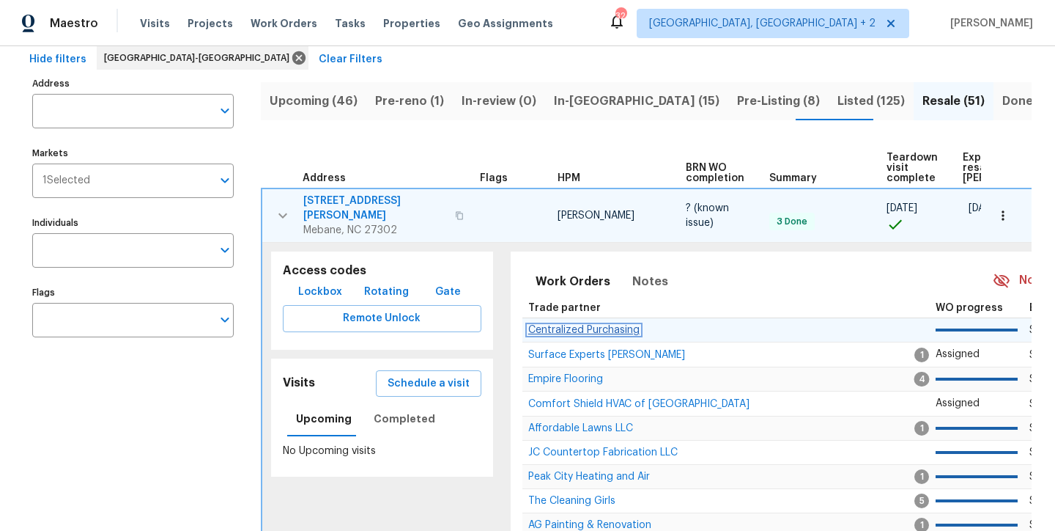
click at [580, 325] on span "Centralized Purchasing" at bounding box center [583, 330] width 111 height 10
click at [319, 286] on span "Lockbox" at bounding box center [320, 292] width 44 height 18
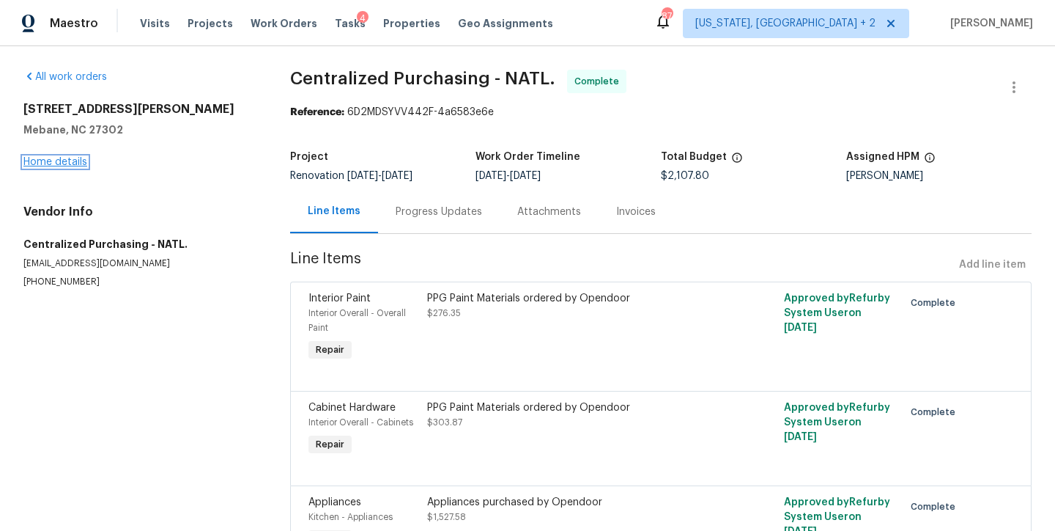
click at [71, 164] on link "Home details" at bounding box center [55, 162] width 64 height 10
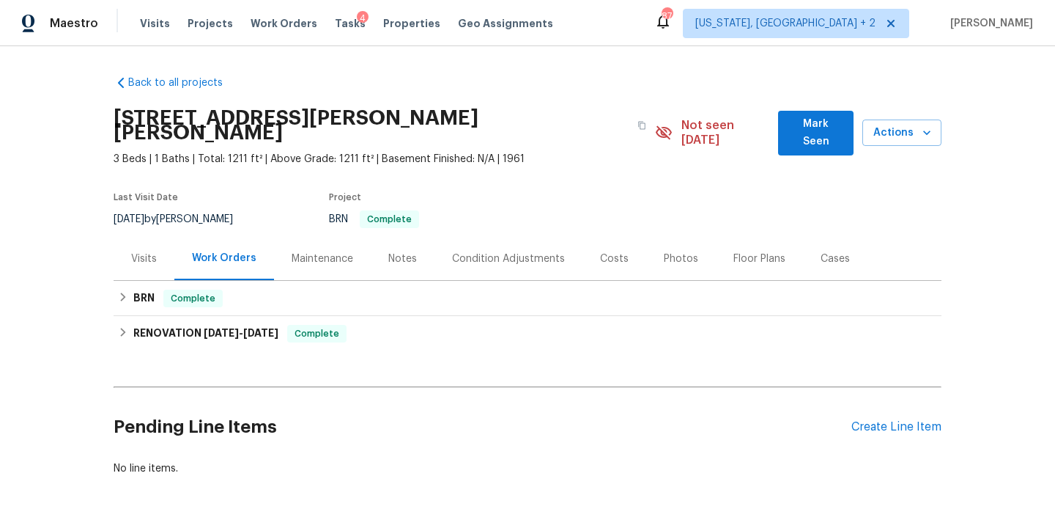
click at [105, 272] on div "Back to all projects [STREET_ADDRESS][PERSON_NAME][PERSON_NAME] 3 Beds | 1 Bath…" at bounding box center [527, 288] width 1055 height 484
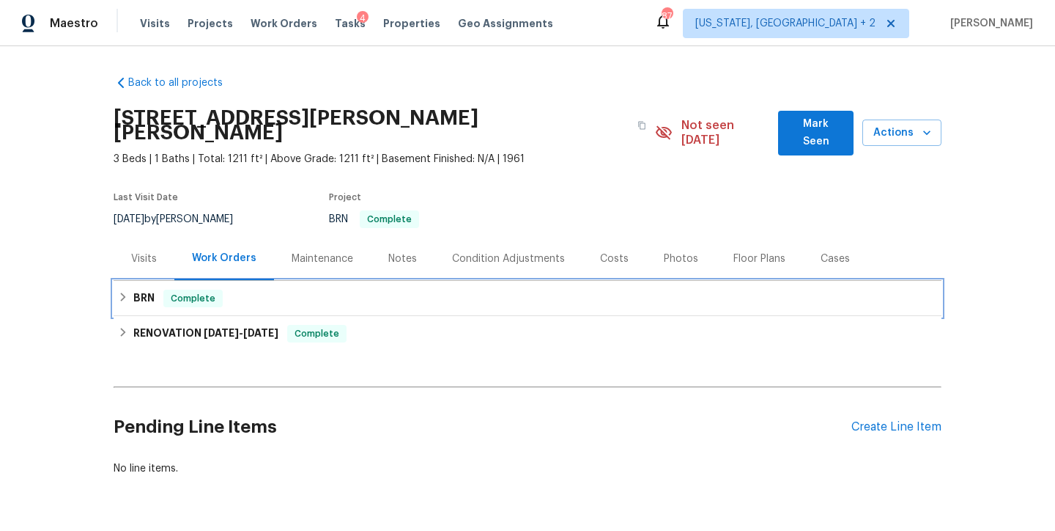
click at [118, 292] on icon at bounding box center [123, 297] width 10 height 10
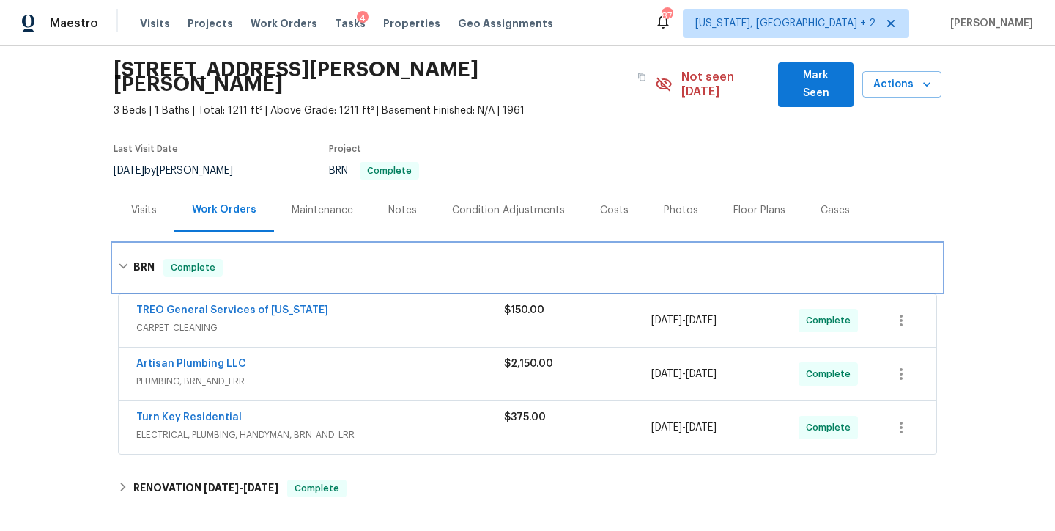
scroll to position [129, 0]
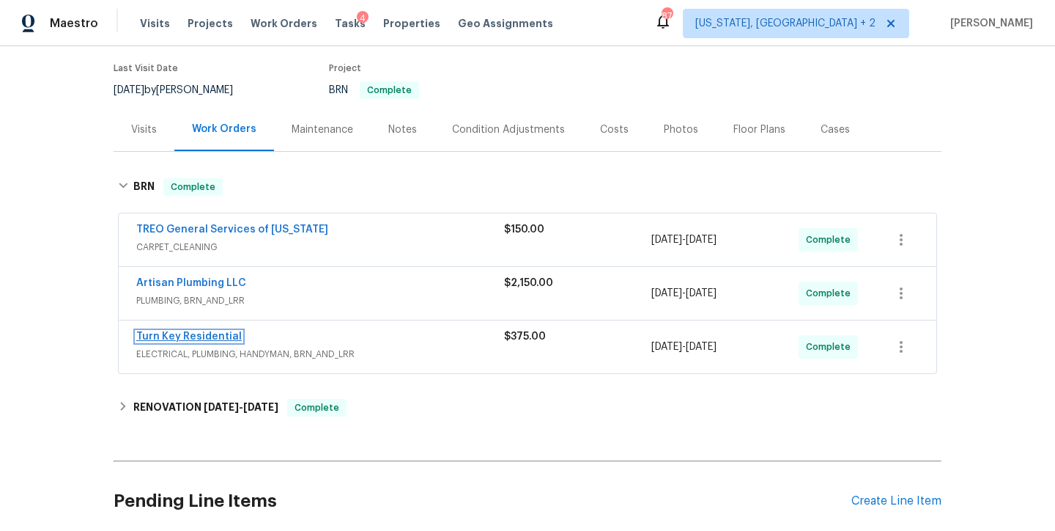
click at [216, 331] on link "Turn Key Residential" at bounding box center [189, 336] width 106 height 10
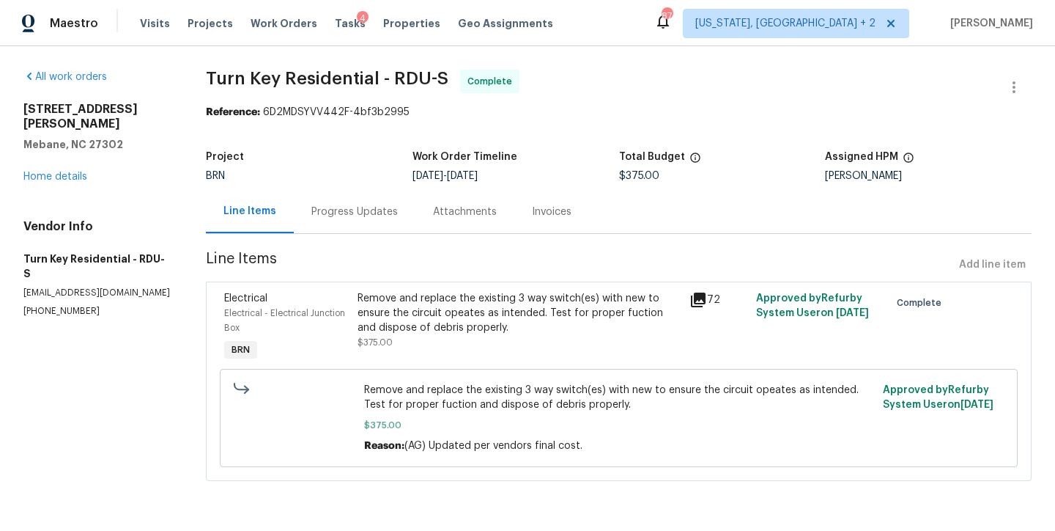
click at [62, 156] on div "[STREET_ADDRESS][PERSON_NAME][PERSON_NAME] Home details" at bounding box center [96, 143] width 147 height 82
click at [62, 171] on link "Home details" at bounding box center [55, 176] width 64 height 10
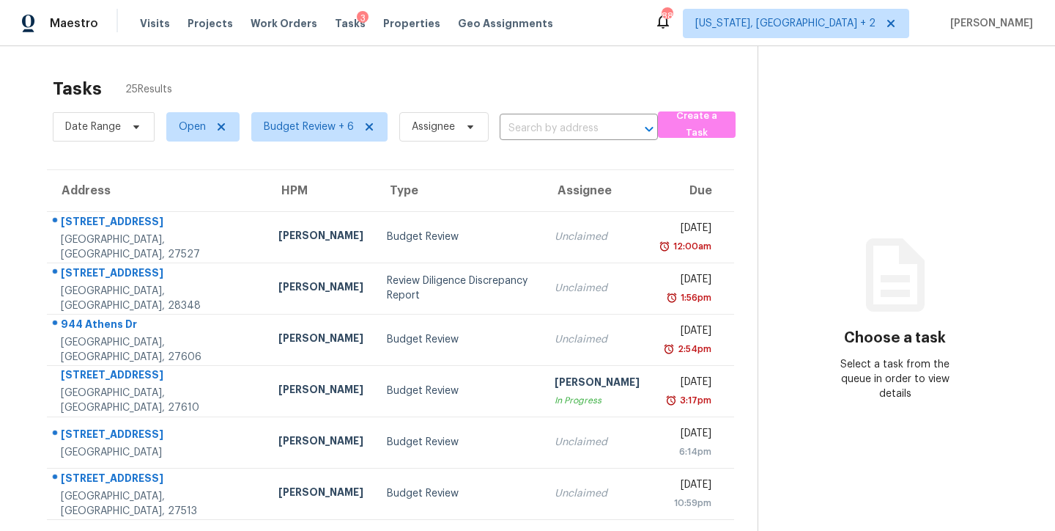
click at [547, 55] on div "Tasks 25 Results Date Range Open Budget Review + 6 Assignee ​ Create a Task Add…" at bounding box center [527, 404] width 1055 height 717
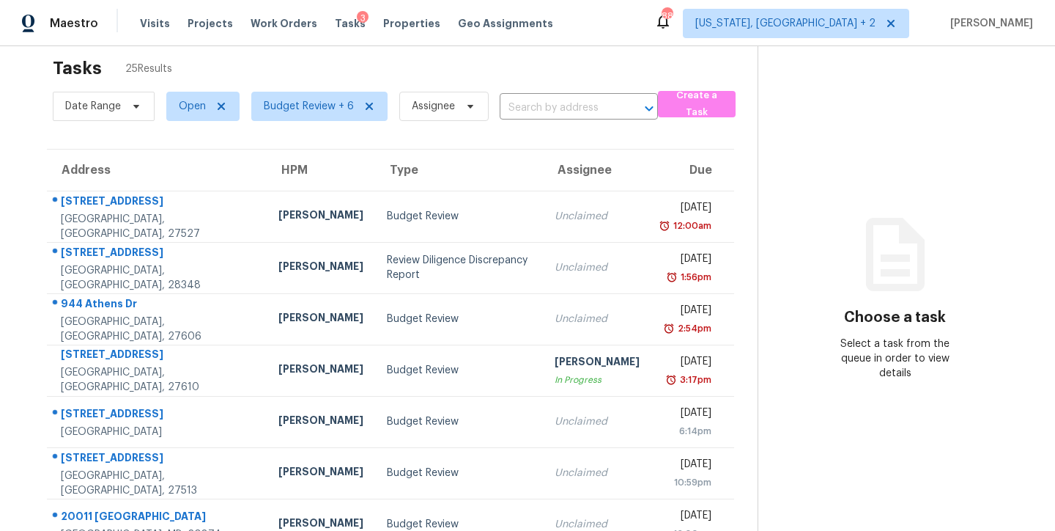
scroll to position [6, 0]
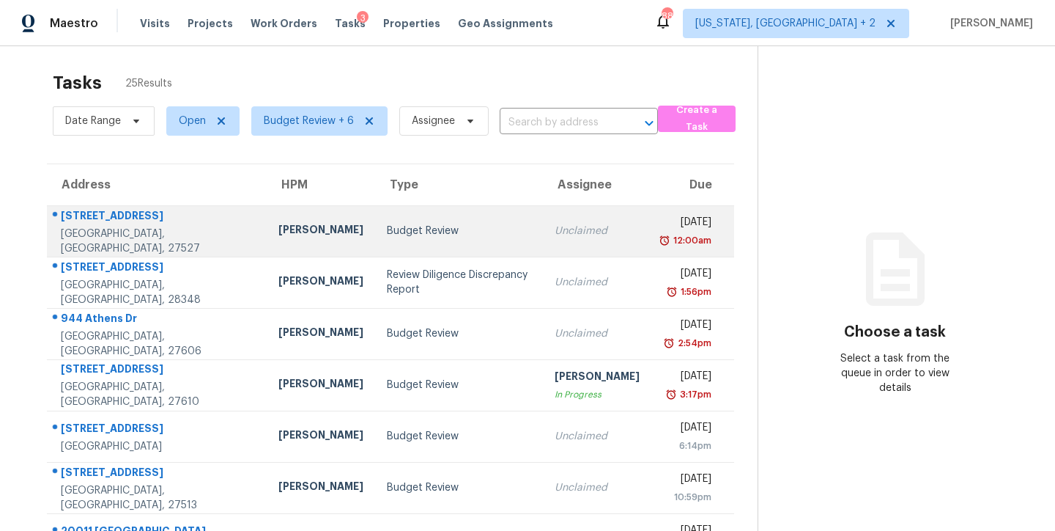
click at [387, 223] on div "Budget Review" at bounding box center [459, 230] width 144 height 15
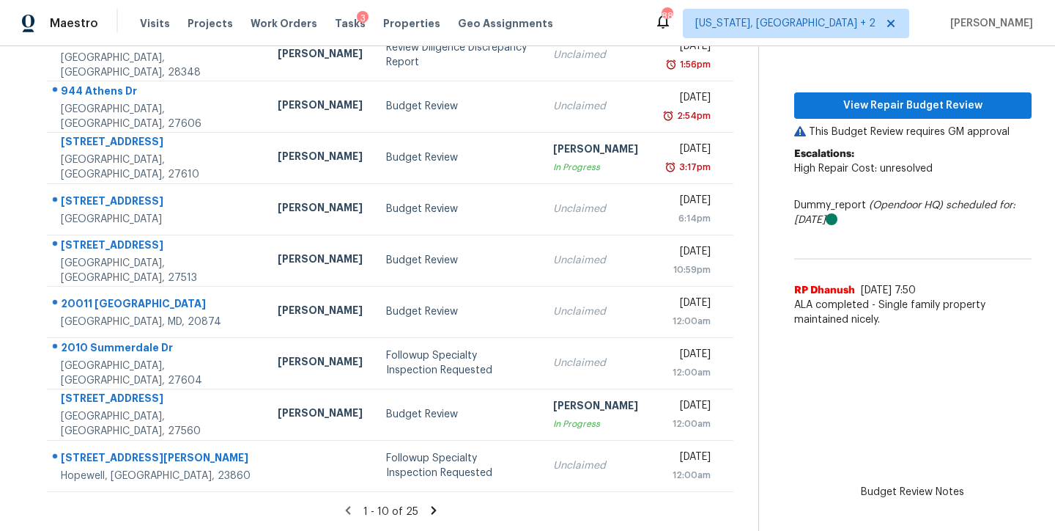
scroll to position [0, 0]
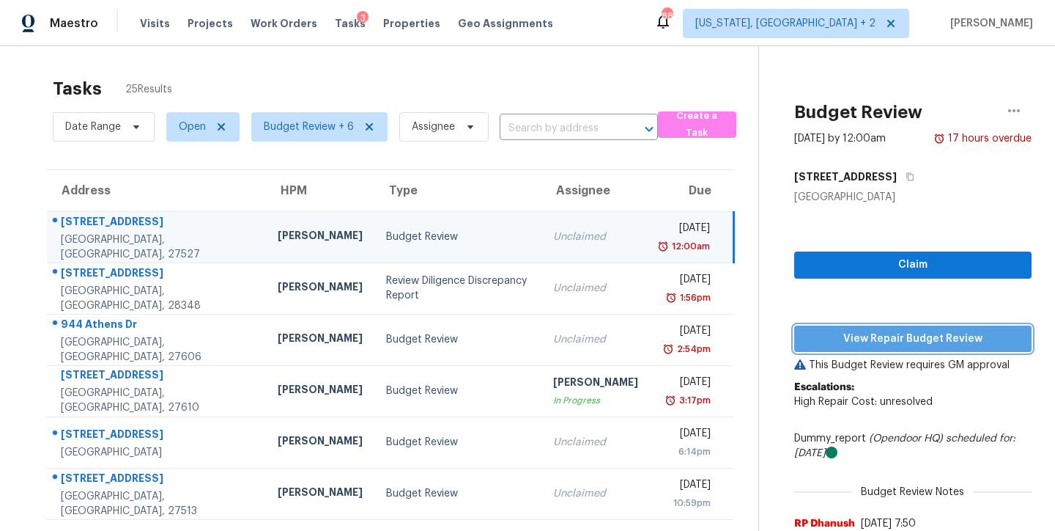
click at [924, 337] on span "View Repair Budget Review" at bounding box center [913, 339] width 214 height 18
